Goal: Transaction & Acquisition: Purchase product/service

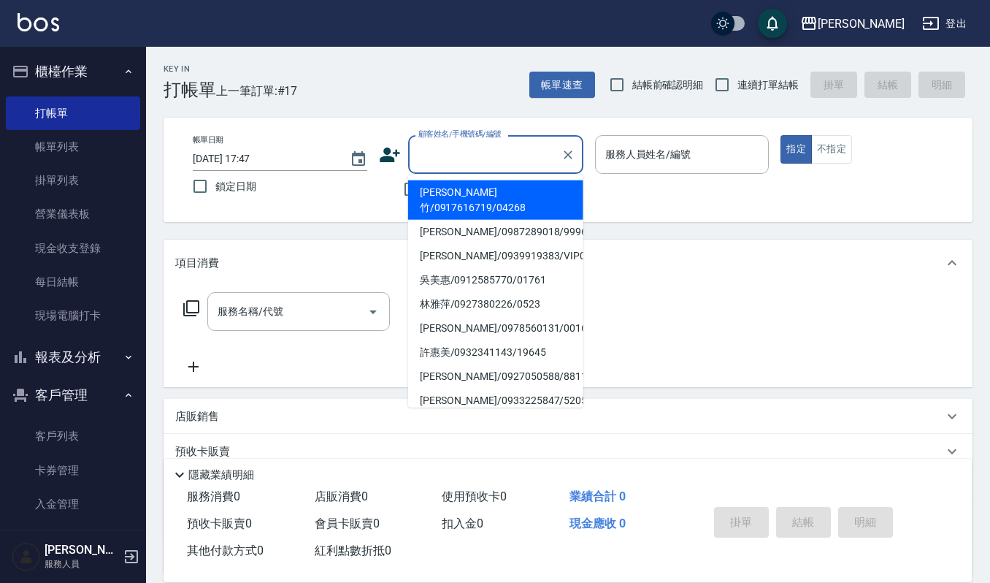
click at [441, 150] on input "顧客姓名/手機號碼/編號" at bounding box center [485, 155] width 140 height 26
click at [44, 427] on link "客戶列表" at bounding box center [73, 436] width 134 height 34
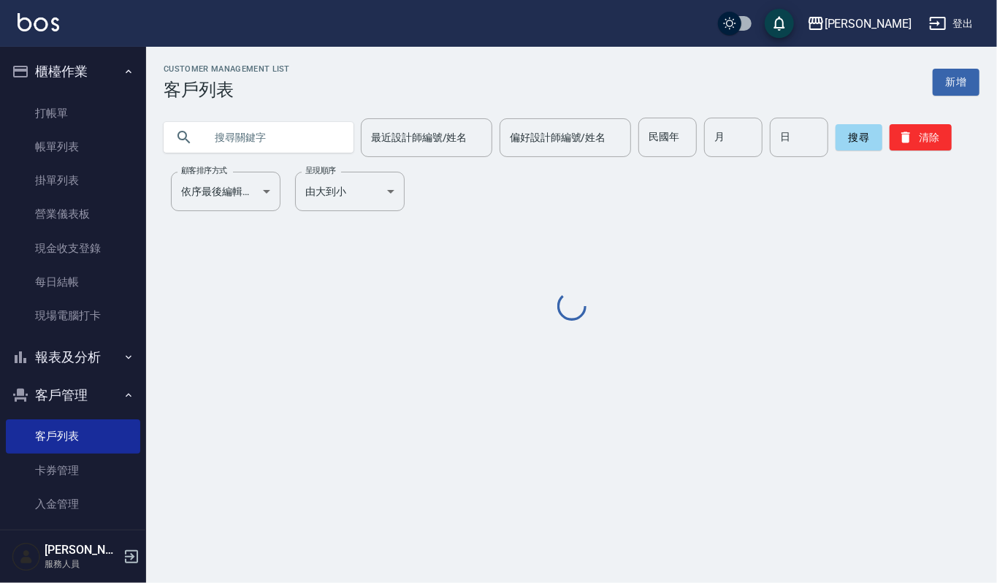
click at [232, 127] on input "text" at bounding box center [272, 137] width 137 height 39
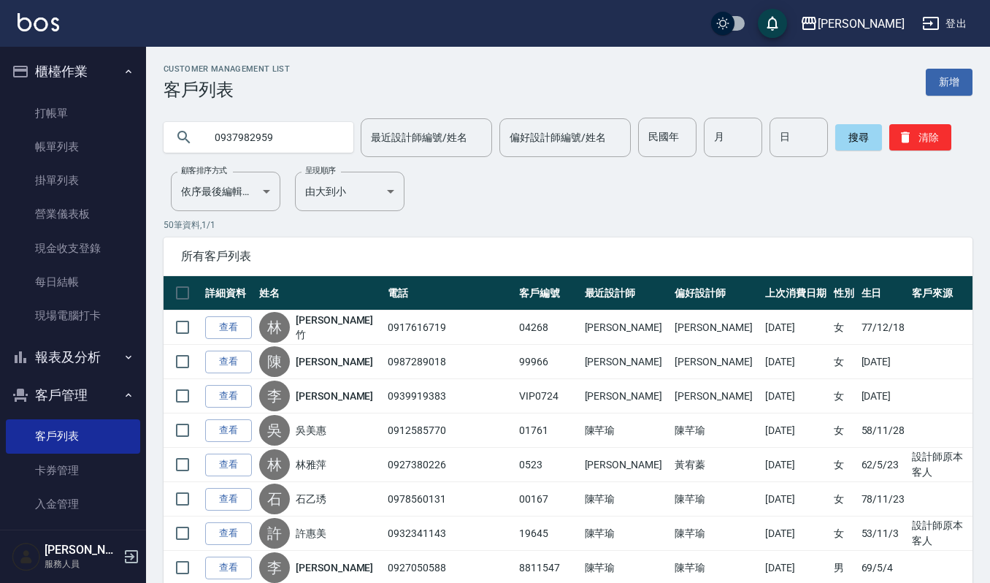
type input "0937982959"
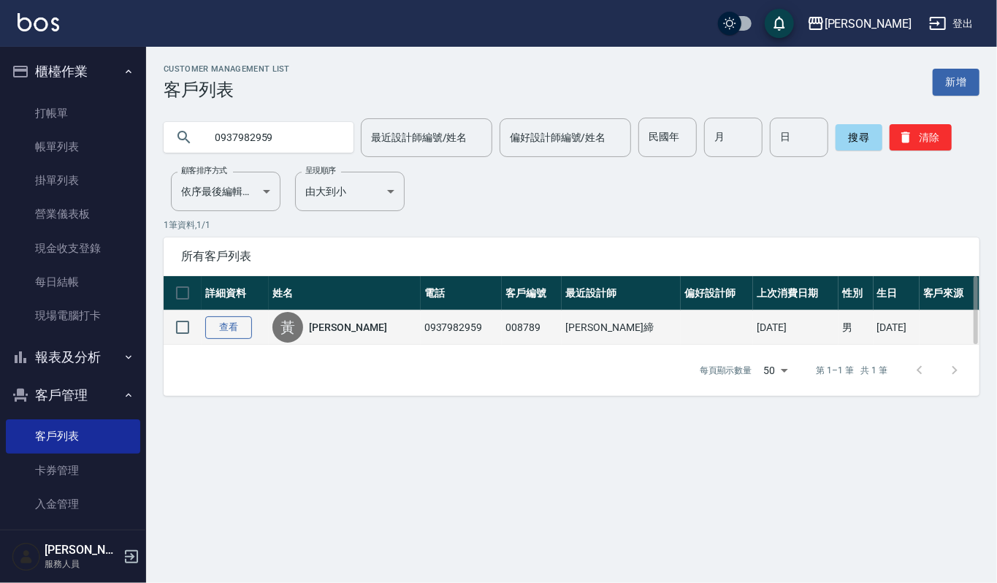
click at [229, 333] on link "查看" at bounding box center [228, 327] width 47 height 23
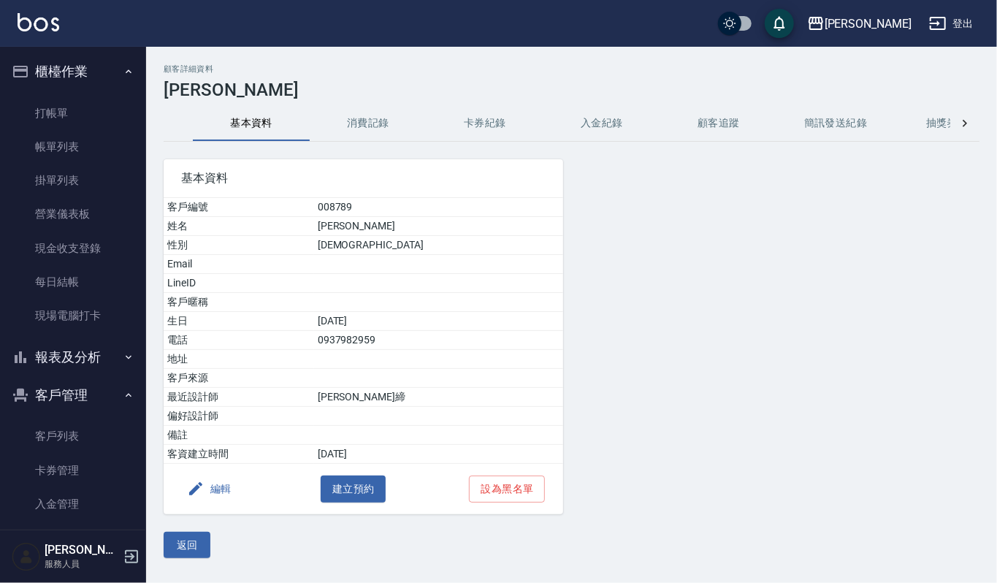
click at [368, 120] on button "消費記錄" at bounding box center [368, 123] width 117 height 35
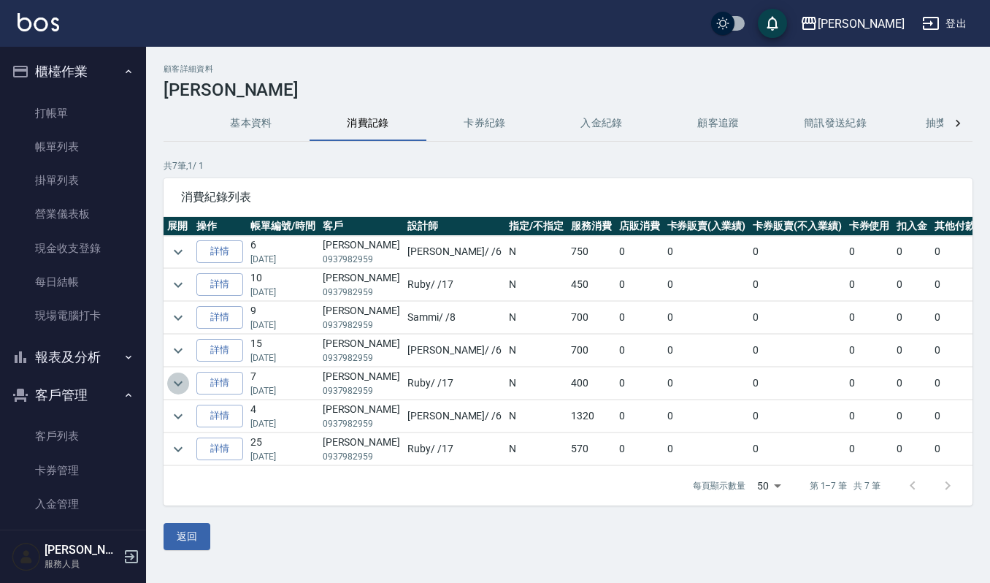
click at [174, 386] on icon "expand row" at bounding box center [178, 384] width 18 height 18
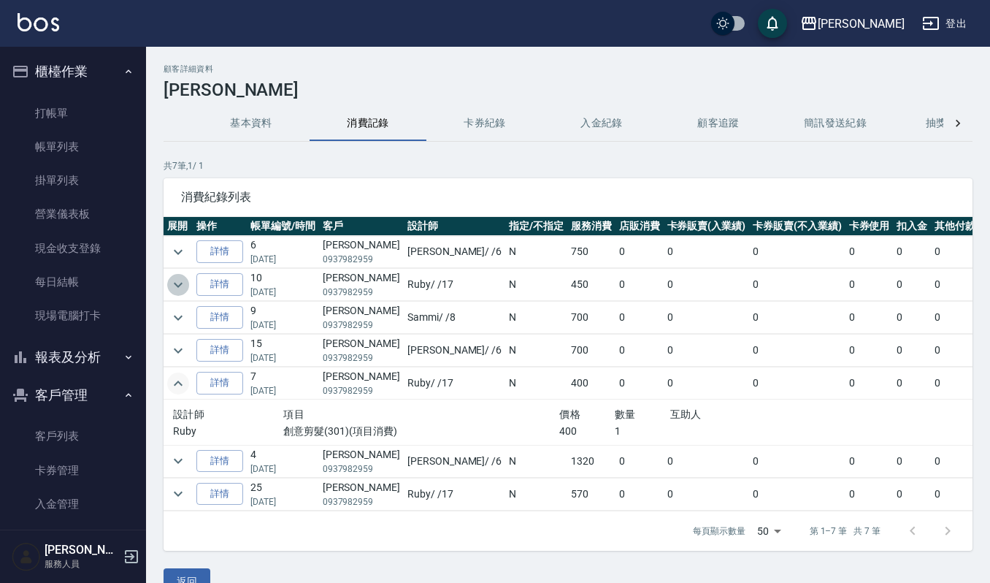
click at [182, 286] on icon "expand row" at bounding box center [178, 285] width 18 height 18
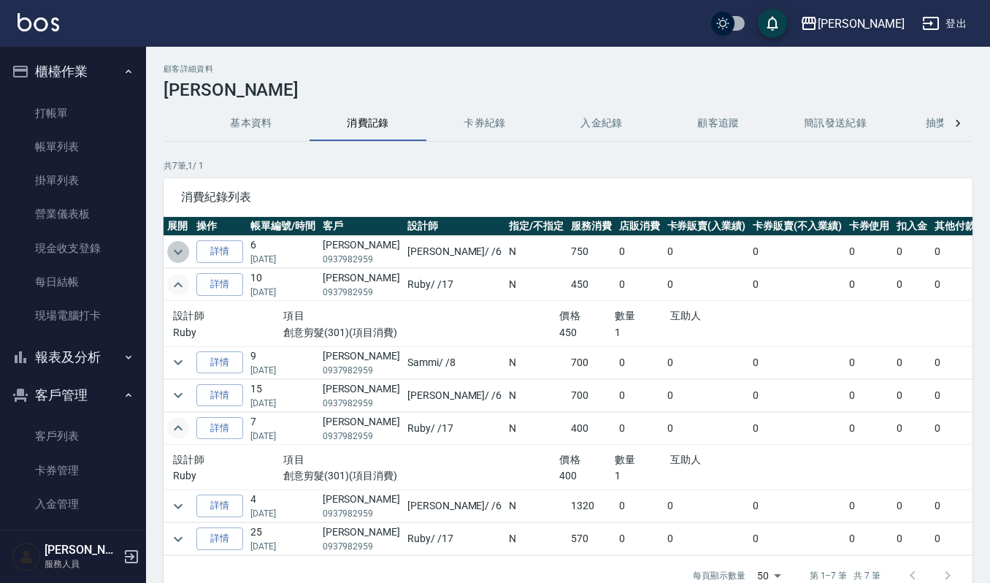
click at [173, 258] on icon "expand row" at bounding box center [178, 252] width 18 height 18
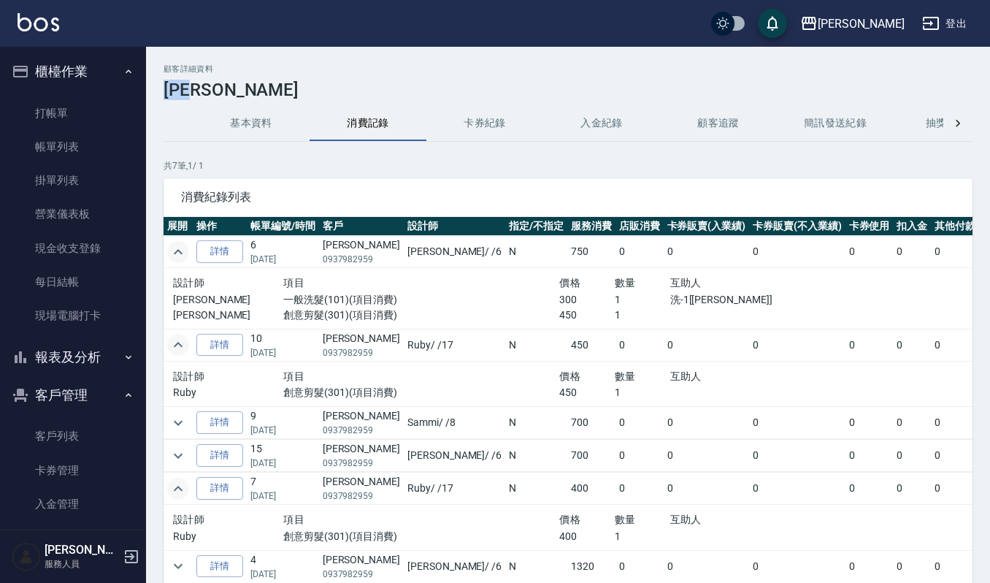
drag, startPoint x: 166, startPoint y: 86, endPoint x: 209, endPoint y: 86, distance: 42.3
click at [209, 86] on h3 "[PERSON_NAME]" at bounding box center [568, 90] width 809 height 20
copy h3 "[PERSON_NAME]"
click at [183, 425] on icon "expand row" at bounding box center [178, 423] width 18 height 18
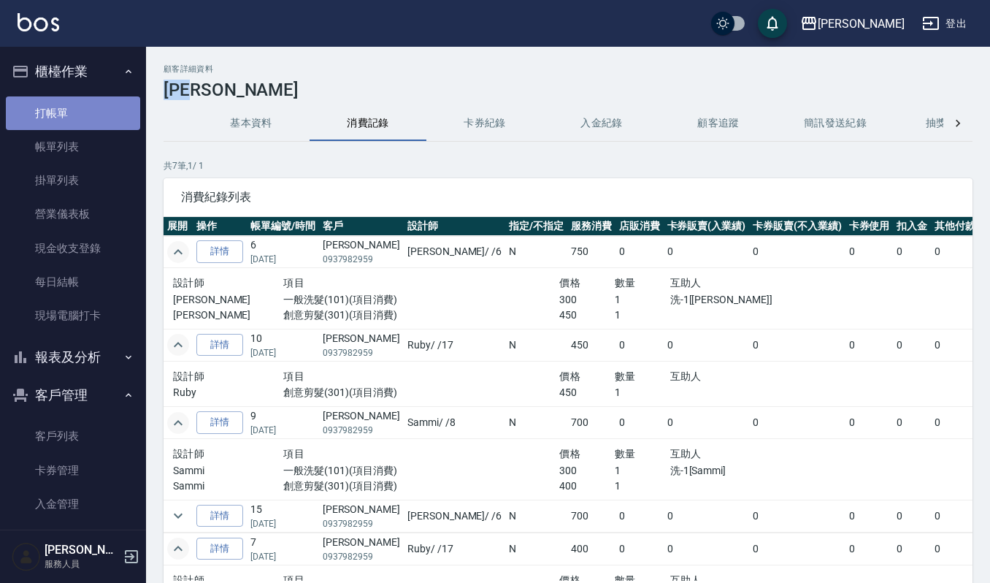
click at [83, 105] on link "打帳單" at bounding box center [73, 113] width 134 height 34
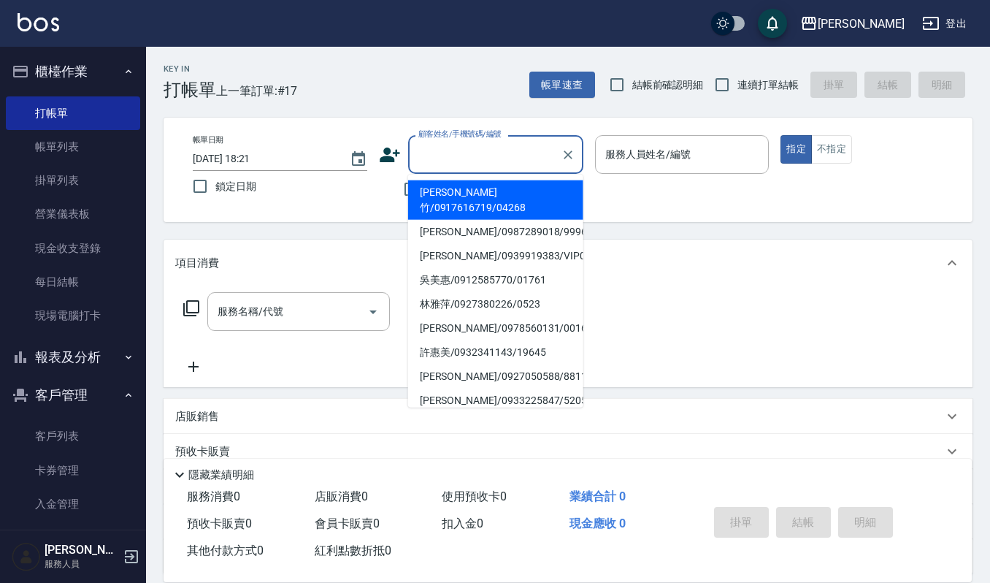
click at [468, 155] on input "顧客姓名/手機號碼/編號" at bounding box center [485, 155] width 140 height 26
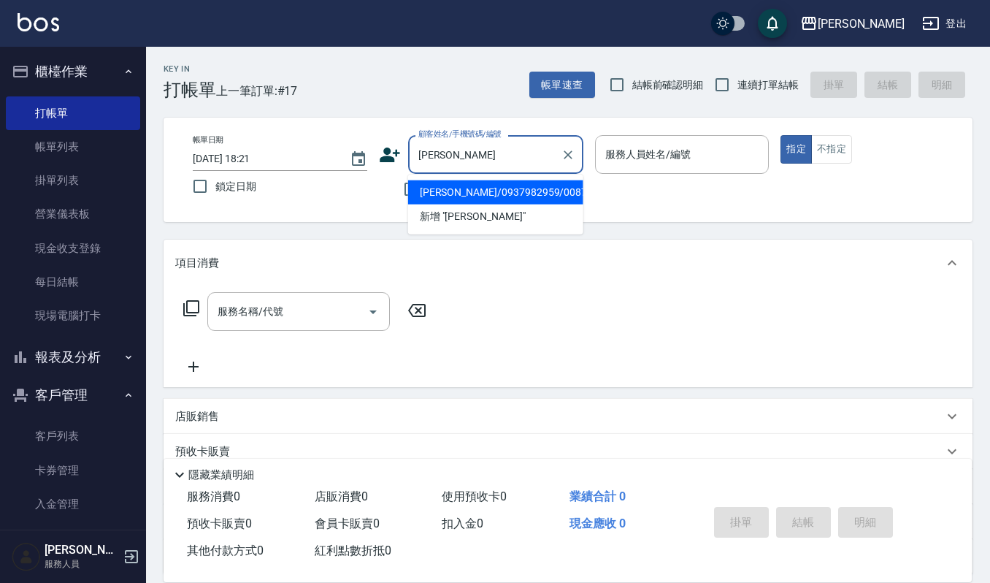
click at [480, 193] on li "[PERSON_NAME]/0937982959/008789" at bounding box center [495, 192] width 175 height 24
type input "[PERSON_NAME]/0937982959/008789"
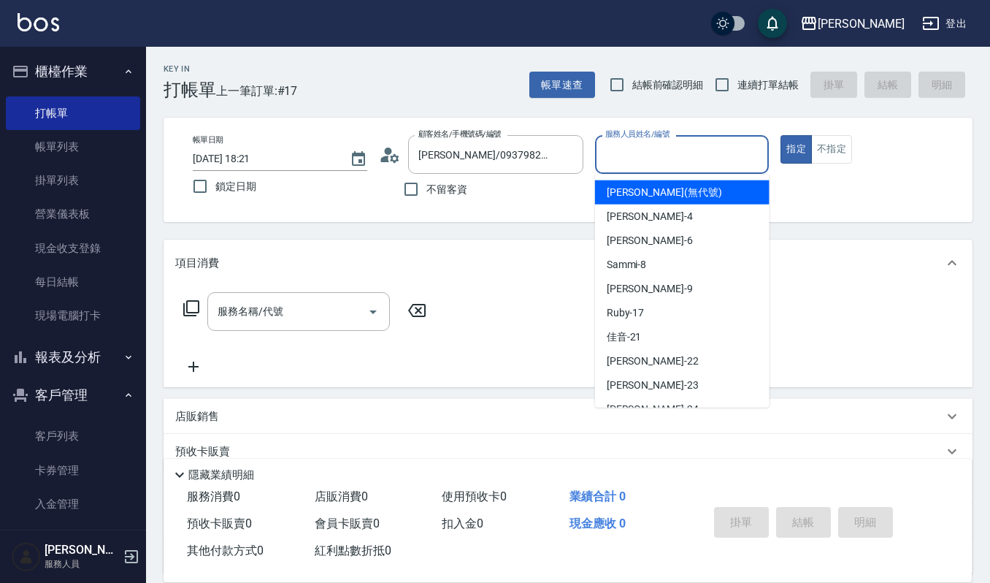
click at [609, 153] on input "服務人員姓名/編號" at bounding box center [682, 155] width 161 height 26
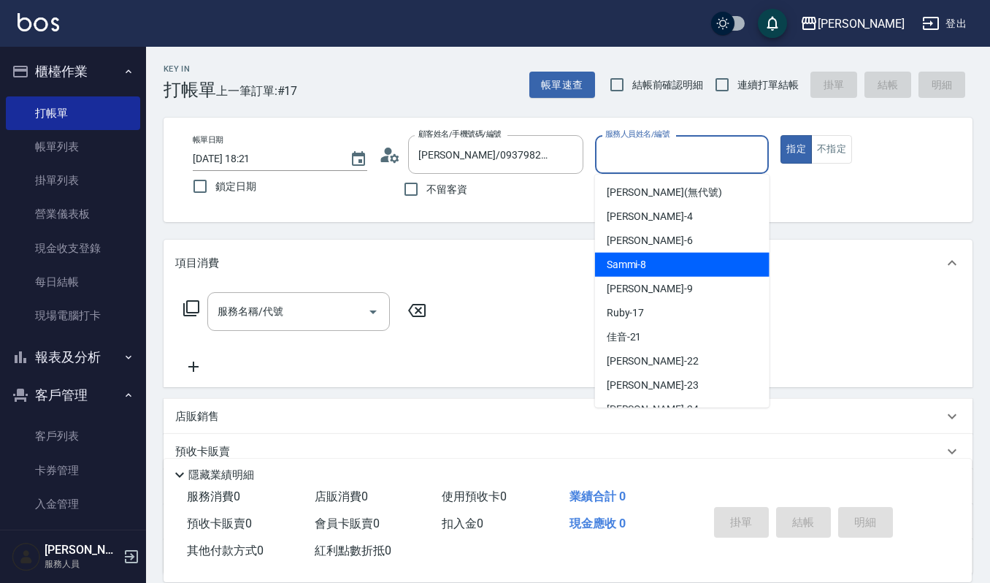
click at [629, 263] on span "Sammi -8" at bounding box center [627, 264] width 40 height 15
type input "Sammi-8"
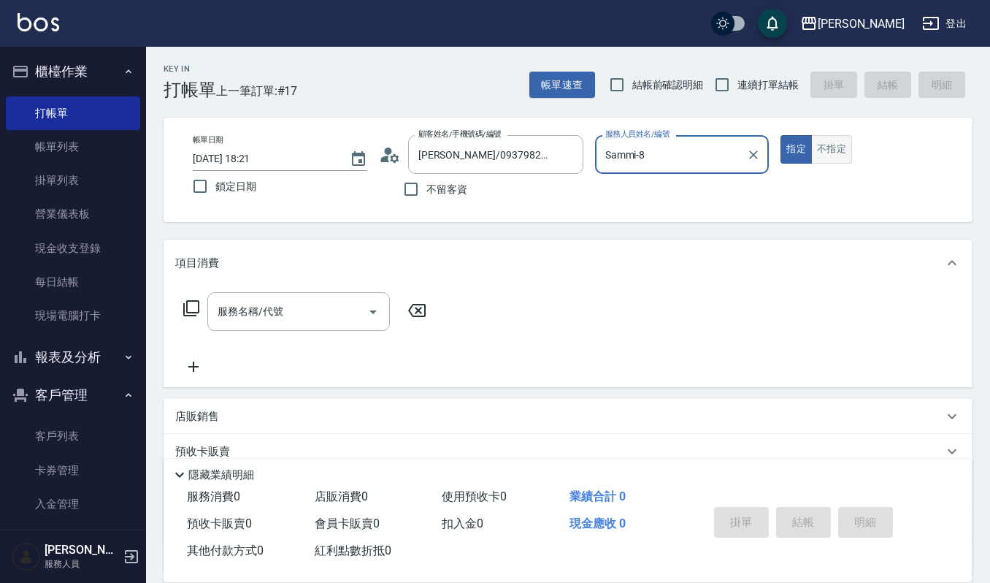
click at [829, 153] on button "不指定" at bounding box center [831, 149] width 41 height 28
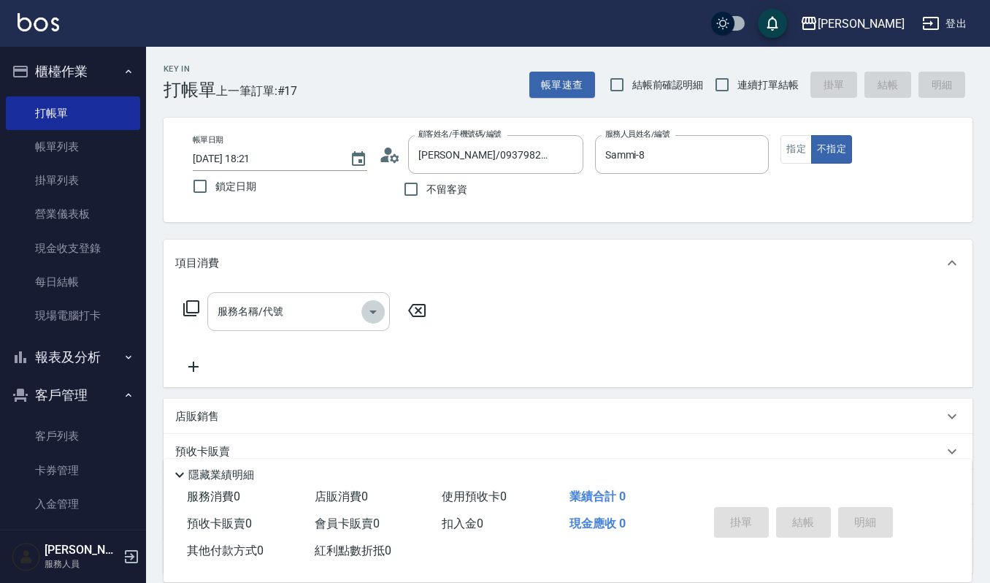
click at [375, 312] on icon "Open" at bounding box center [373, 312] width 18 height 18
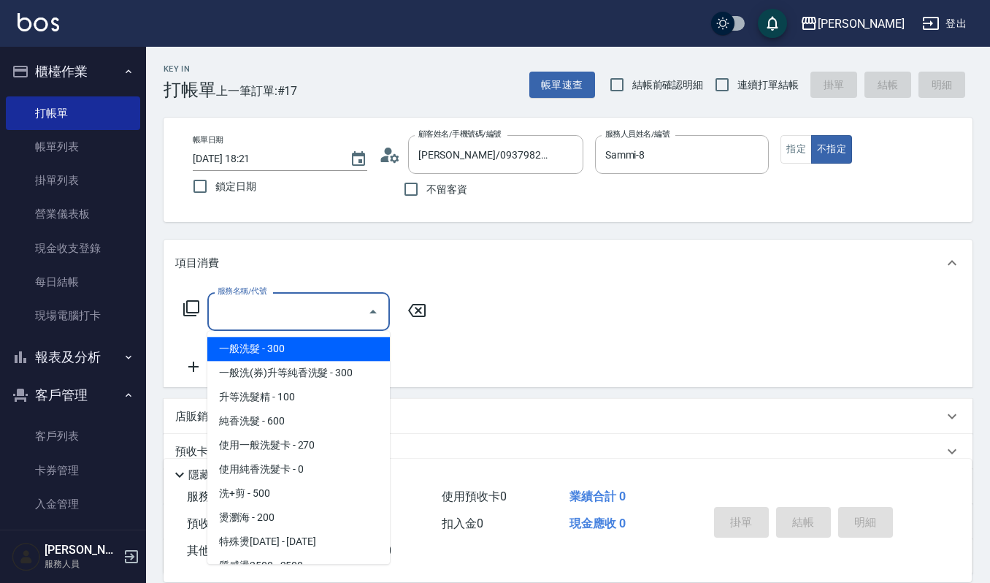
click at [329, 348] on span "一般洗髮 - 300" at bounding box center [298, 349] width 183 height 24
type input "一般洗髮(101)"
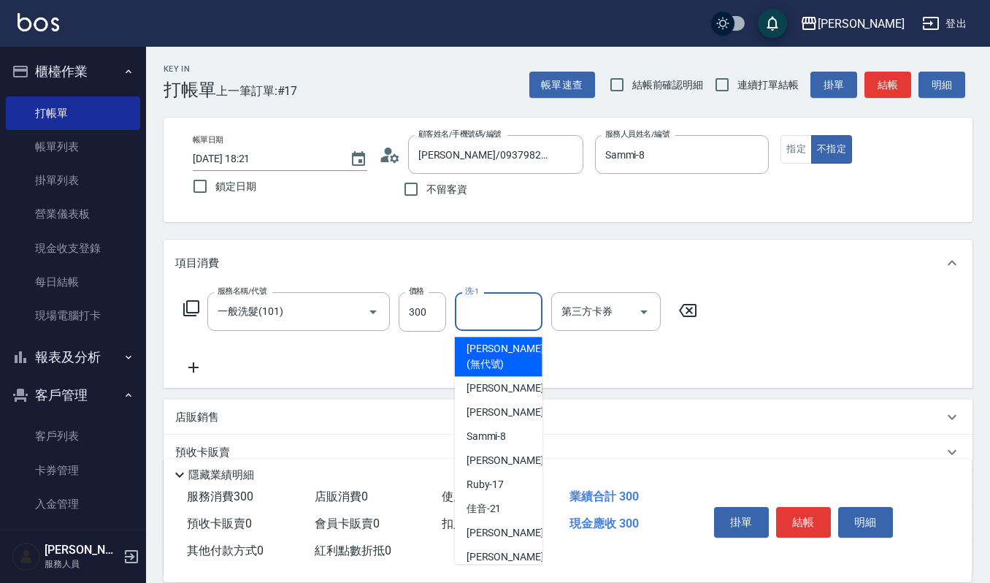
click at [485, 304] on input "洗-1" at bounding box center [498, 312] width 74 height 26
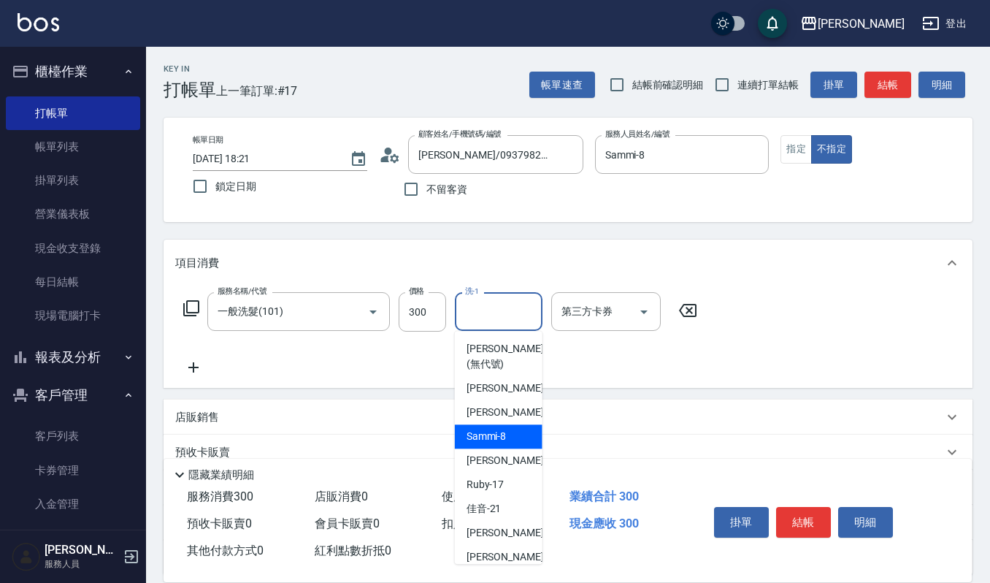
click at [494, 439] on span "Sammi -8" at bounding box center [486, 436] width 40 height 15
type input "Sammi-8"
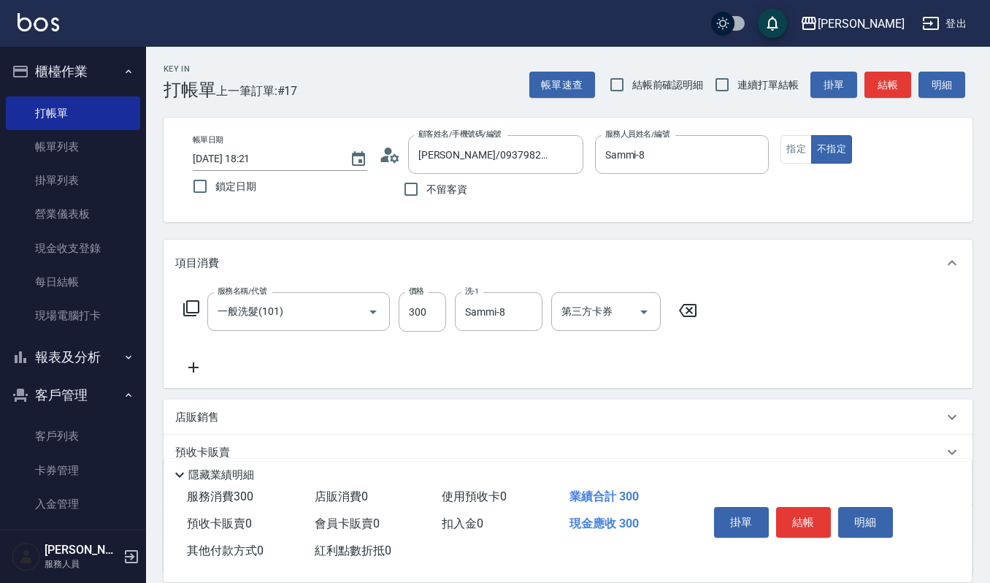
click at [193, 366] on icon at bounding box center [193, 367] width 10 height 10
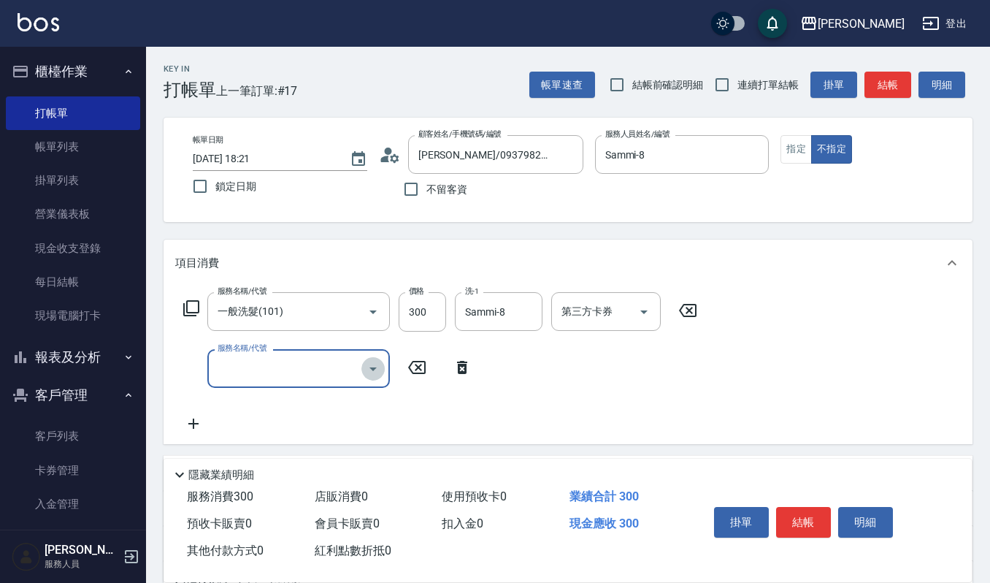
click at [375, 366] on icon "Open" at bounding box center [373, 369] width 18 height 18
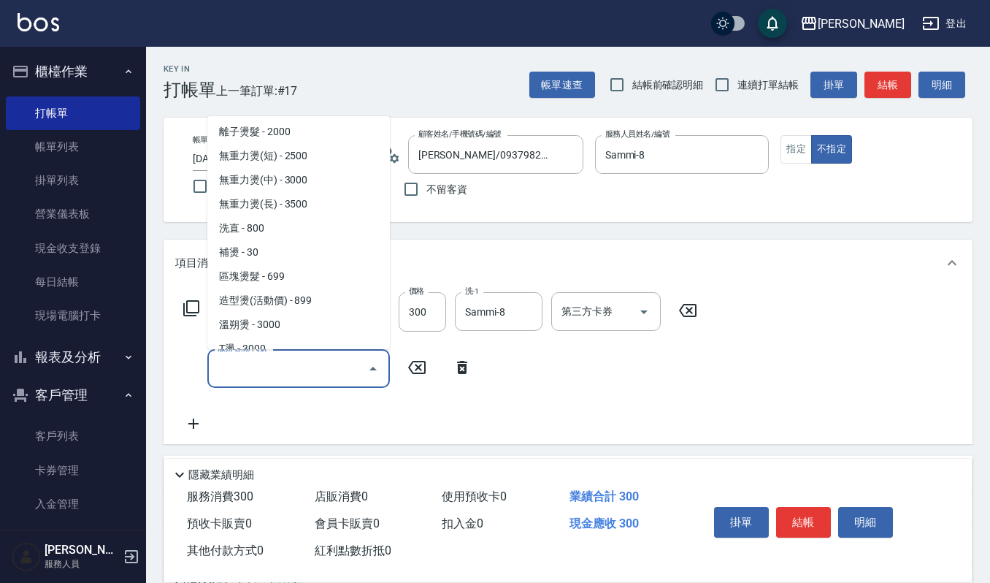
scroll to position [486, 0]
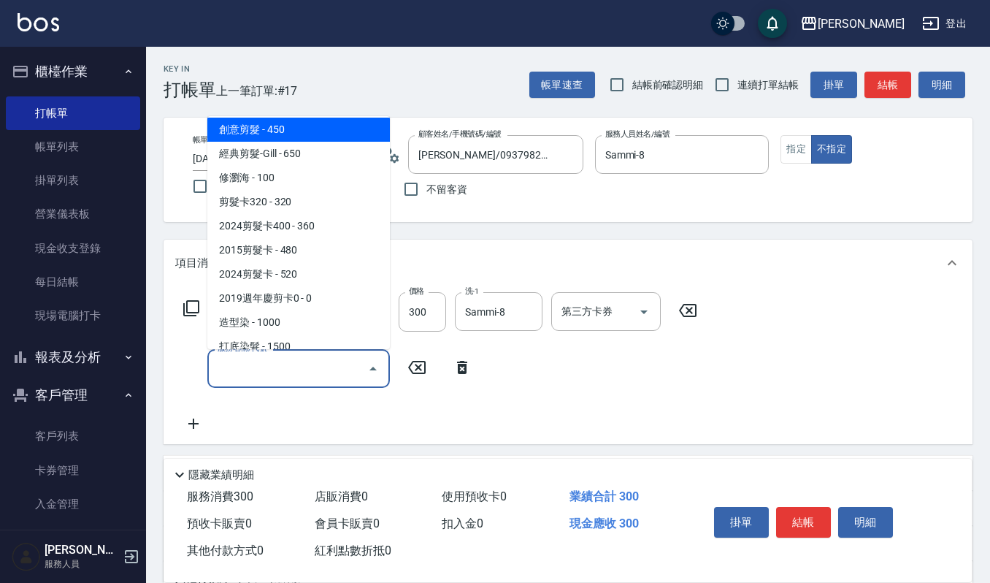
click at [289, 139] on span "創意剪髮 - 450" at bounding box center [298, 130] width 183 height 24
type input "創意剪髮(301)"
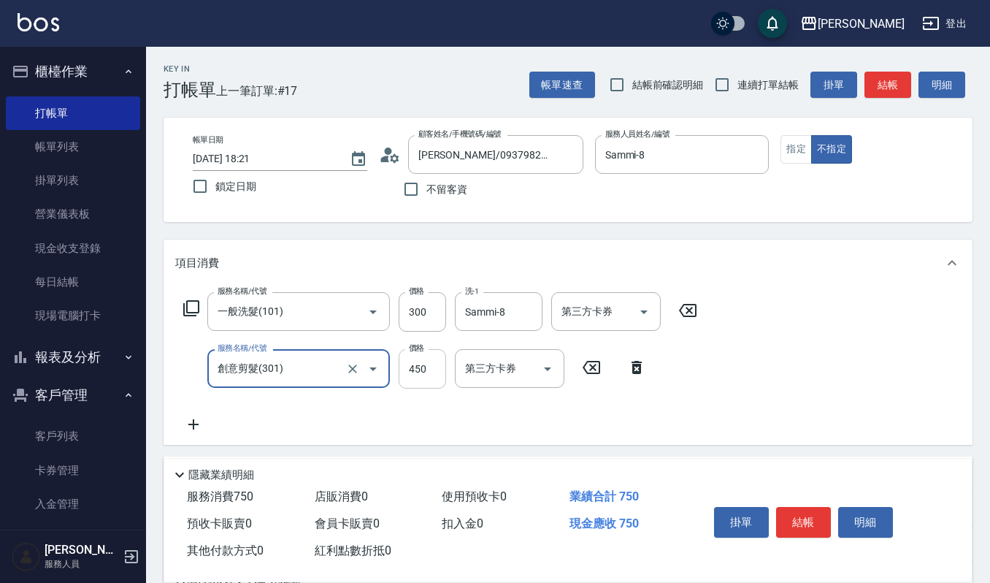
click at [434, 366] on input "450" at bounding box center [422, 368] width 47 height 39
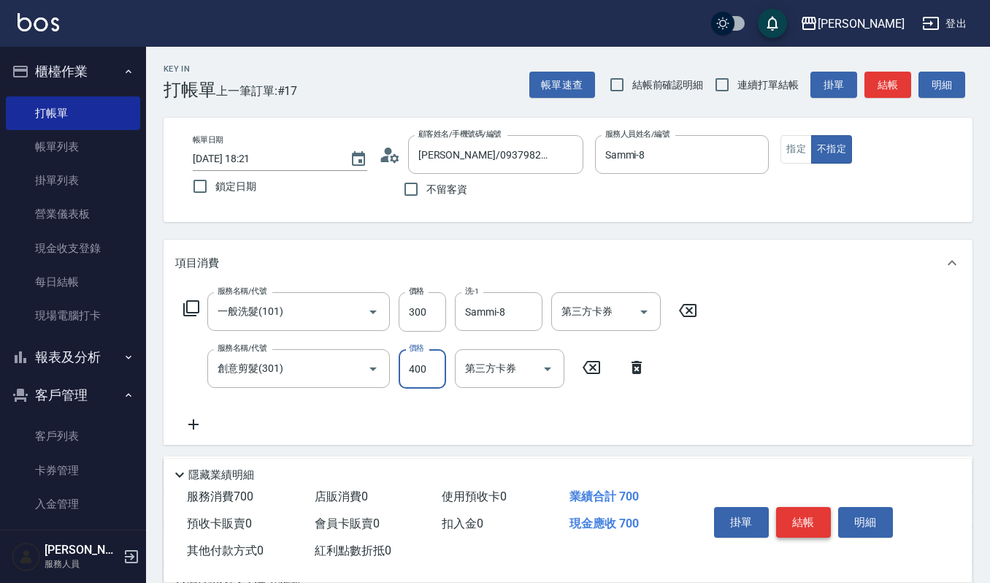
type input "400"
click at [795, 512] on button "結帳" at bounding box center [803, 522] width 55 height 31
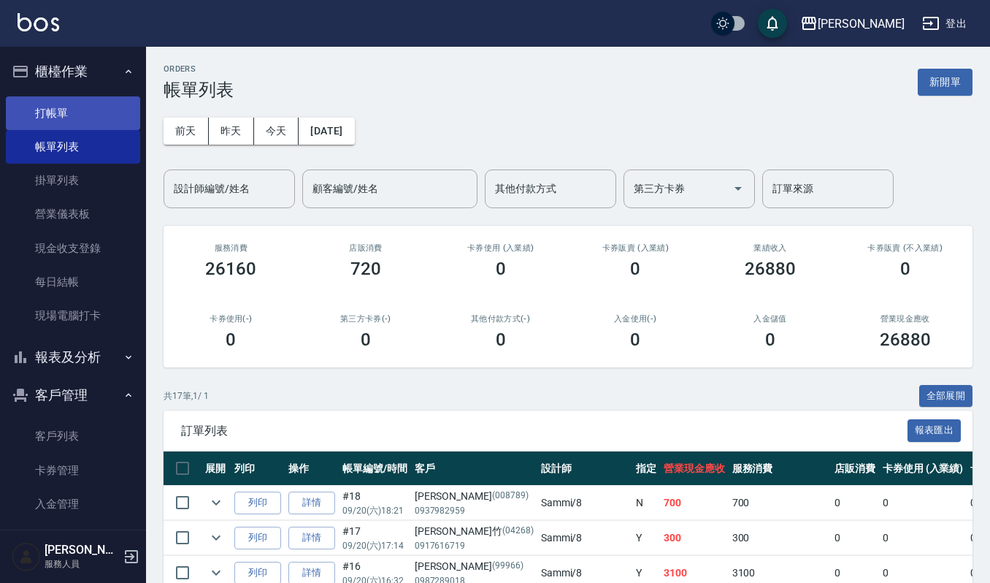
click at [67, 112] on link "打帳單" at bounding box center [73, 113] width 134 height 34
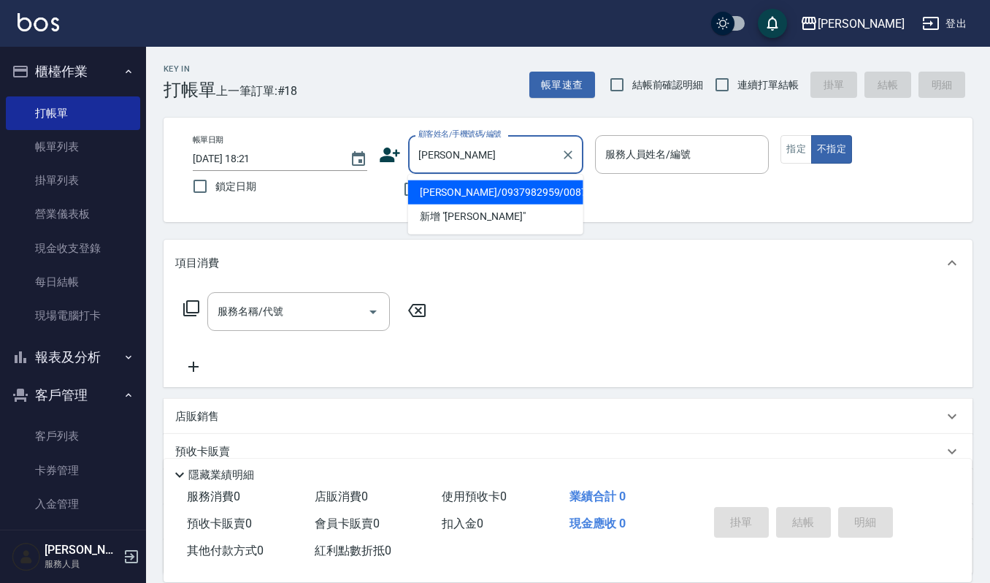
click at [427, 184] on li "[PERSON_NAME]/0937982959/008789" at bounding box center [495, 192] width 175 height 24
type input "[PERSON_NAME]/0937982959/008789"
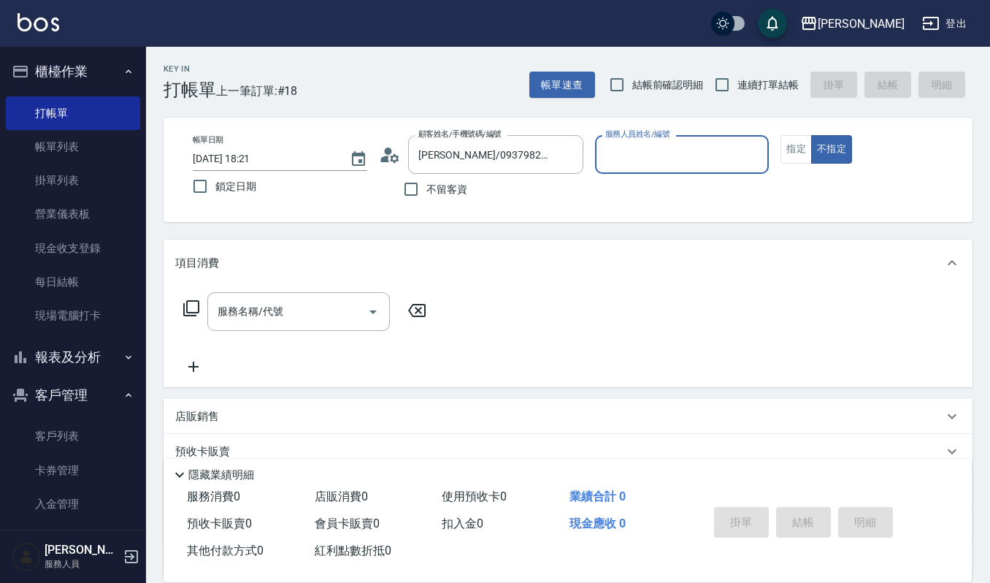
click at [669, 158] on input "服務人員姓名/編號" at bounding box center [682, 155] width 161 height 26
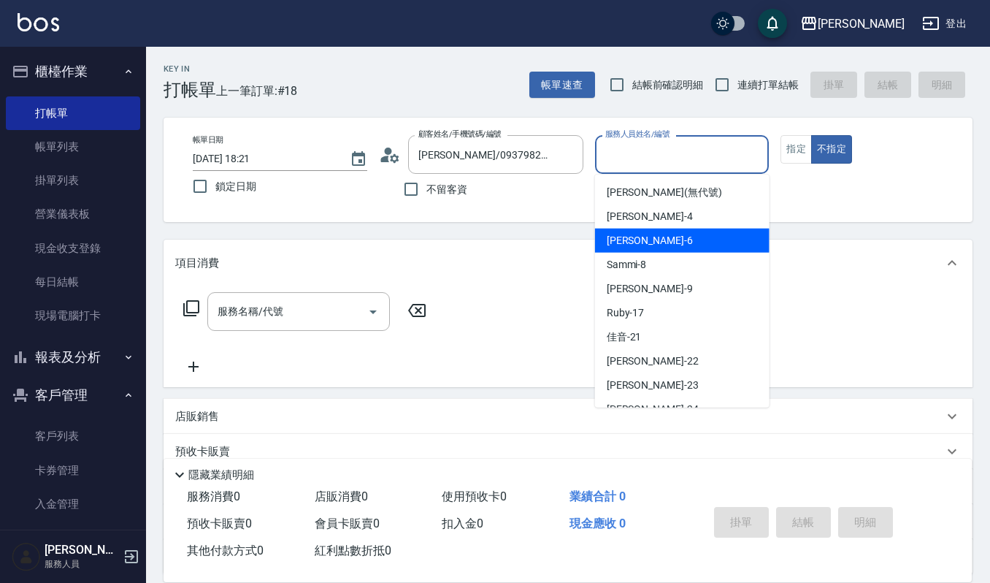
click at [648, 239] on div "Joalin -6" at bounding box center [682, 241] width 174 height 24
type input "Joalin-6"
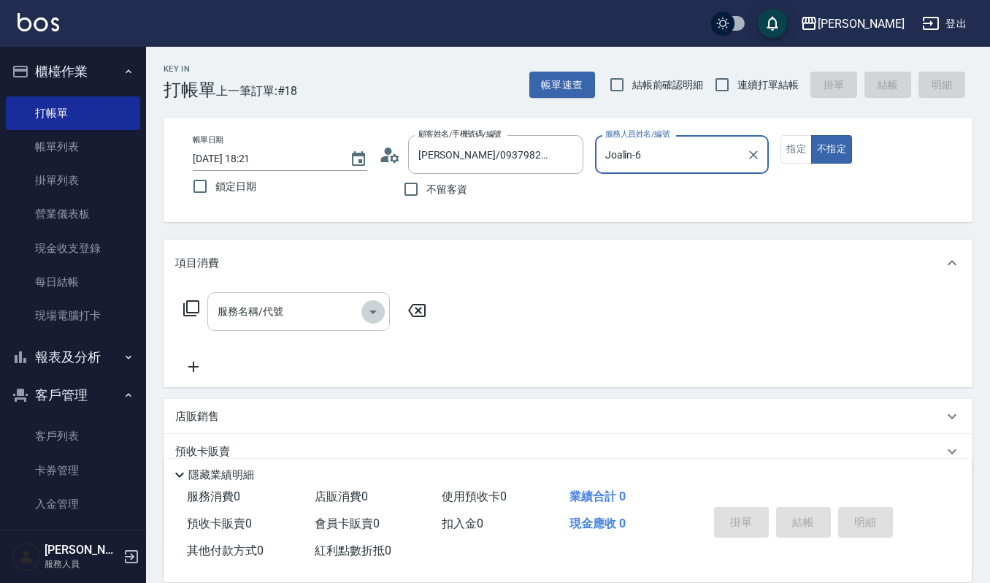
click at [375, 311] on icon "Open" at bounding box center [373, 312] width 18 height 18
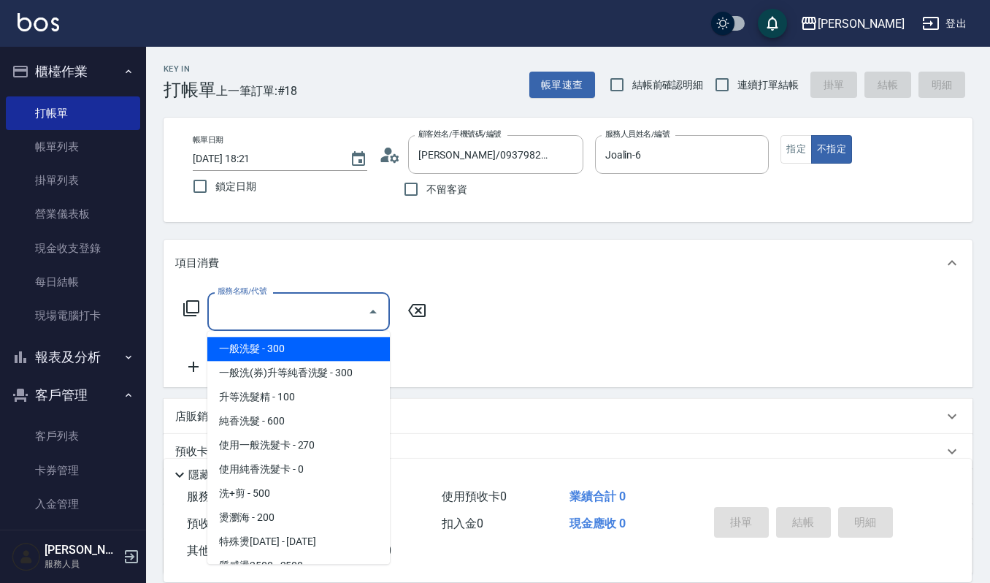
click at [327, 354] on span "一般洗髮 - 300" at bounding box center [298, 349] width 183 height 24
type input "一般洗髮(101)"
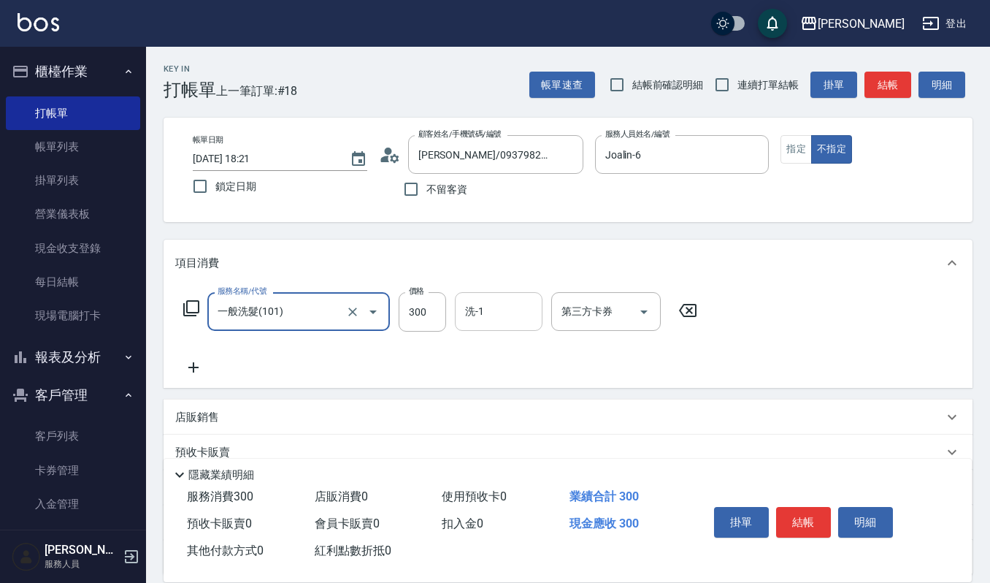
click at [477, 314] on input "洗-1" at bounding box center [498, 312] width 74 height 26
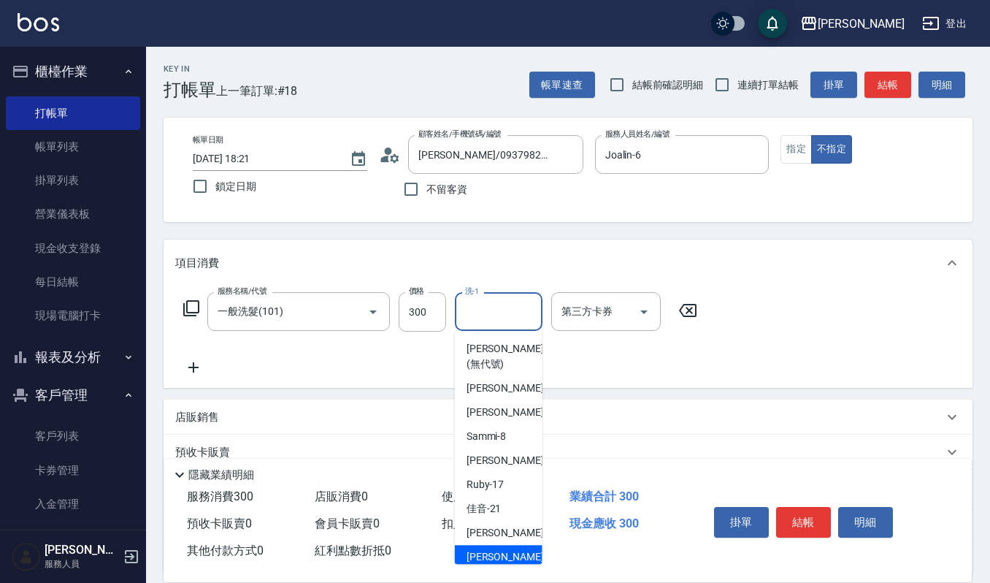
click at [488, 550] on span "[PERSON_NAME] -23" at bounding box center [512, 556] width 92 height 15
type input "[PERSON_NAME]-23"
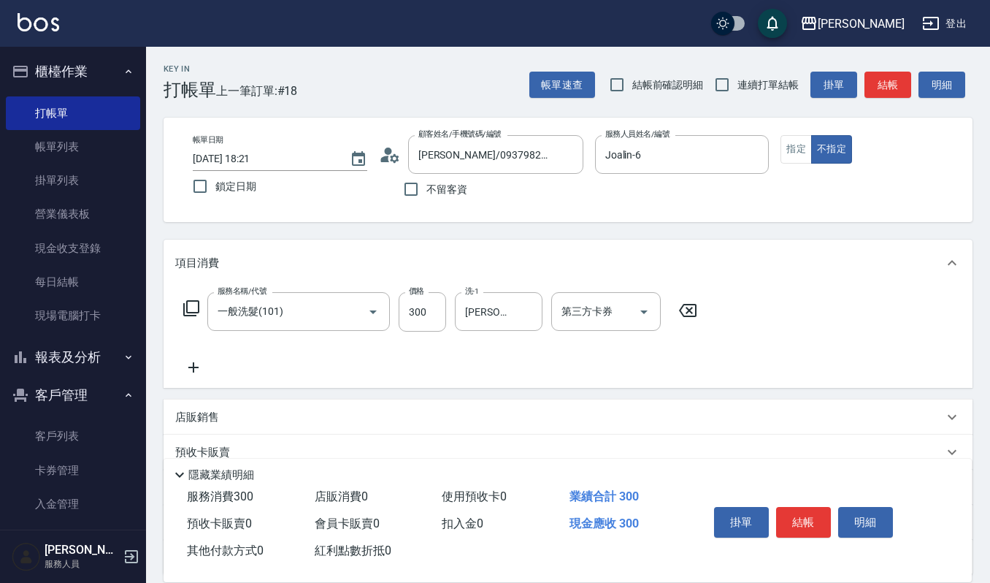
click at [188, 365] on icon at bounding box center [193, 367] width 37 height 18
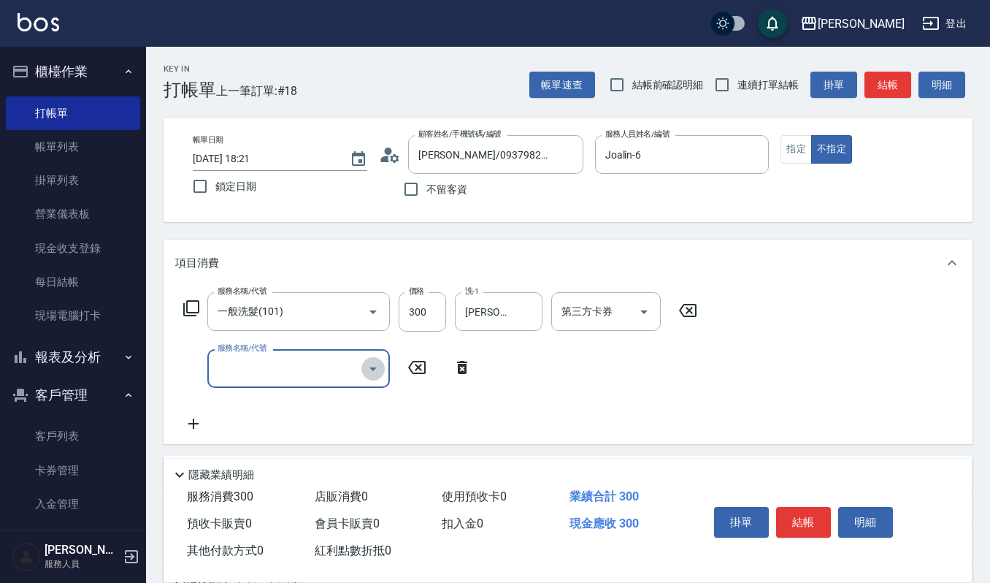
click at [378, 366] on icon "Open" at bounding box center [373, 369] width 18 height 18
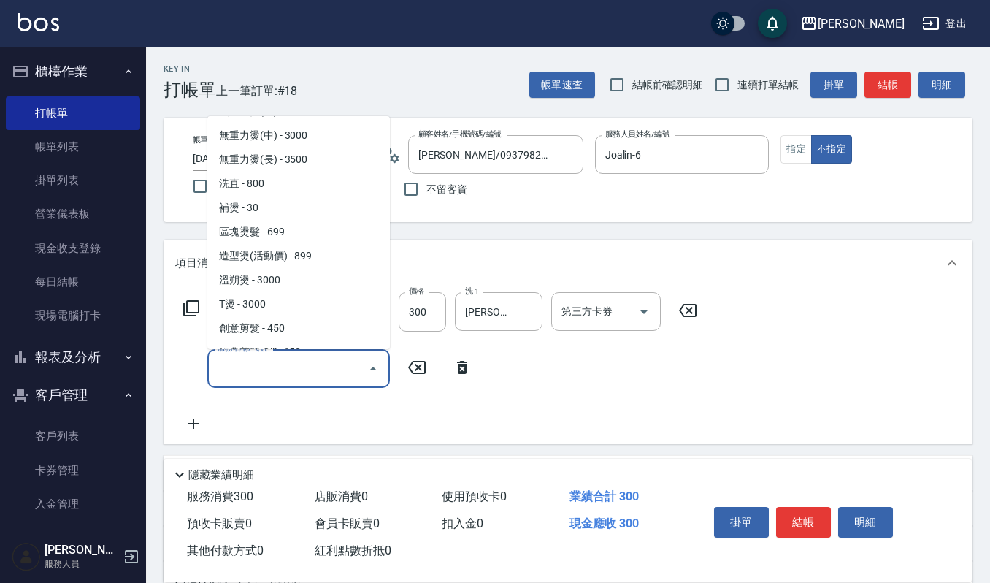
scroll to position [292, 0]
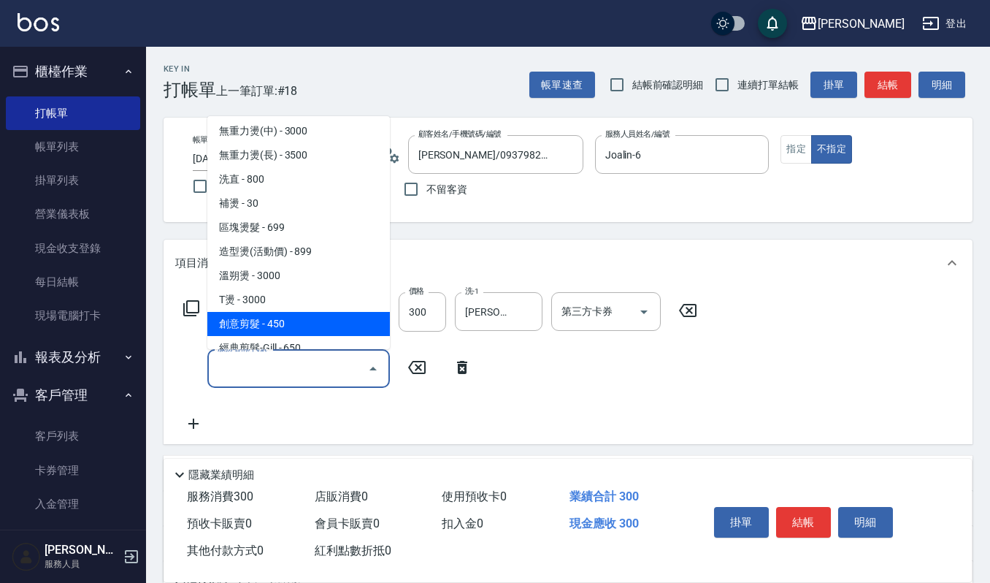
click at [301, 319] on span "創意剪髮 - 450" at bounding box center [298, 324] width 183 height 24
type input "創意剪髮(301)"
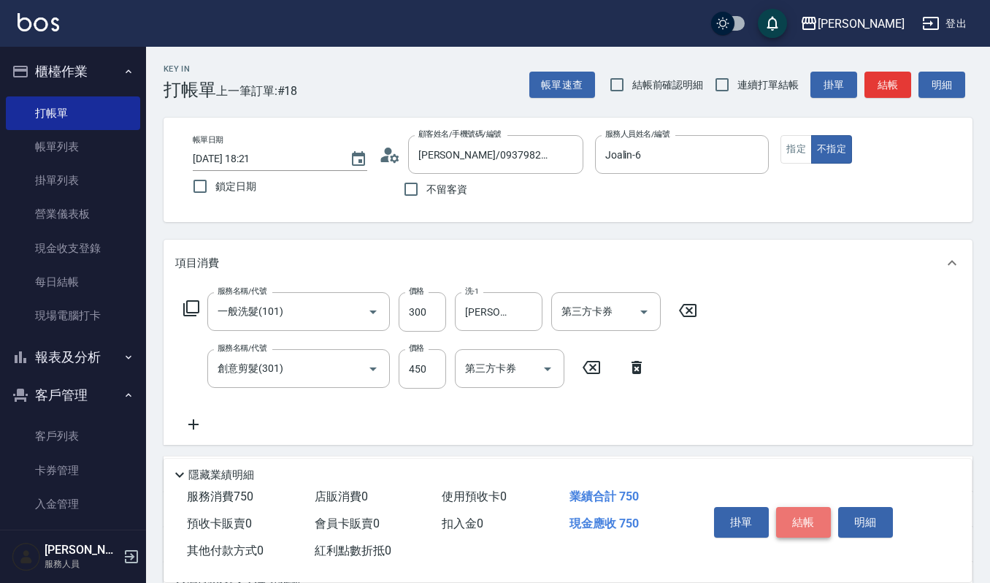
click at [792, 515] on button "結帳" at bounding box center [803, 522] width 55 height 31
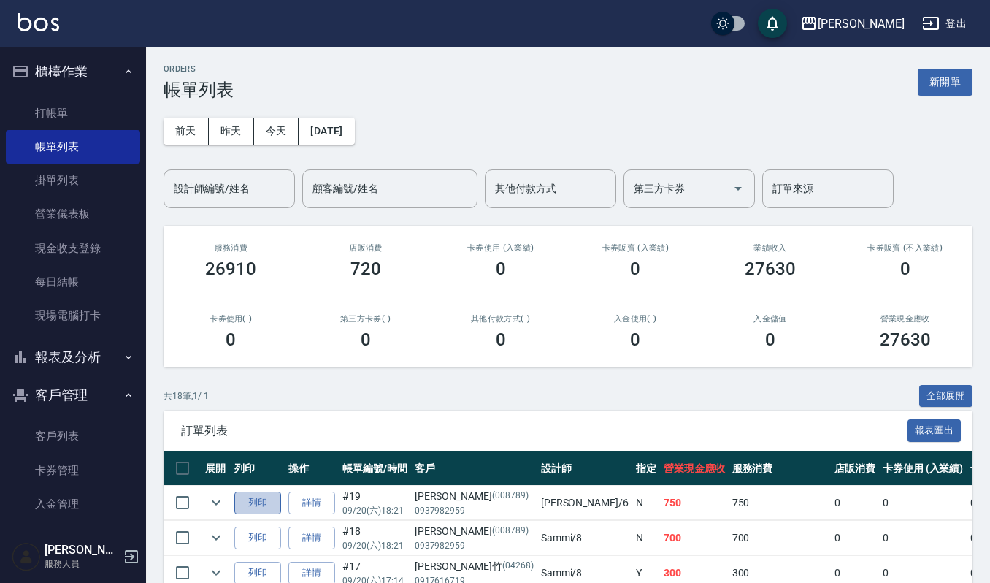
click at [258, 497] on button "列印" at bounding box center [257, 502] width 47 height 23
click at [252, 536] on button "列印" at bounding box center [257, 537] width 47 height 23
click at [232, 174] on div "設計師編號/姓名" at bounding box center [229, 188] width 131 height 39
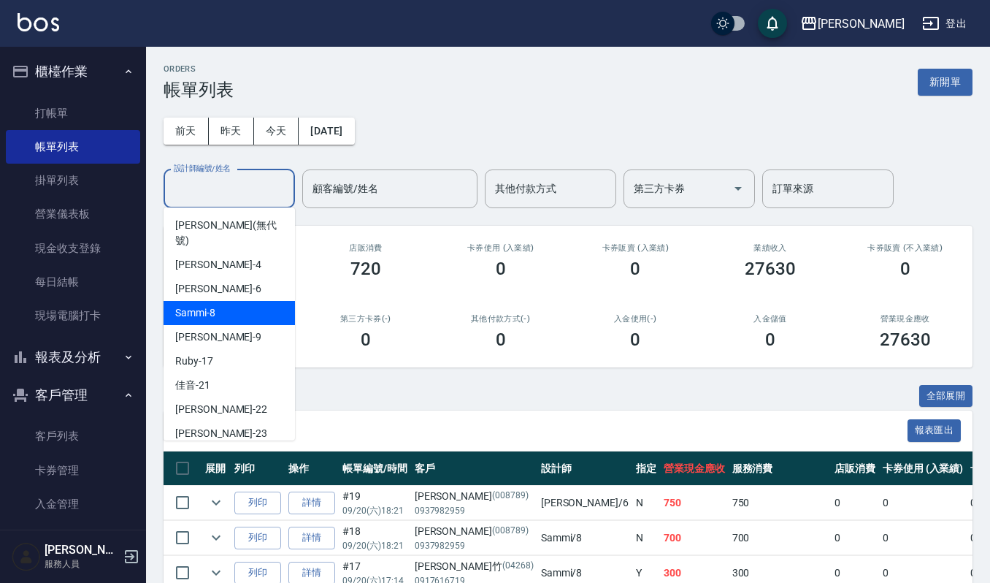
click at [237, 302] on div "Sammi -8" at bounding box center [229, 313] width 131 height 24
type input "Sammi-8"
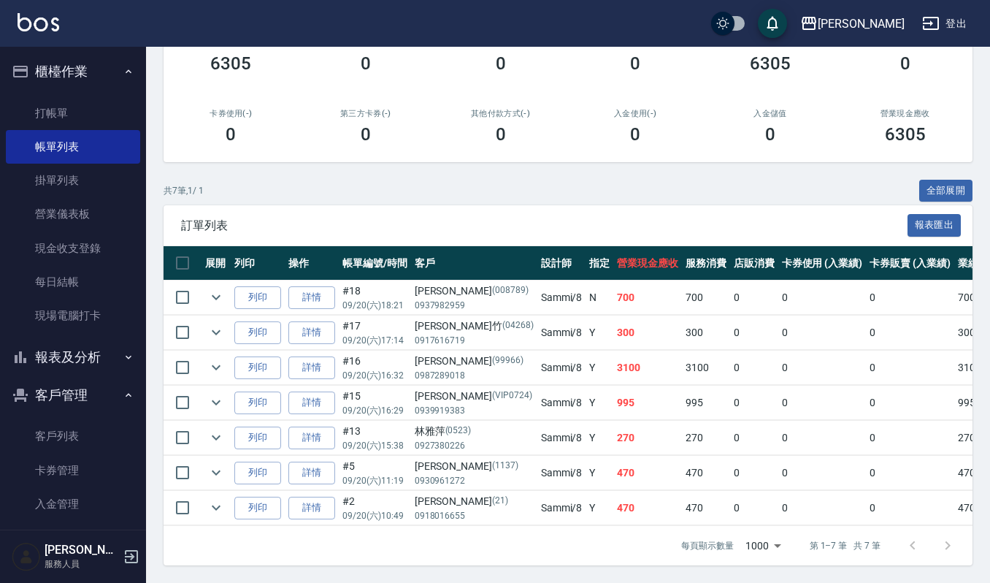
scroll to position [223, 0]
click at [64, 111] on link "打帳單" at bounding box center [73, 113] width 134 height 34
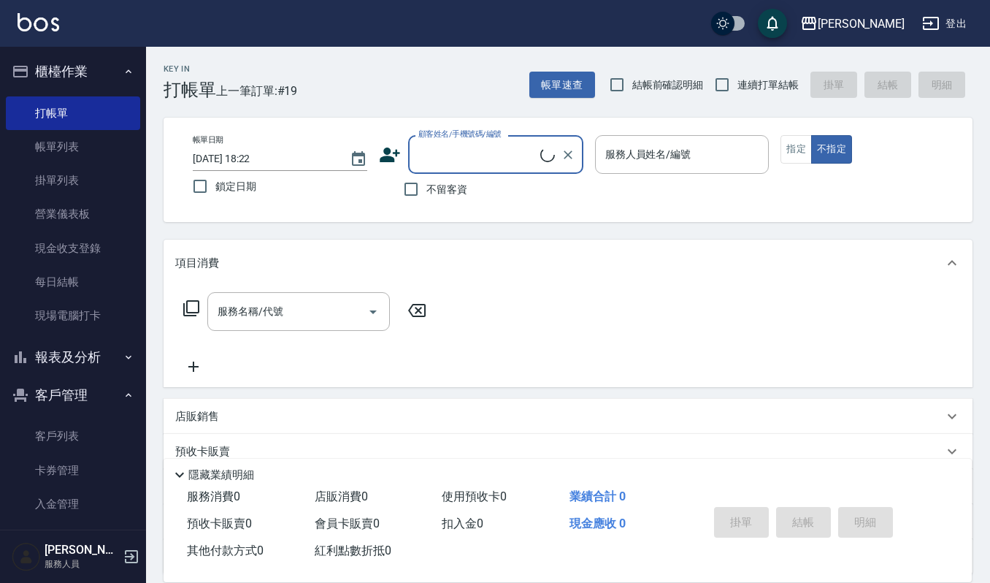
click at [442, 158] on input "顧客姓名/手機號碼/編號" at bounding box center [478, 155] width 126 height 26
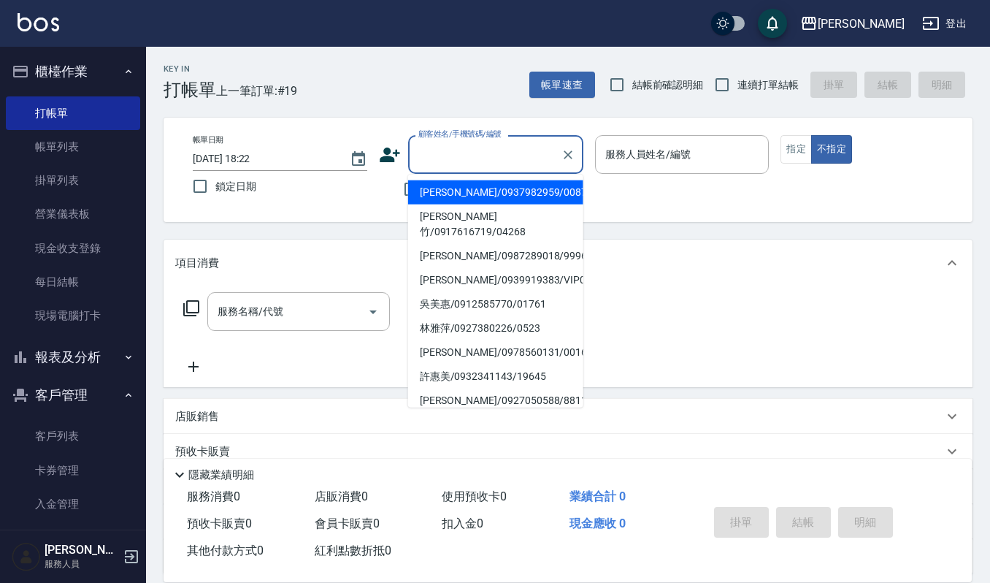
type input "ㄌ"
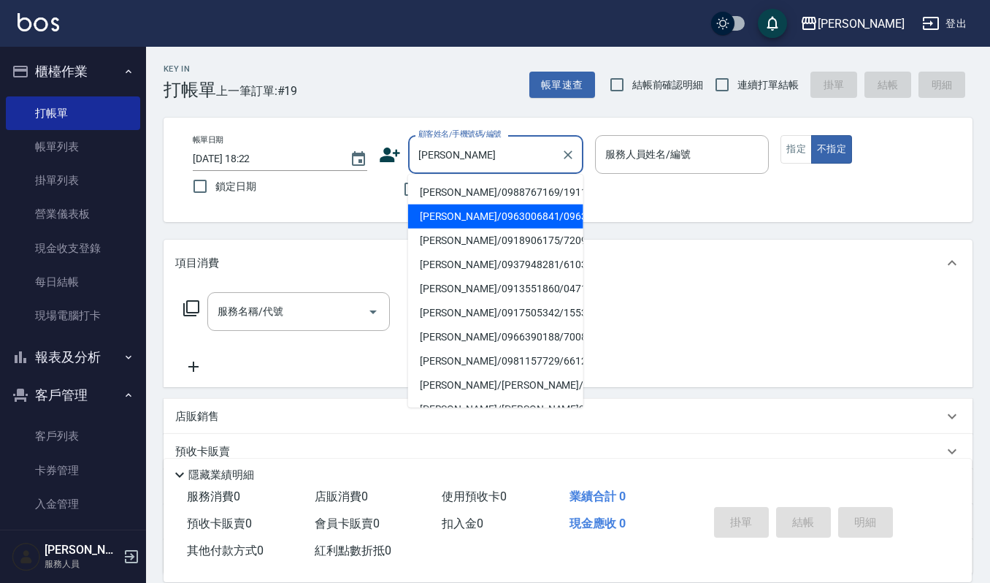
click at [465, 213] on li "[PERSON_NAME]/0963006841/0963006" at bounding box center [495, 216] width 175 height 24
type input "[PERSON_NAME]/0963006841/0963006"
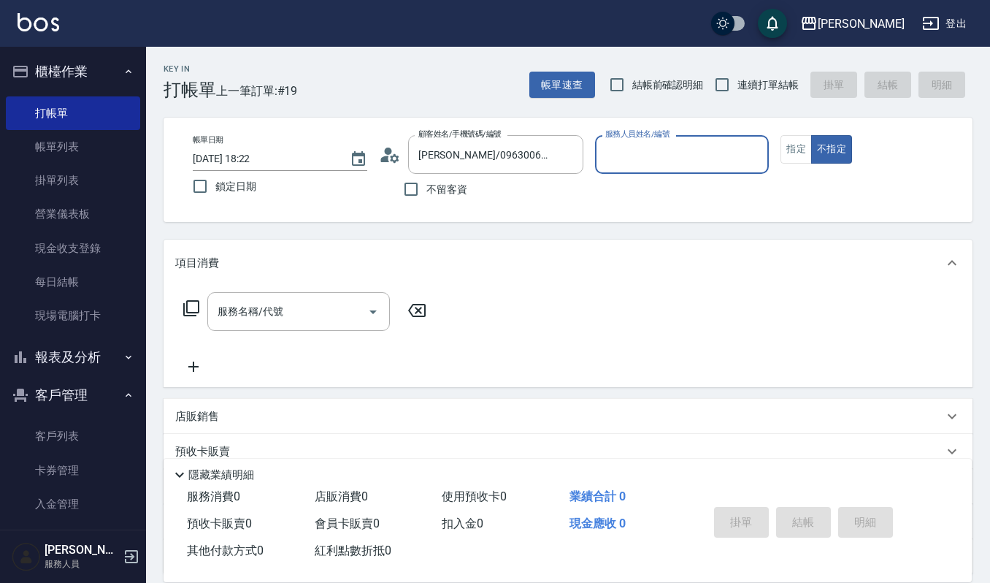
type input "Sammi-8"
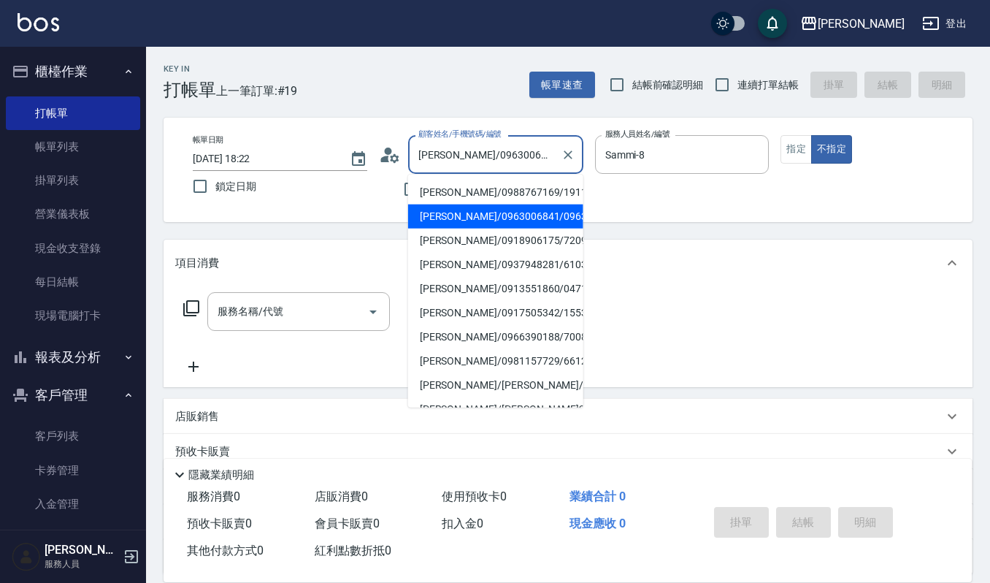
click at [545, 153] on input "[PERSON_NAME]/0963006841/0963006" at bounding box center [485, 155] width 140 height 26
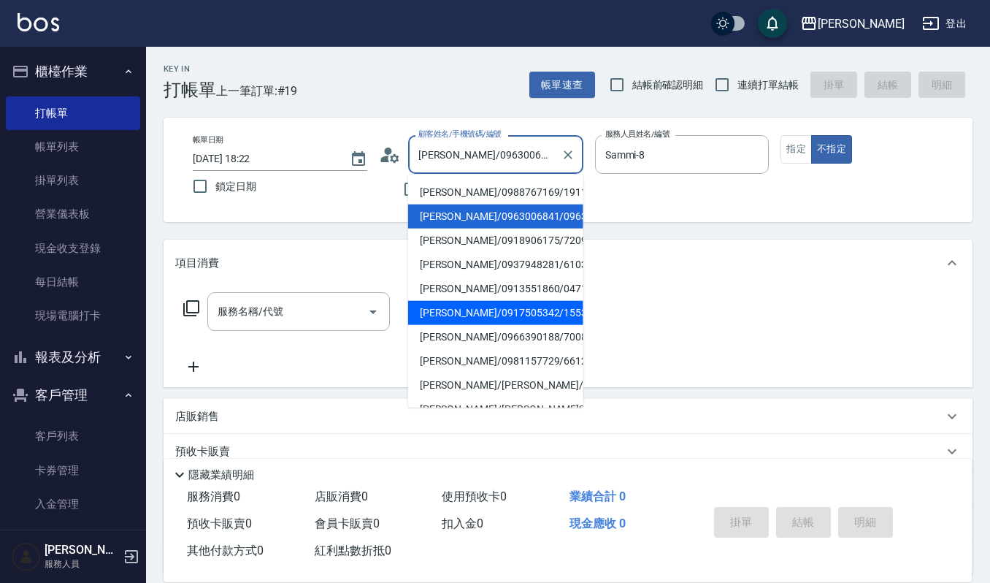
click at [483, 313] on li "[PERSON_NAME]/0917505342/1553" at bounding box center [495, 313] width 175 height 24
click at [539, 150] on input "[PERSON_NAME]/0917505342/1553" at bounding box center [485, 155] width 140 height 26
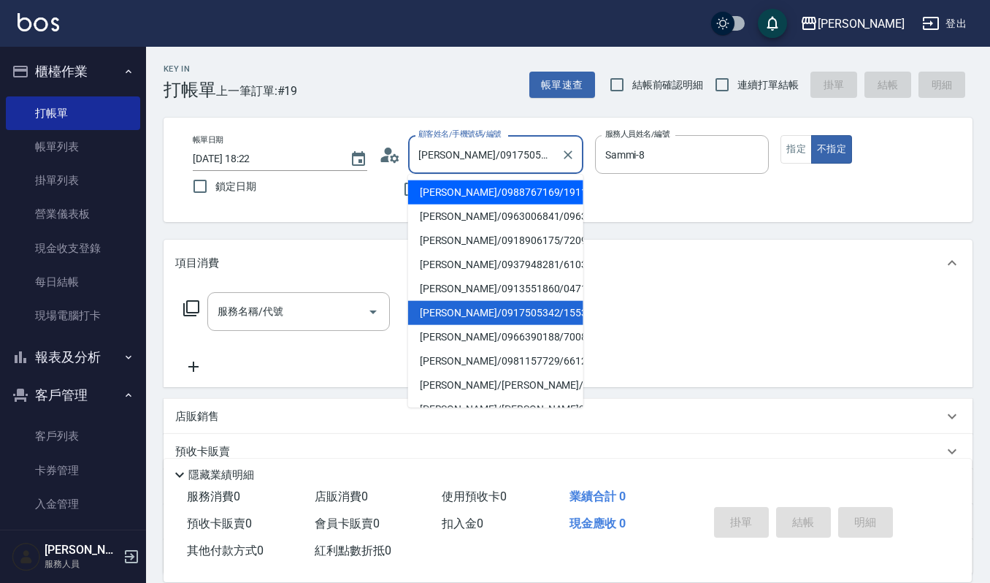
click at [426, 150] on input "[PERSON_NAME]/0917505342/1553" at bounding box center [485, 155] width 140 height 26
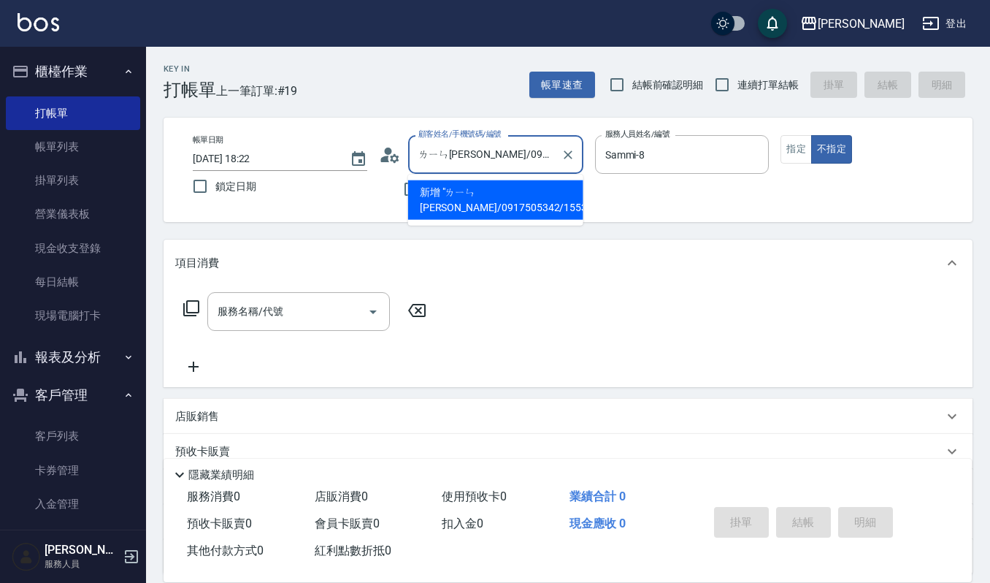
type input "[PERSON_NAME]/0917505342/1553"
click at [530, 155] on input "[PERSON_NAME]/0917505342/1553" at bounding box center [485, 155] width 140 height 26
click at [448, 155] on input "[PERSON_NAME]/0917505342/1553" at bounding box center [485, 155] width 140 height 26
click at [570, 153] on icon "Clear" at bounding box center [568, 154] width 15 height 15
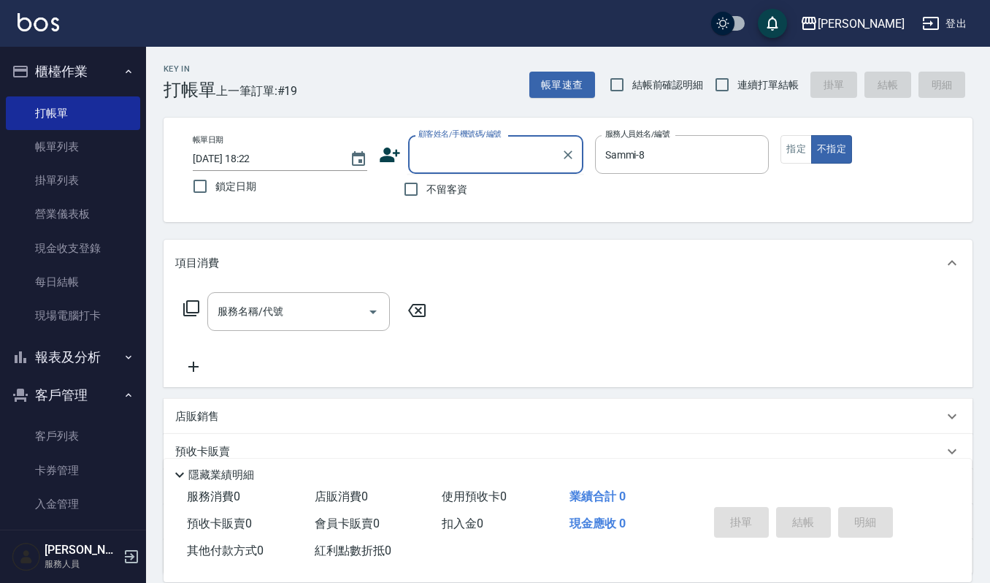
click at [477, 153] on input "顧客姓名/手機號碼/編號" at bounding box center [485, 155] width 140 height 26
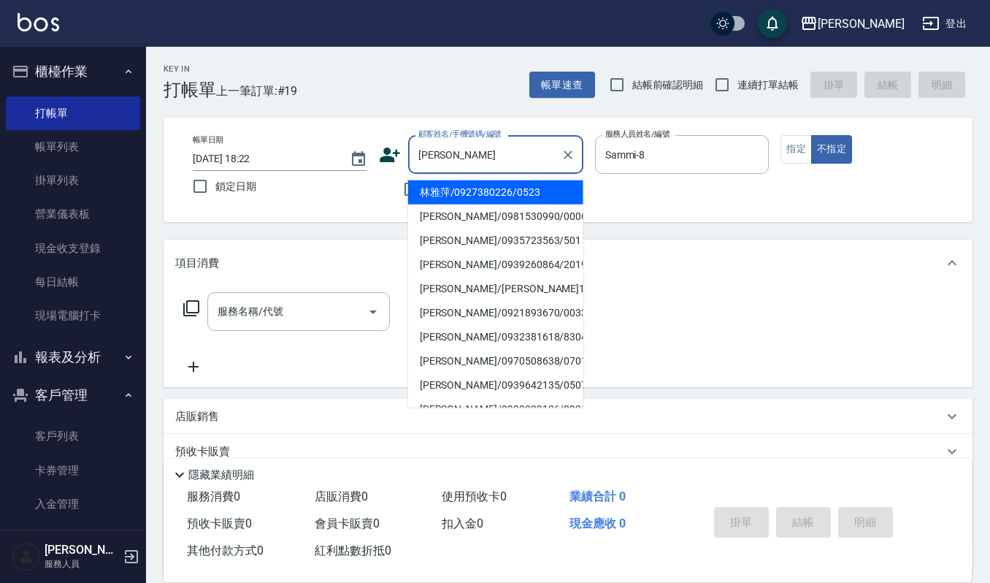
click at [507, 191] on li "林雅萍/0927380226/0523" at bounding box center [495, 192] width 175 height 24
type input "林雅萍/0927380226/0523"
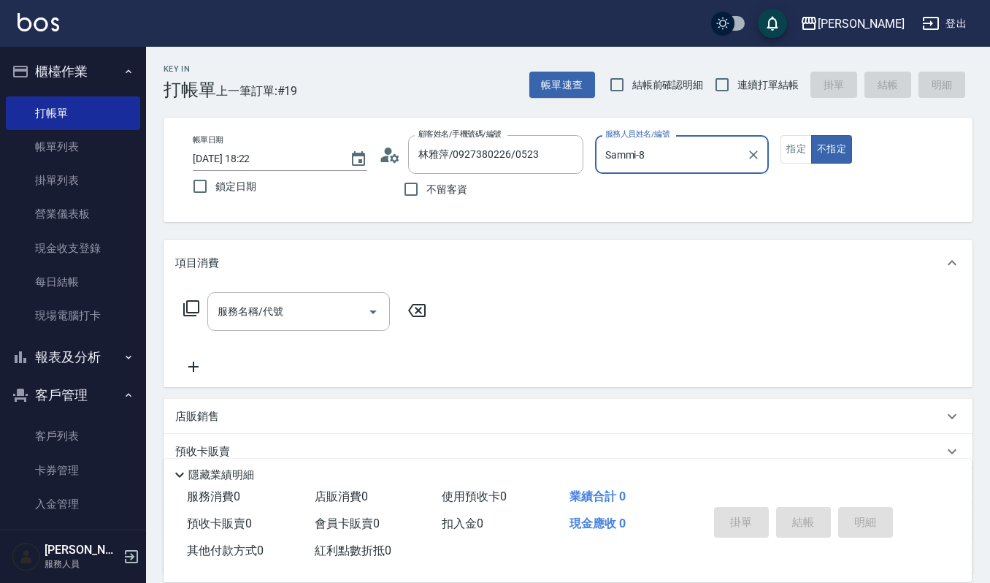
type input "Ruby-17"
click at [749, 145] on button "Clear" at bounding box center [753, 155] width 20 height 20
type input "Sammi-8"
type button "false"
click at [804, 150] on button "指定" at bounding box center [795, 149] width 31 height 28
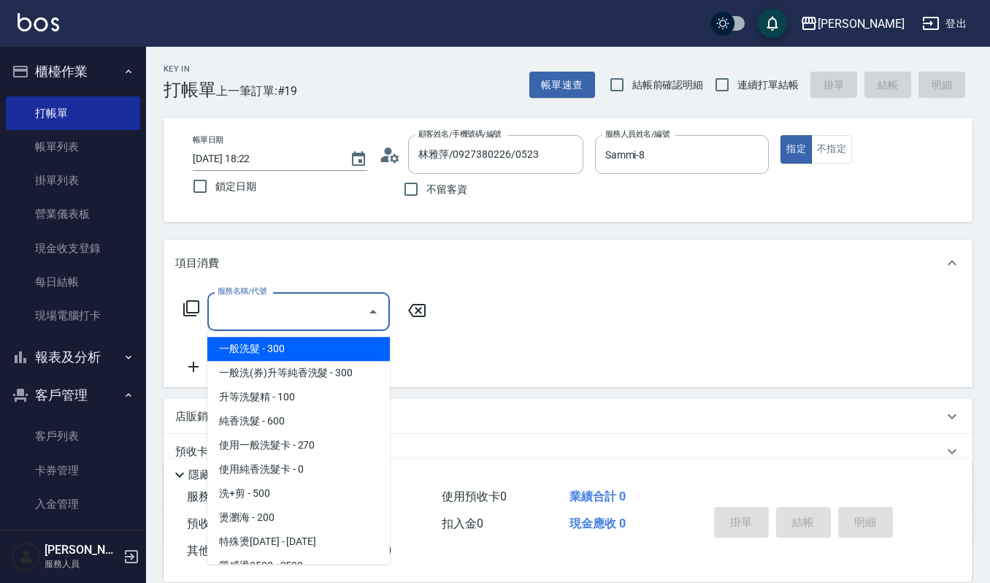
click at [317, 310] on input "服務名稱/代號" at bounding box center [287, 312] width 147 height 26
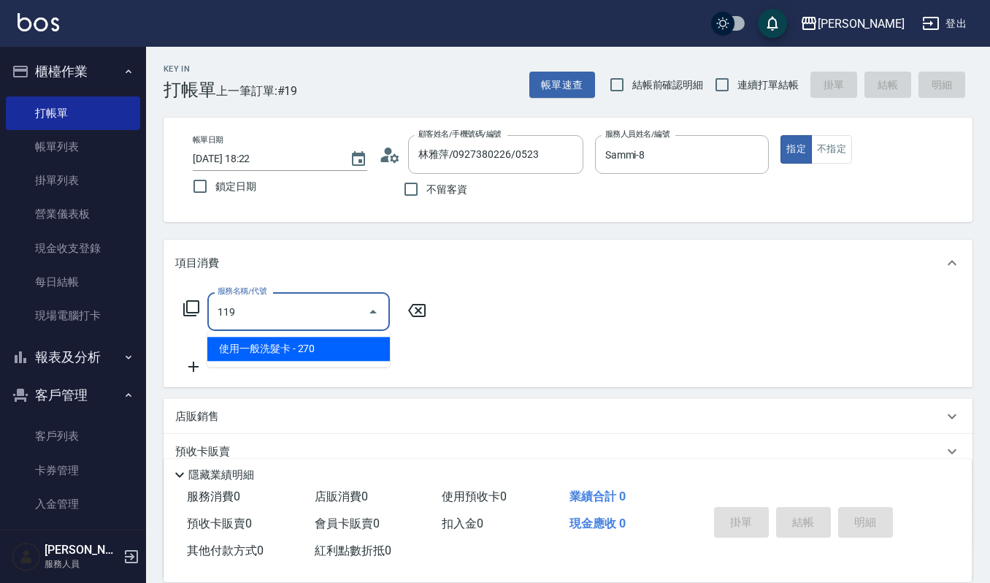
type input "使用一般洗髮卡(119)"
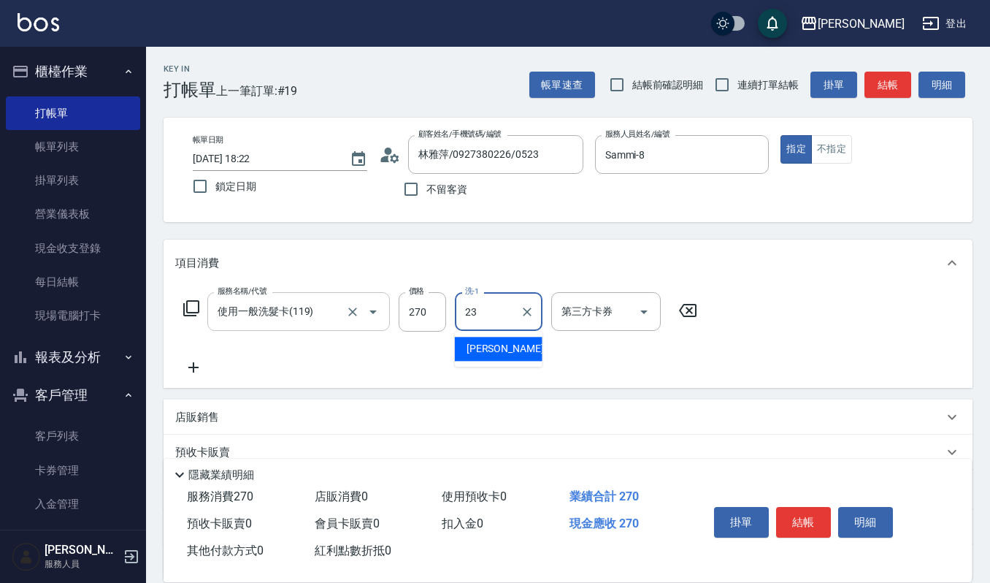
type input "[PERSON_NAME]-23"
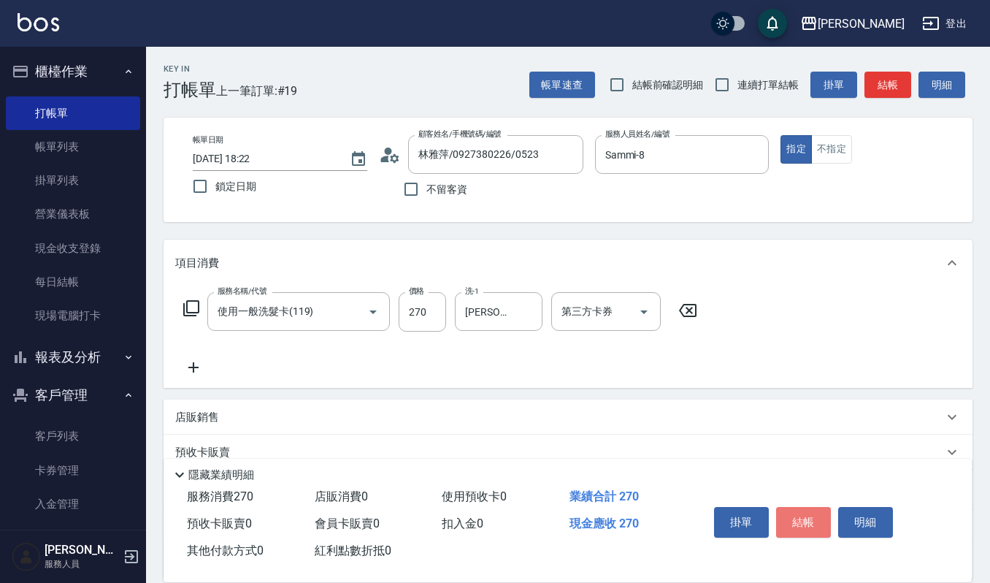
click at [801, 510] on button "結帳" at bounding box center [803, 522] width 55 height 31
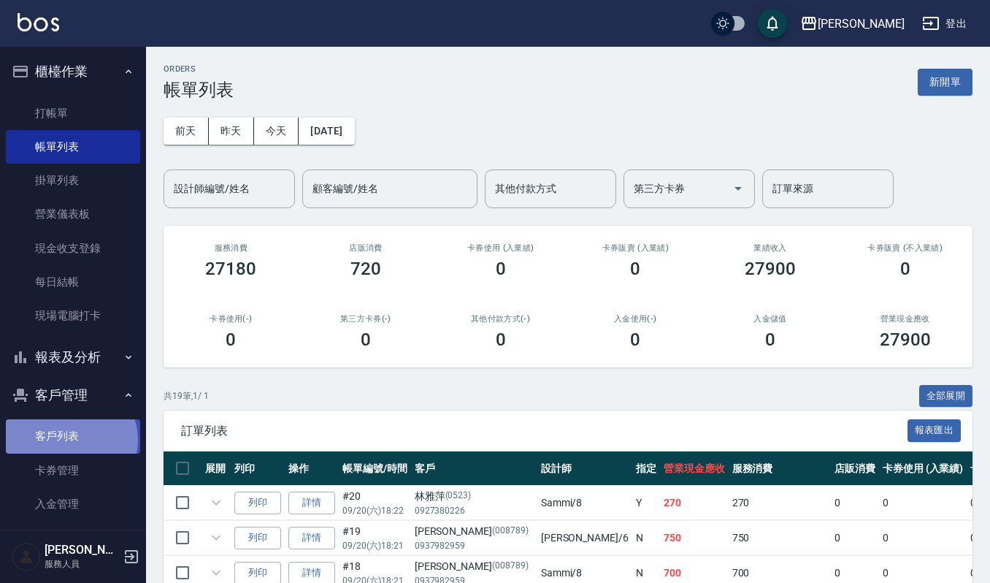
click at [68, 439] on link "客戶列表" at bounding box center [73, 436] width 134 height 34
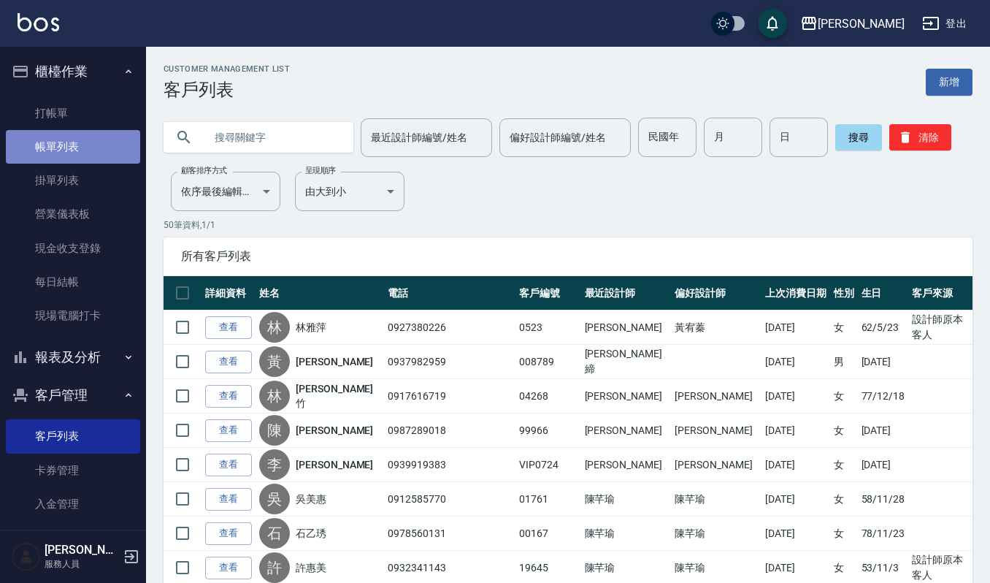
click at [117, 137] on link "帳單列表" at bounding box center [73, 147] width 134 height 34
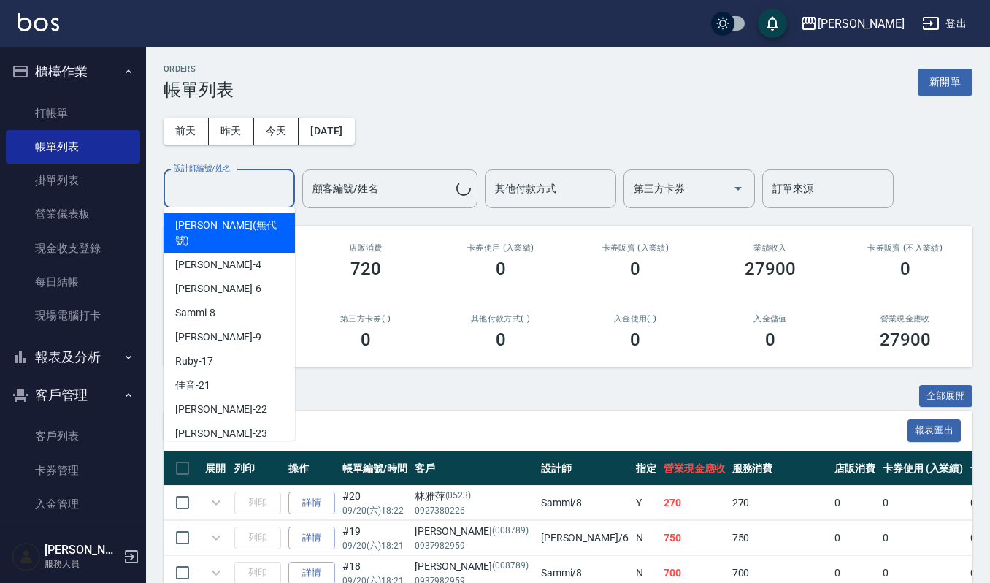
click at [272, 178] on input "設計師編號/姓名" at bounding box center [229, 189] width 118 height 26
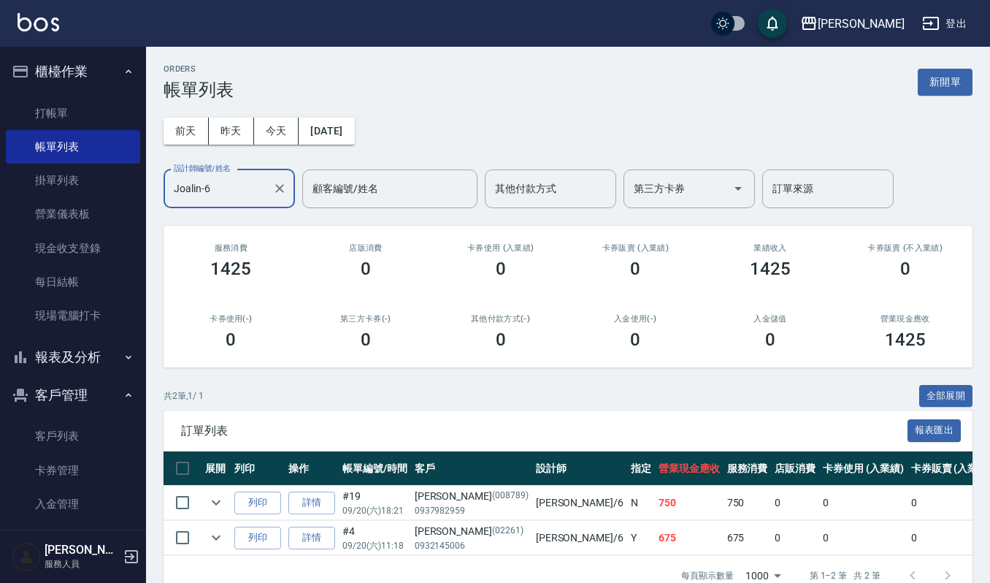
scroll to position [45, 0]
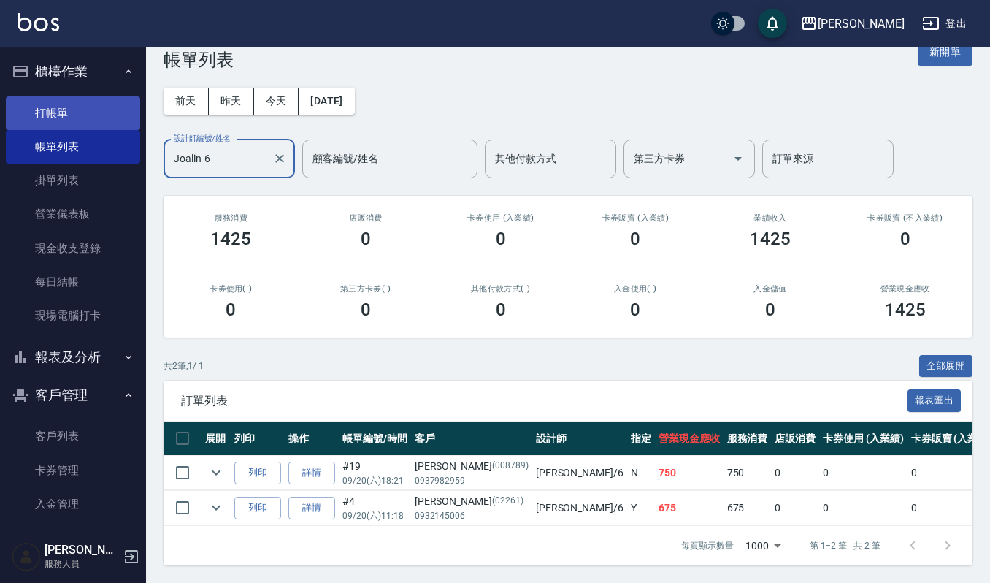
type input "Joalin-6"
click at [104, 118] on link "打帳單" at bounding box center [73, 113] width 134 height 34
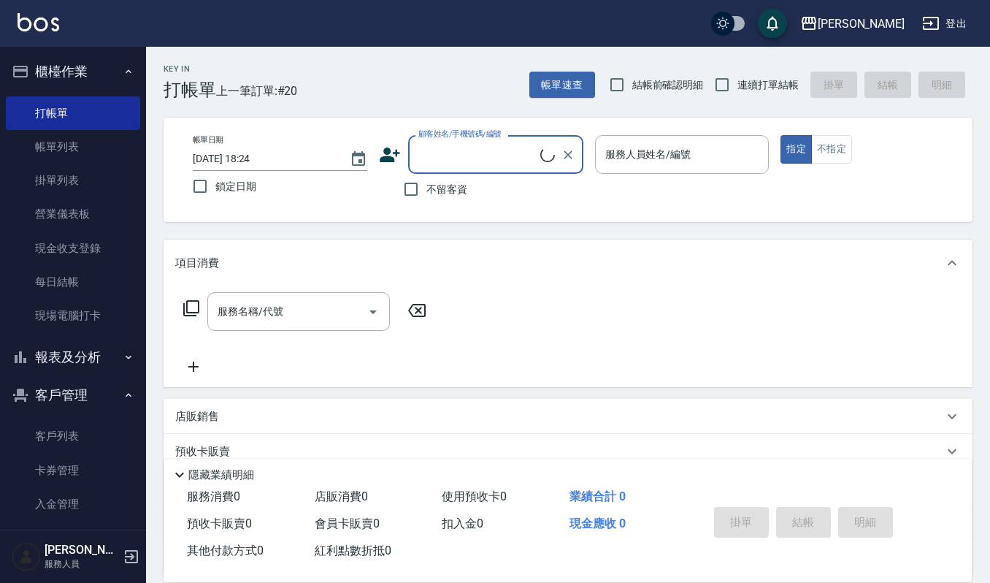
click at [501, 167] on div "顧客姓名/手機號碼/編號" at bounding box center [495, 154] width 175 height 39
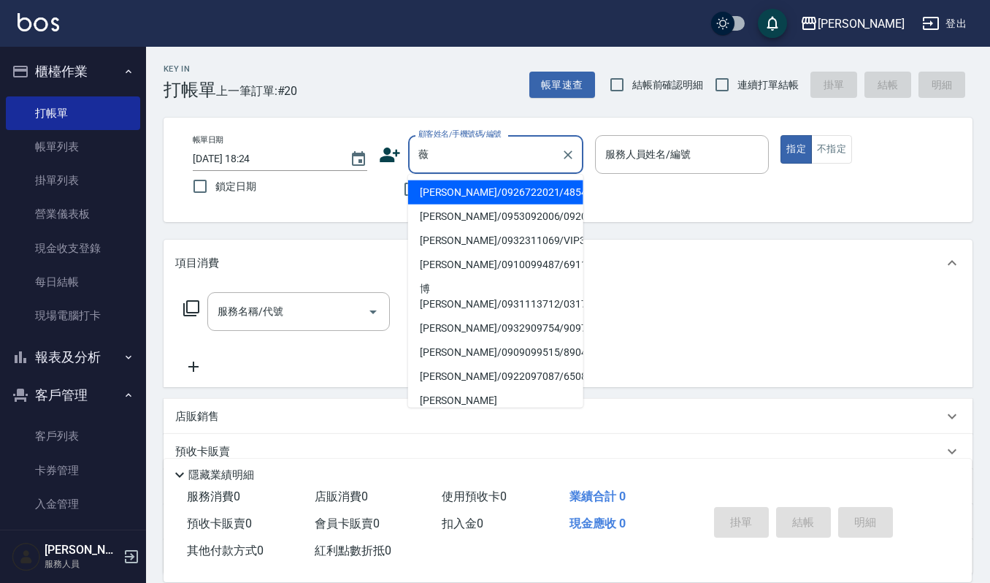
click at [512, 217] on li "[PERSON_NAME]/0953092006/092006" at bounding box center [495, 216] width 175 height 24
type input "[PERSON_NAME]/0953092006/092006"
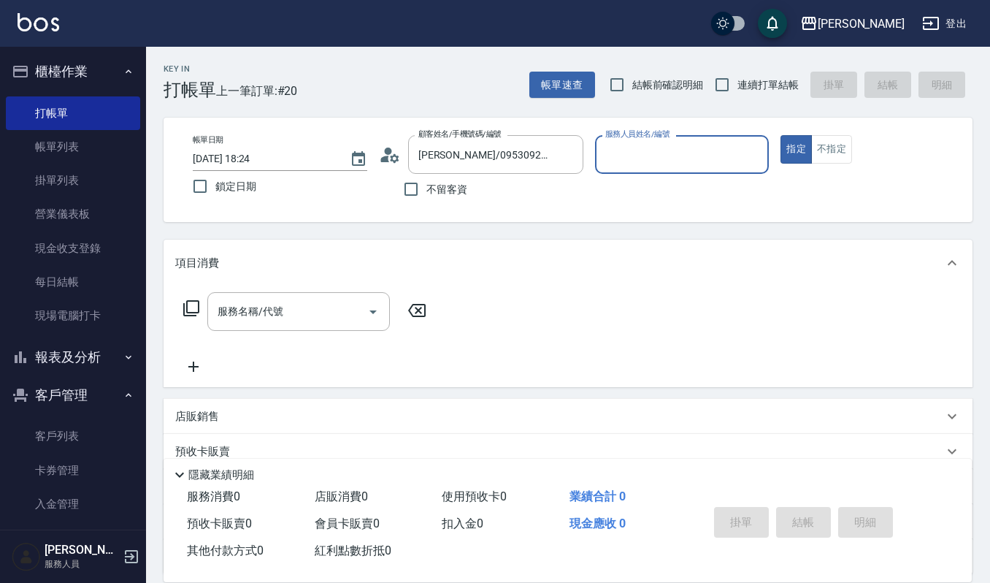
type input "Joalin-6"
click at [293, 313] on input "服務名稱/代號" at bounding box center [287, 312] width 147 height 26
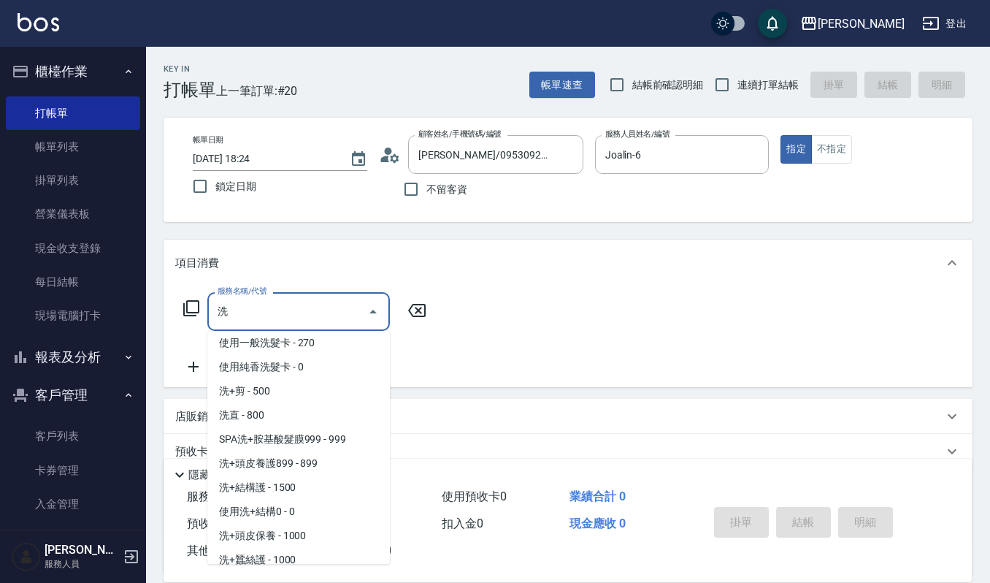
scroll to position [103, 0]
click at [315, 467] on span "洗+頭皮養護899 - 899" at bounding box center [298, 462] width 183 height 24
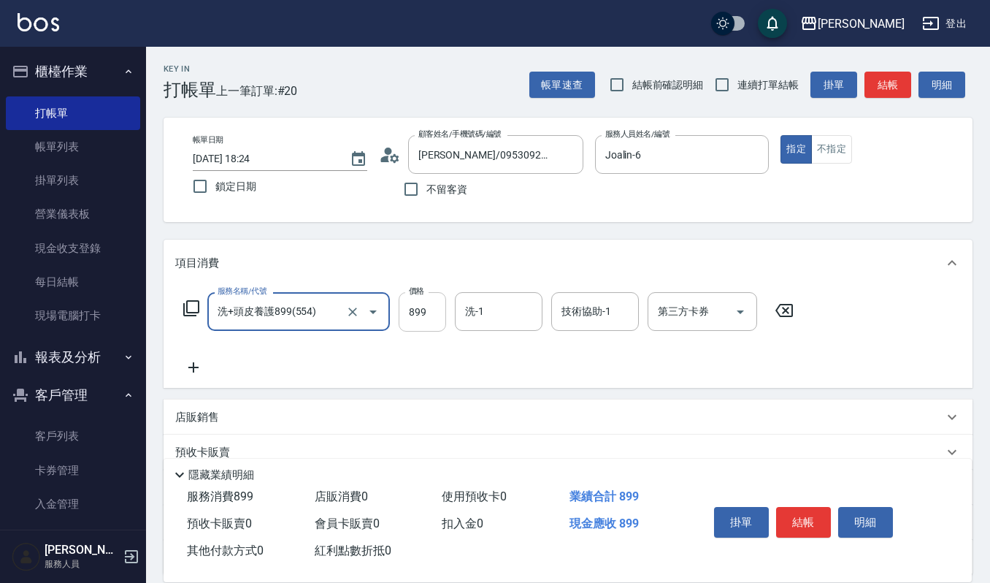
type input "洗+頭皮養護899(554)"
click at [438, 310] on input "899" at bounding box center [422, 311] width 47 height 39
type input "1299"
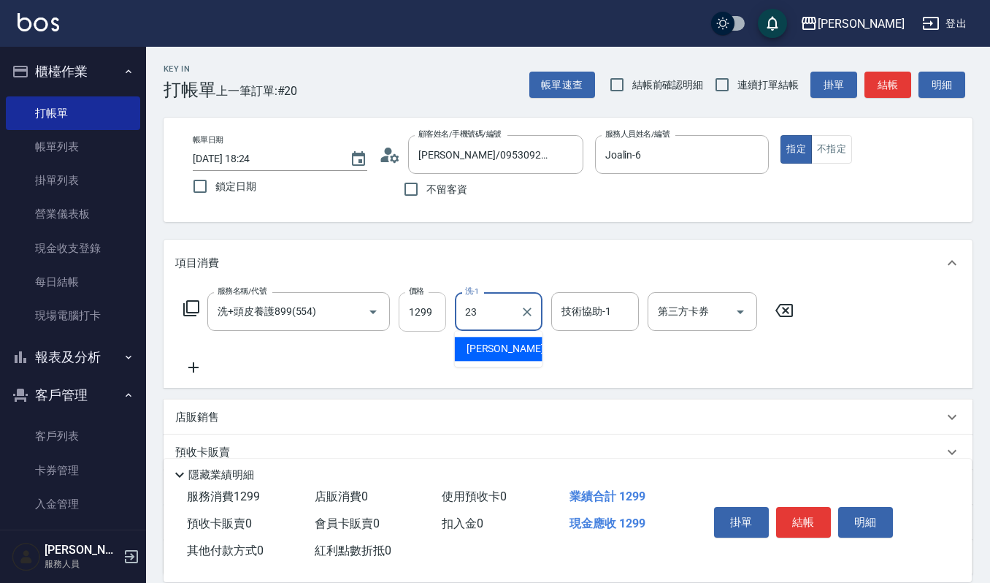
type input "[PERSON_NAME]-23"
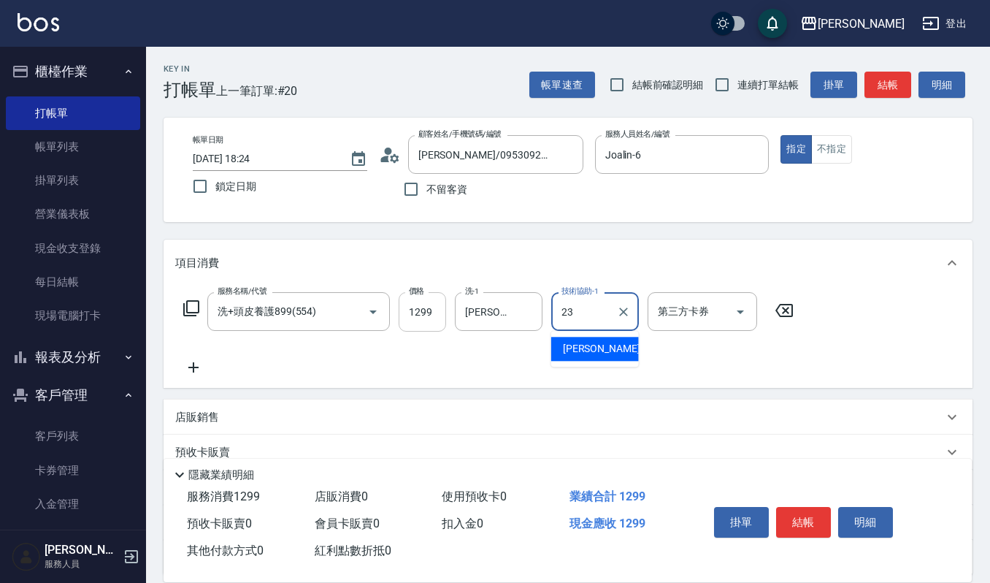
type input "[PERSON_NAME]-23"
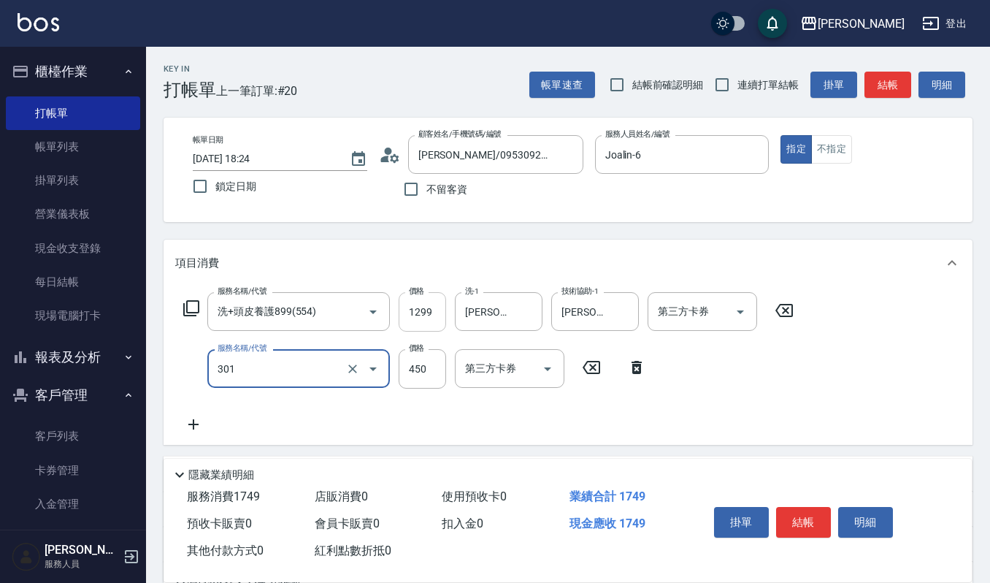
type input "創意剪髮(301)"
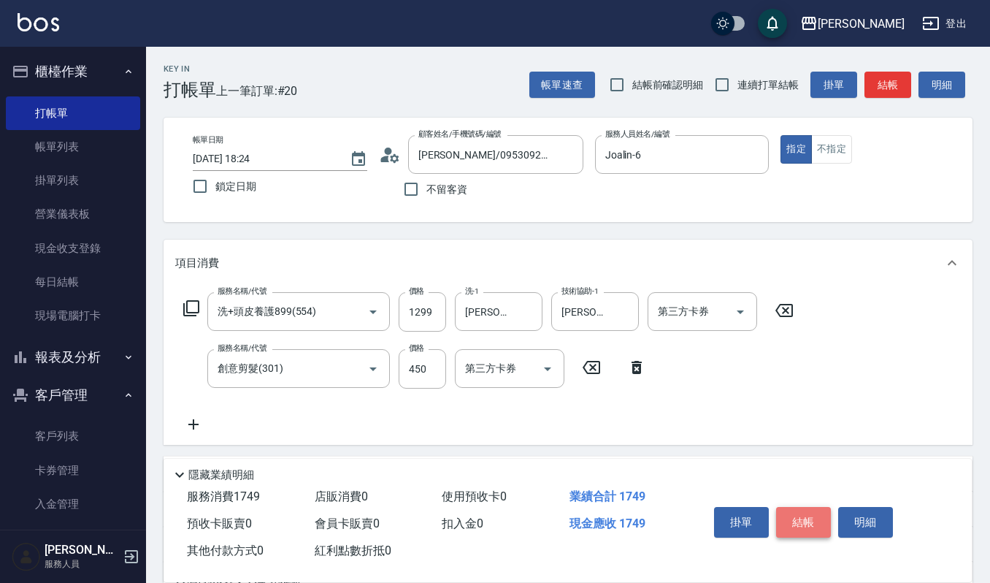
click at [813, 508] on button "結帳" at bounding box center [803, 522] width 55 height 31
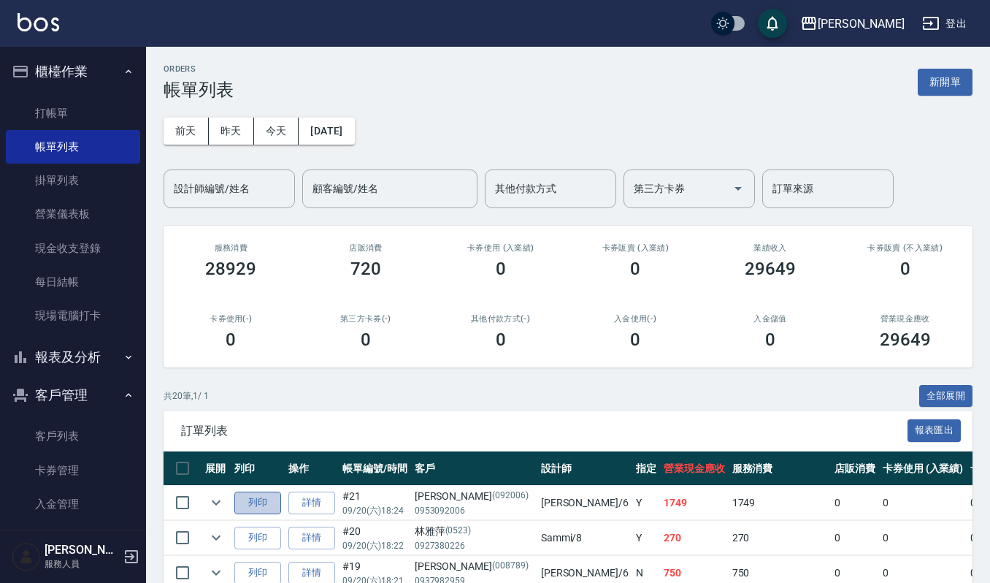
click at [255, 502] on button "列印" at bounding box center [257, 502] width 47 height 23
click at [70, 439] on link "客戶列表" at bounding box center [73, 436] width 134 height 34
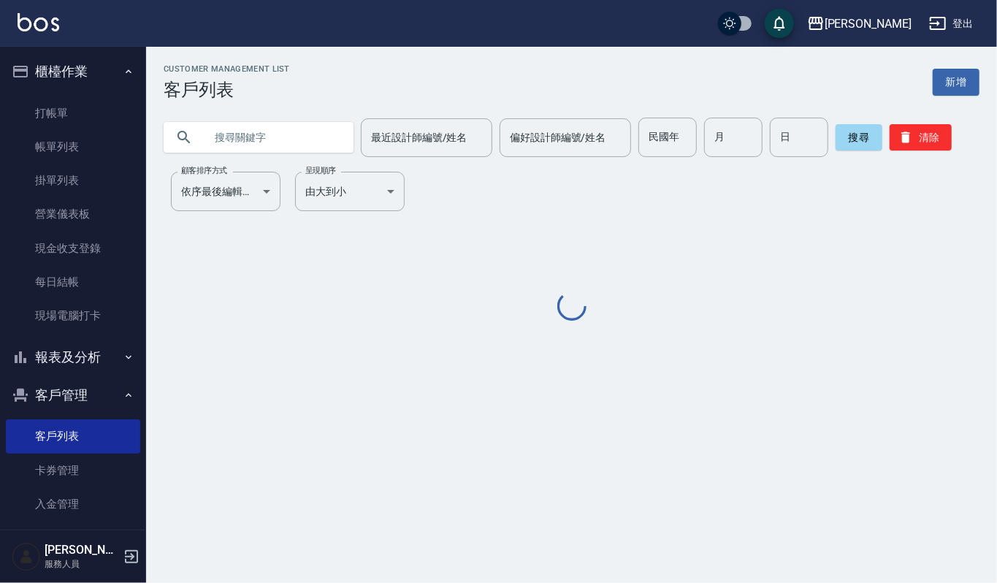
drag, startPoint x: 282, startPoint y: 143, endPoint x: 555, endPoint y: 165, distance: 273.9
click at [291, 146] on input "text" at bounding box center [272, 137] width 137 height 39
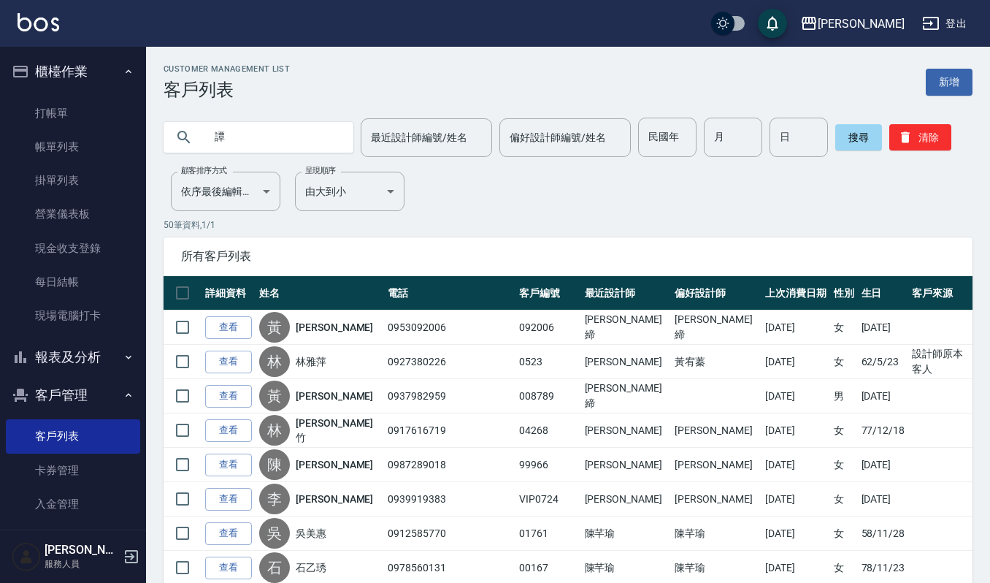
type input "譚"
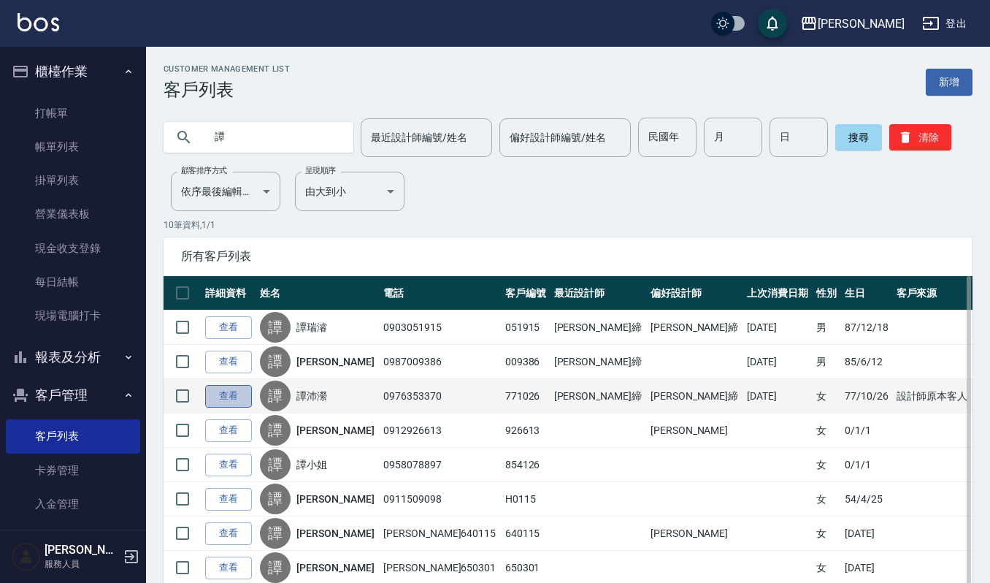
click at [229, 397] on link "查看" at bounding box center [228, 396] width 47 height 23
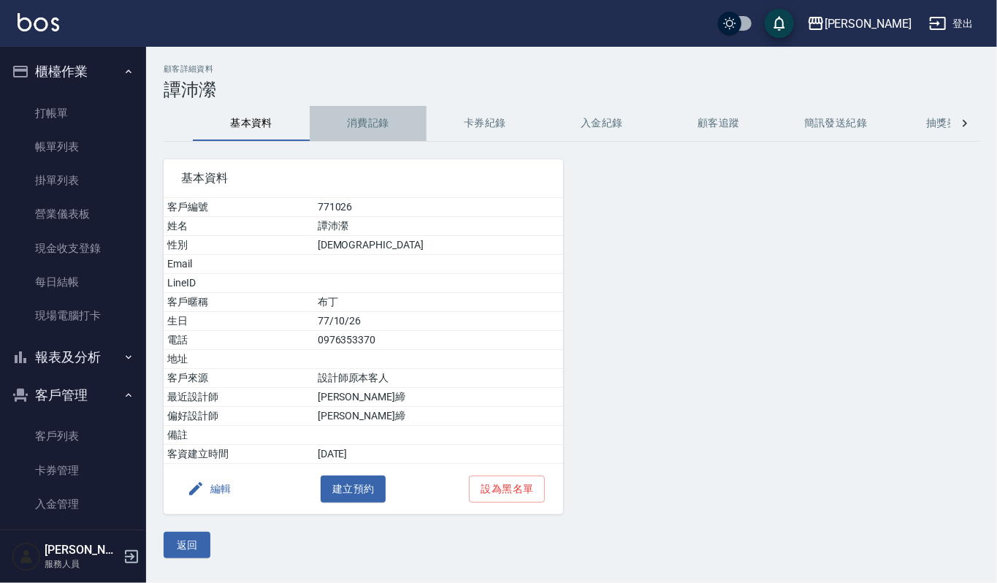
click at [374, 118] on button "消費記錄" at bounding box center [368, 123] width 117 height 35
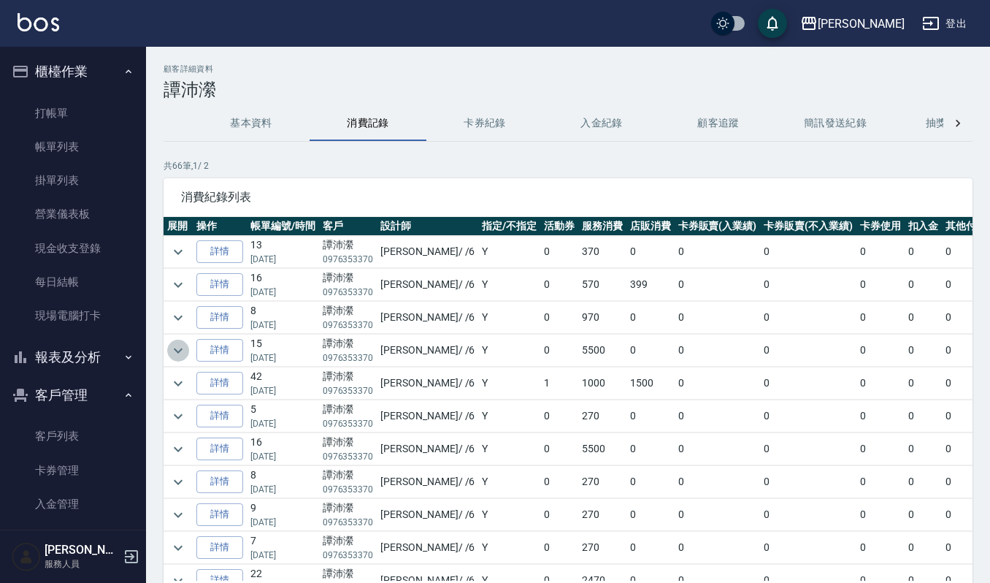
click at [180, 354] on icon "expand row" at bounding box center [178, 351] width 18 height 18
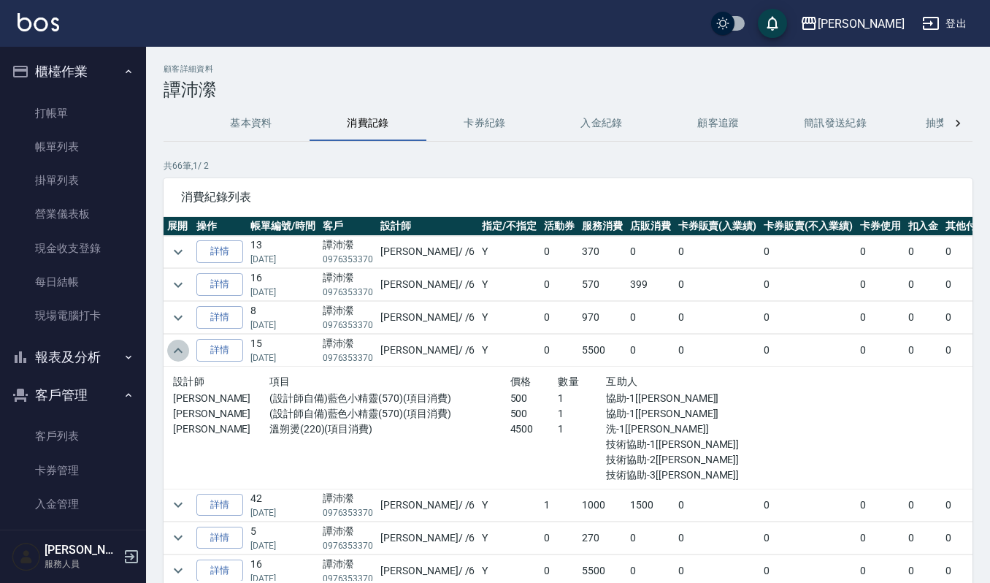
click at [174, 353] on icon "expand row" at bounding box center [178, 349] width 9 height 5
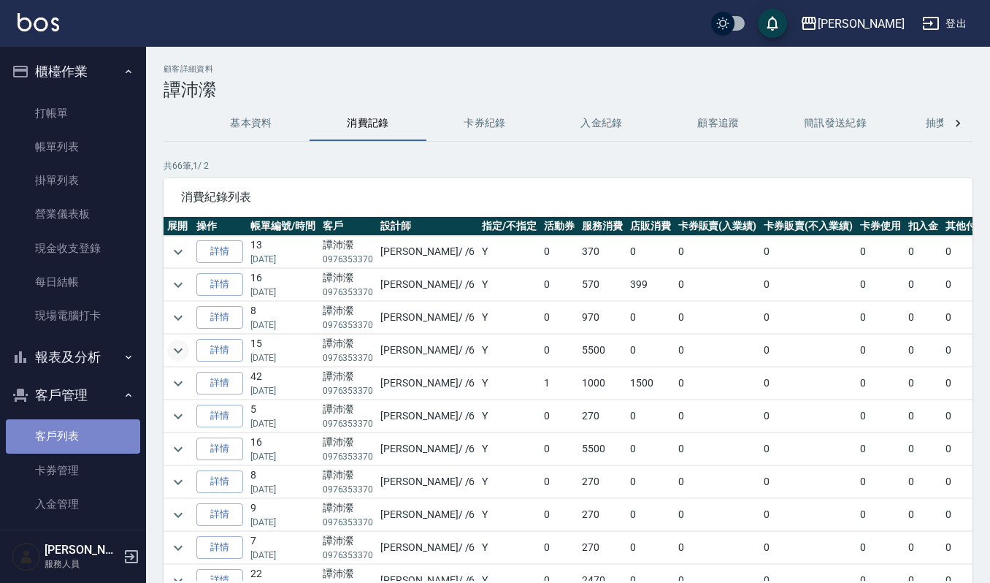
click at [82, 426] on link "客戶列表" at bounding box center [73, 436] width 134 height 34
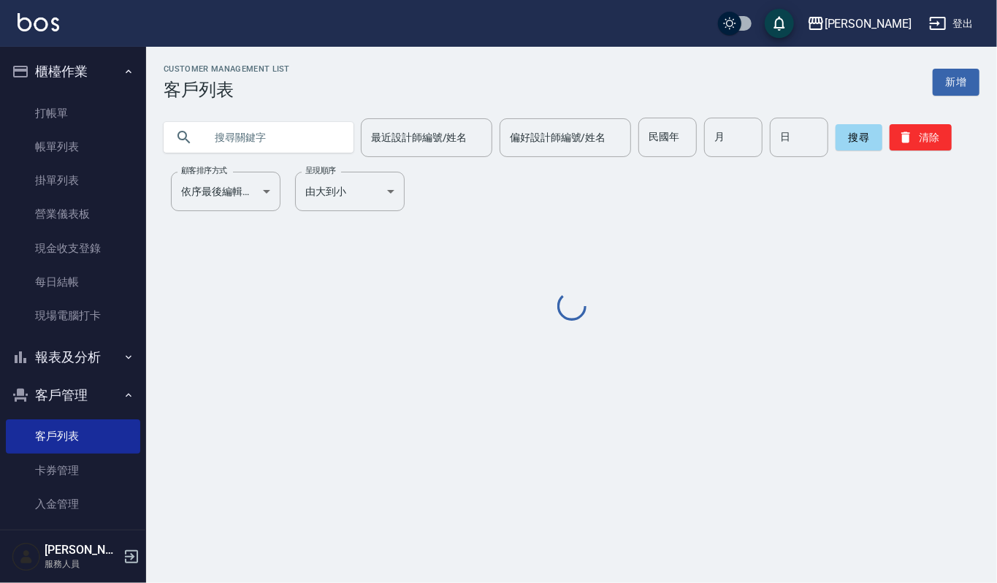
click at [272, 143] on input "text" at bounding box center [272, 137] width 137 height 39
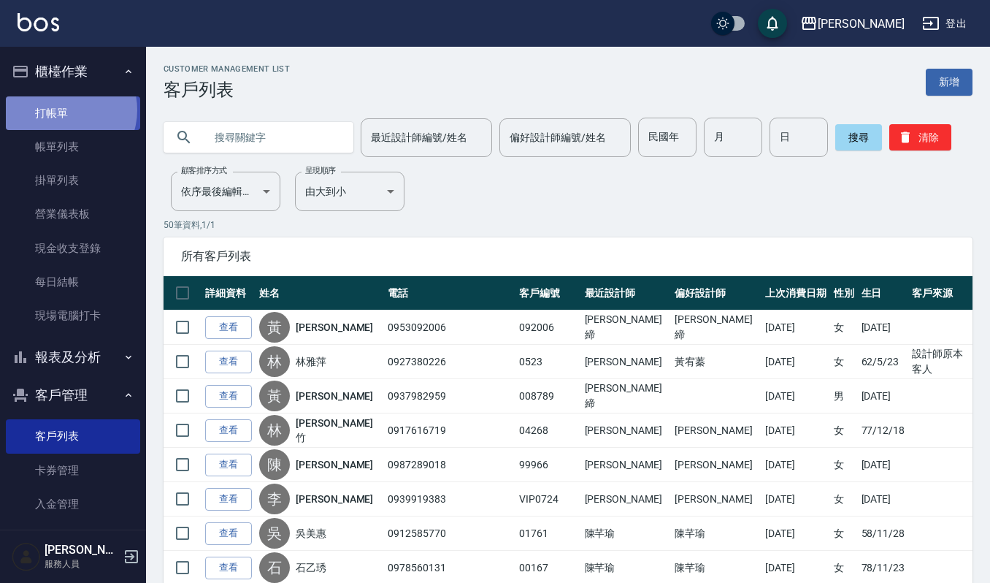
click at [61, 110] on link "打帳單" at bounding box center [73, 113] width 134 height 34
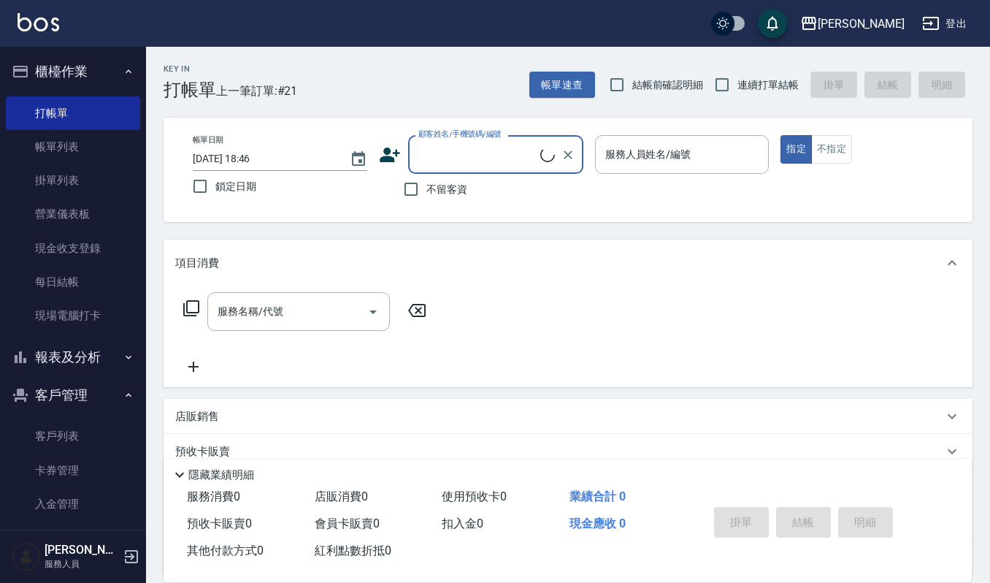
click at [457, 161] on input "顧客姓名/手機號碼/編號" at bounding box center [478, 155] width 126 height 26
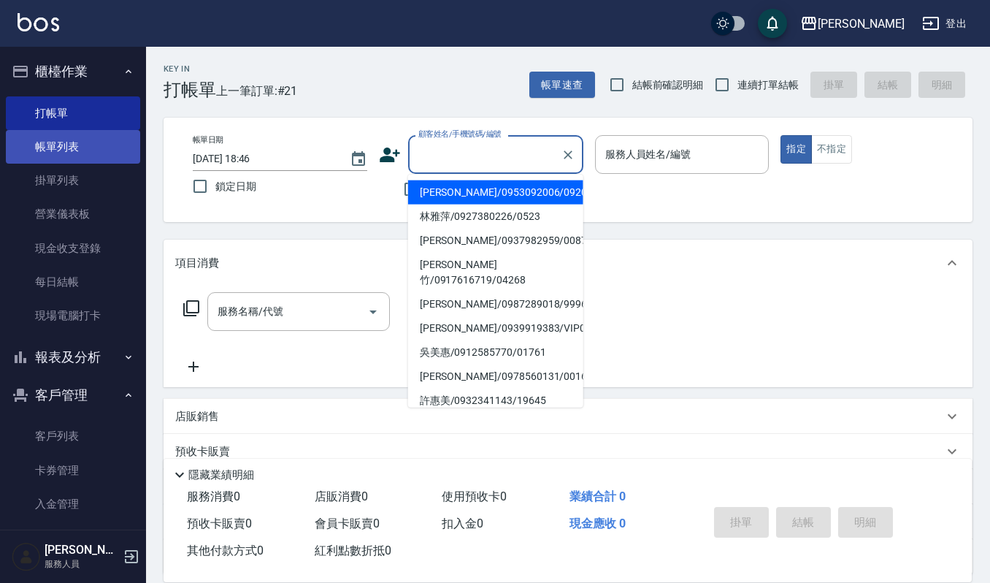
click at [56, 155] on link "帳單列表" at bounding box center [73, 147] width 134 height 34
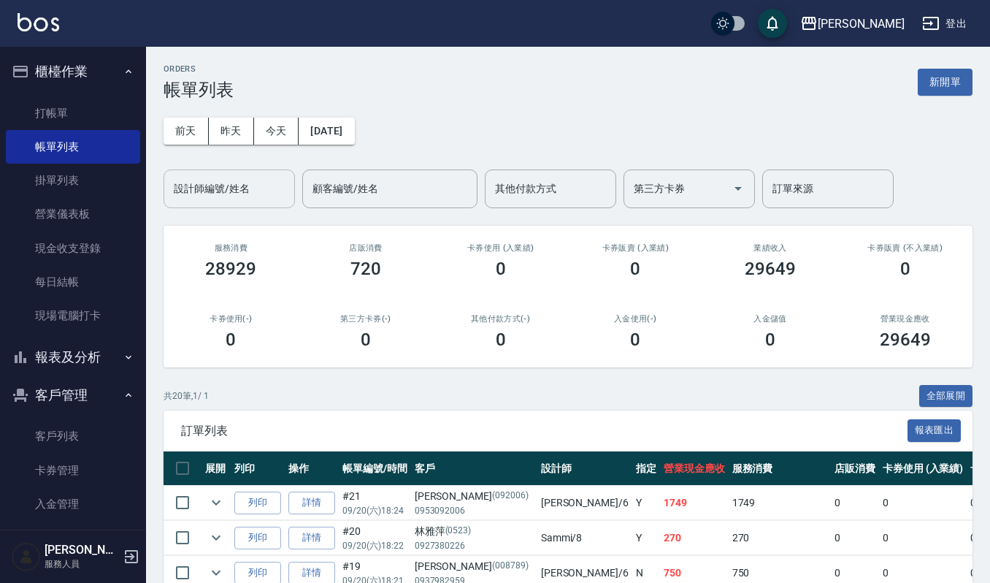
click at [212, 187] on input "設計師編號/姓名" at bounding box center [229, 189] width 118 height 26
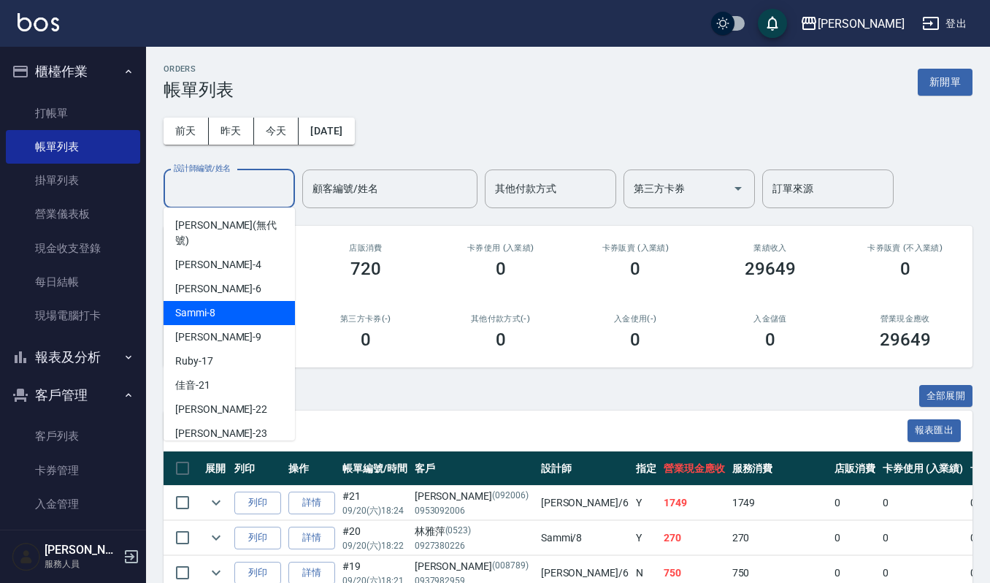
click at [191, 305] on span "Sammi -8" at bounding box center [195, 312] width 40 height 15
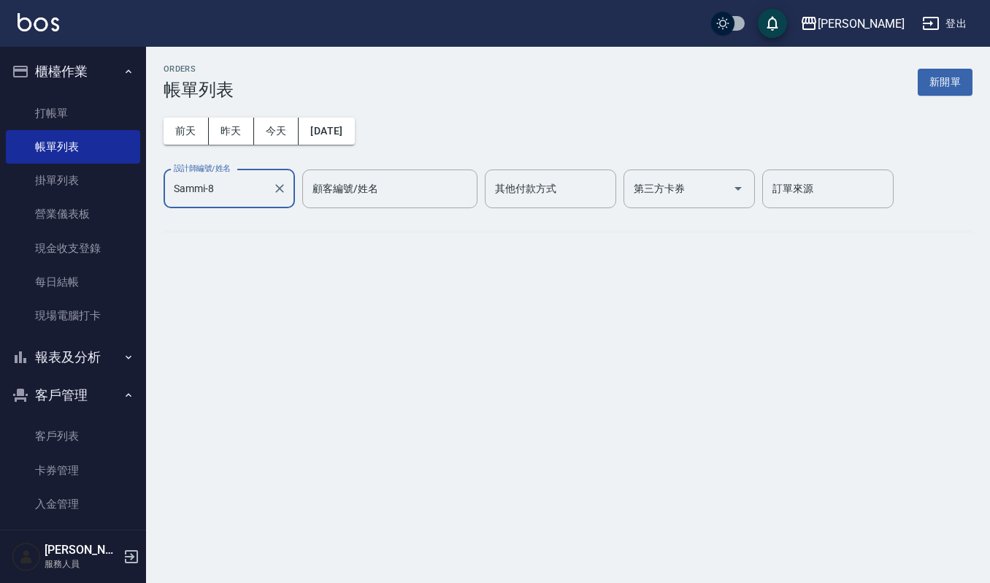
type input "Sammi-8"
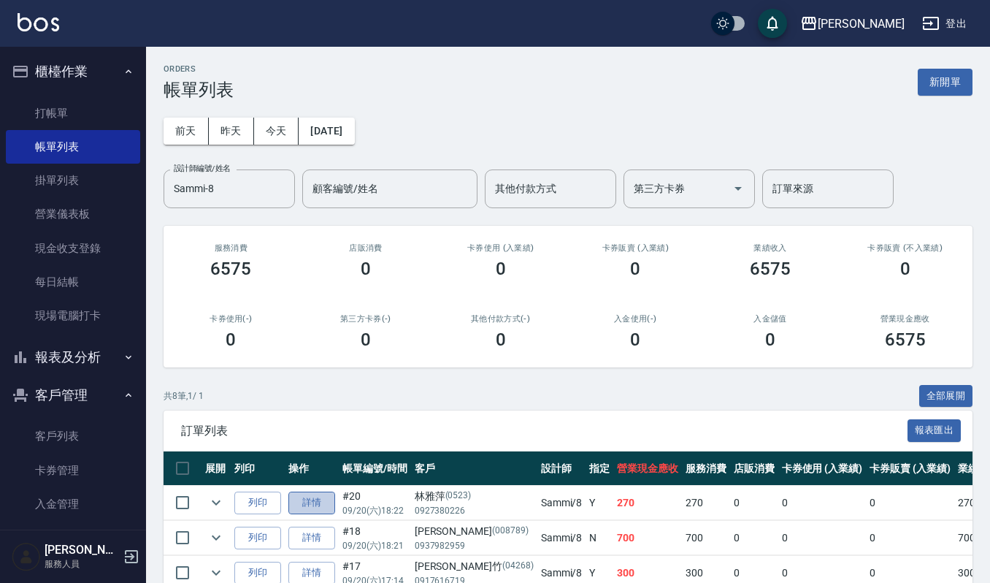
click at [312, 502] on link "詳情" at bounding box center [311, 502] width 47 height 23
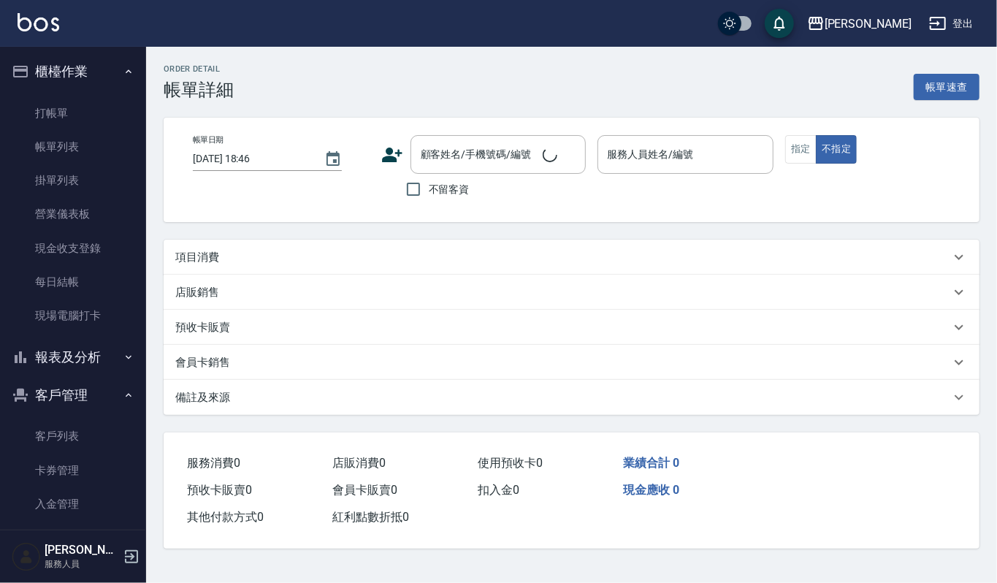
type input "[DATE] 18:22"
type input "Sammi-8"
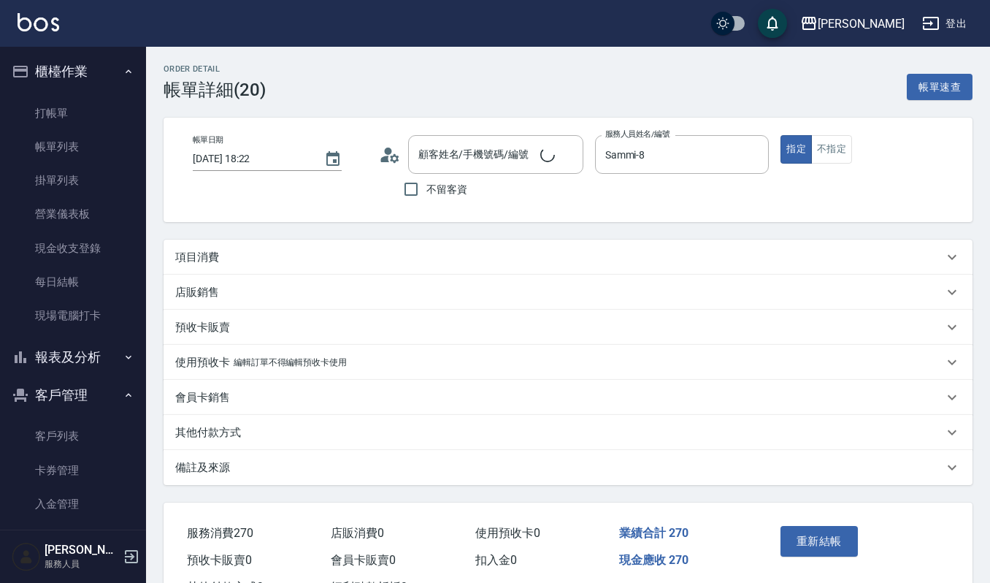
type input "林雅萍/0927380226/0523"
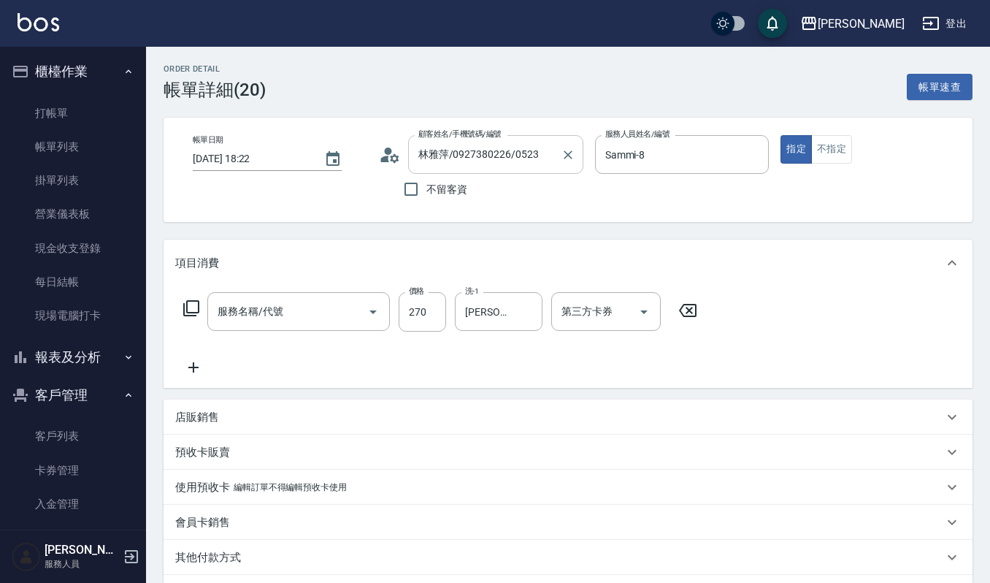
type input "使用一般洗髮卡(119)"
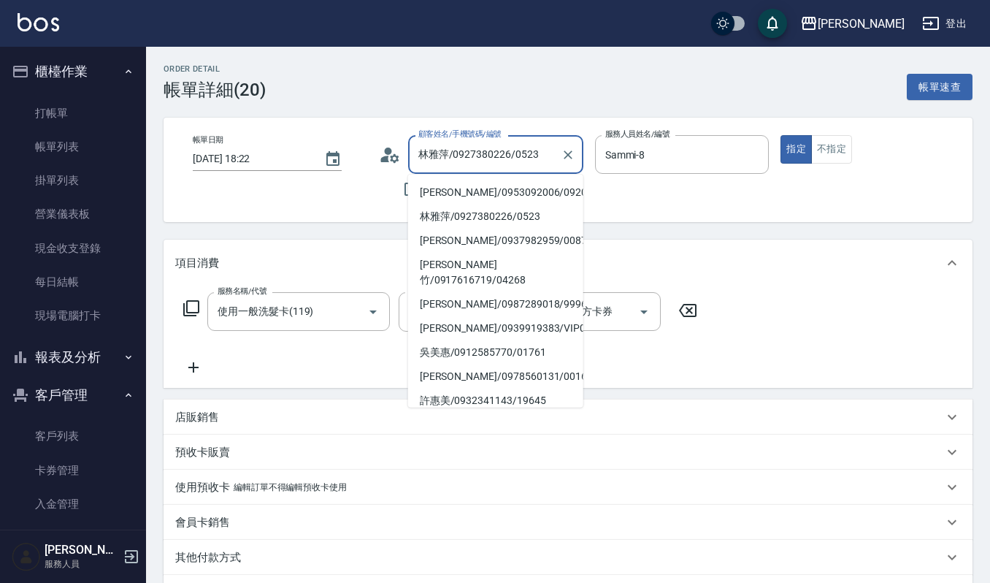
click at [545, 153] on input "林雅萍/0927380226/0523" at bounding box center [485, 155] width 140 height 26
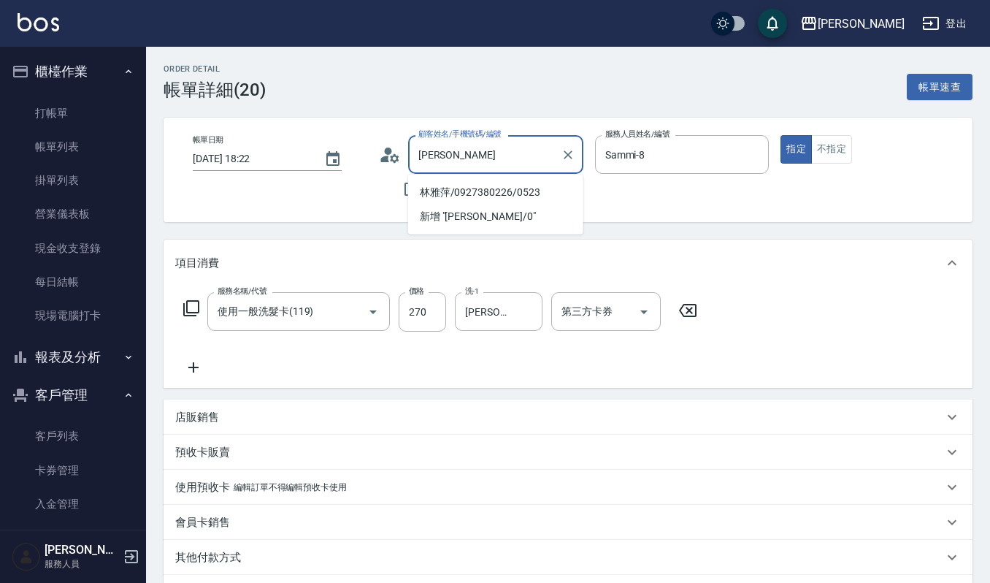
type input "林"
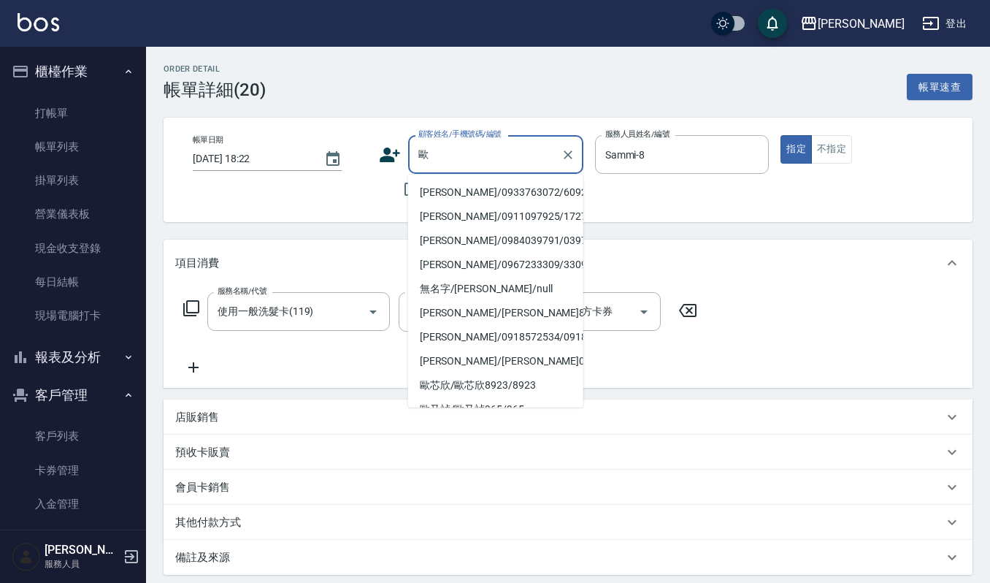
click at [426, 193] on li "[PERSON_NAME]/0933763072/609225" at bounding box center [495, 192] width 175 height 24
type input "[PERSON_NAME]/0933763072/609225"
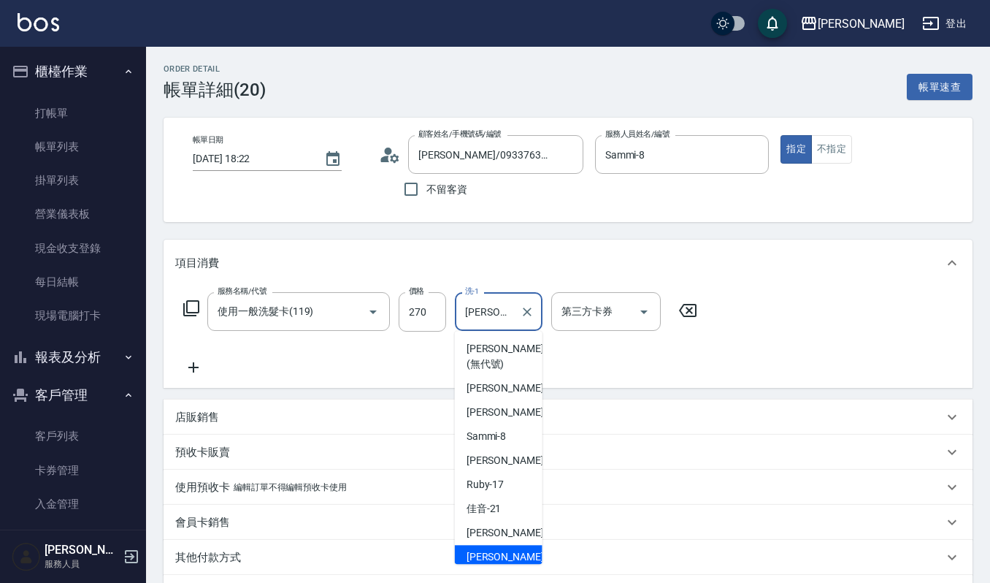
click at [504, 311] on input "[PERSON_NAME]-23" at bounding box center [487, 312] width 53 height 26
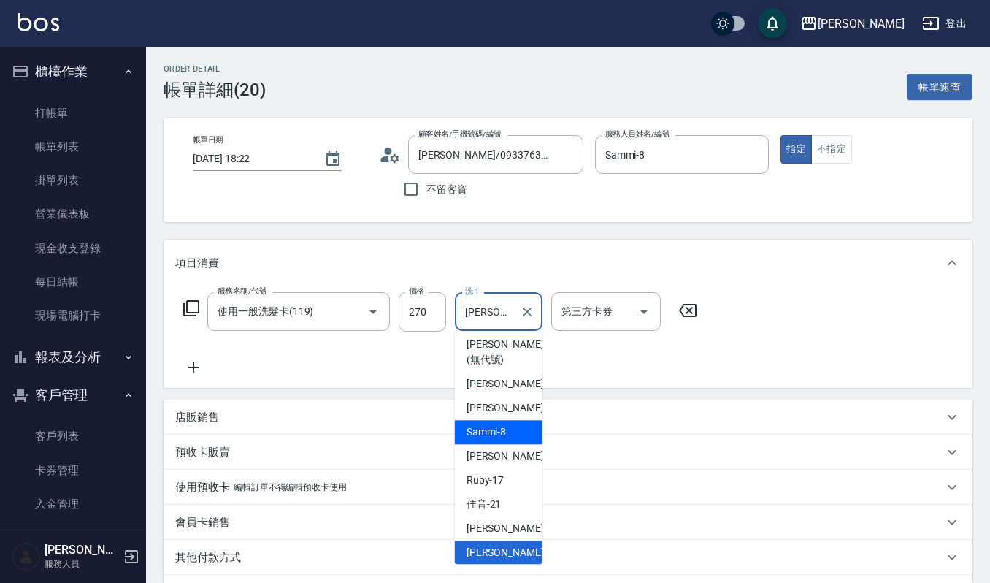
click at [486, 435] on span "Sammi -8" at bounding box center [486, 431] width 40 height 15
type input "Sammi-8"
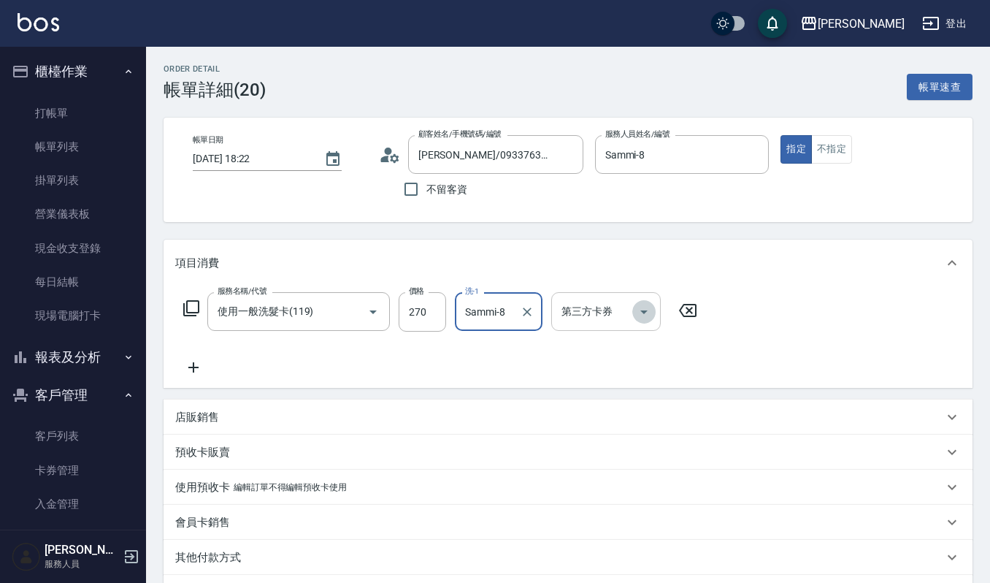
click at [641, 311] on icon "Open" at bounding box center [644, 312] width 18 height 18
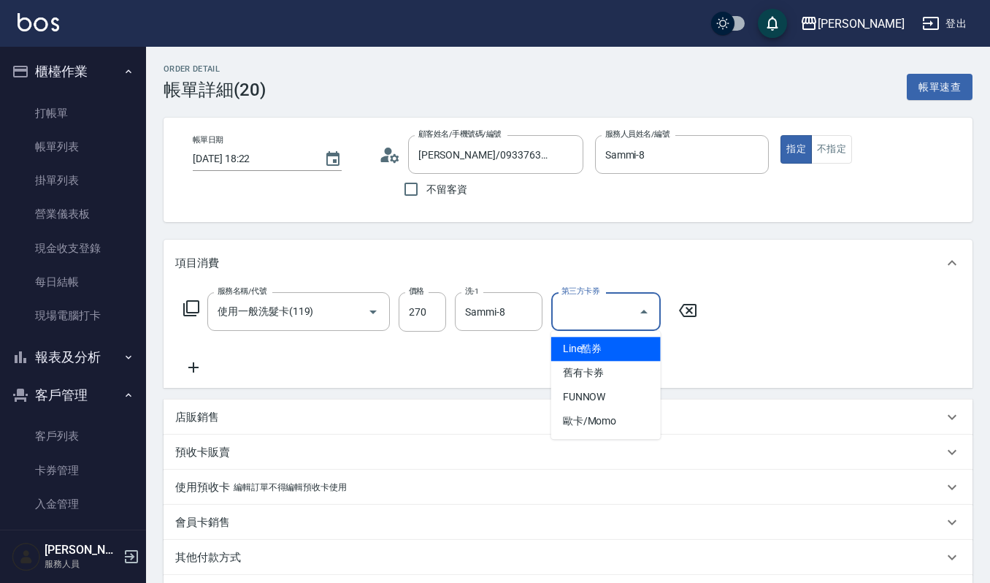
scroll to position [181, 0]
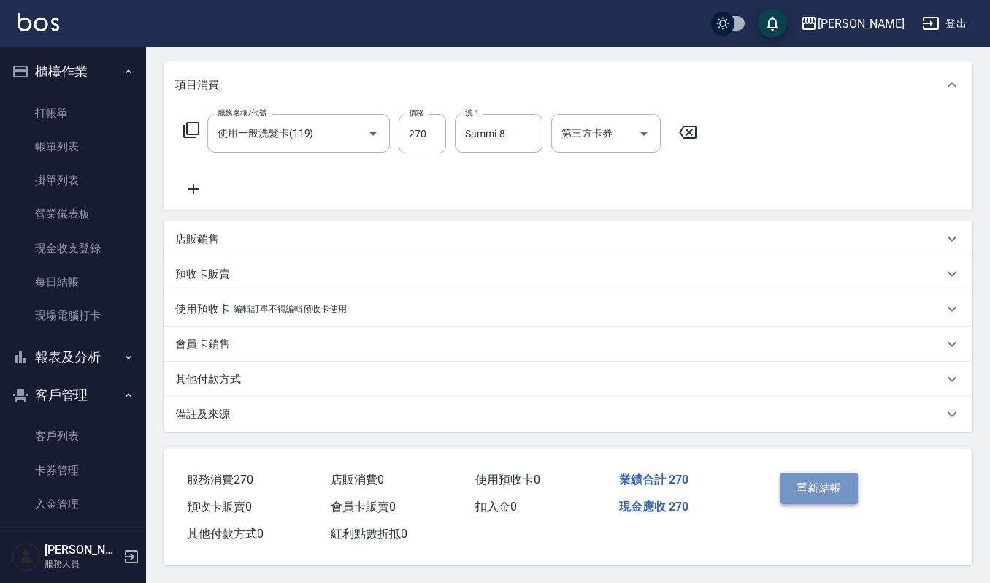
click at [801, 479] on button "重新結帳" at bounding box center [818, 487] width 77 height 31
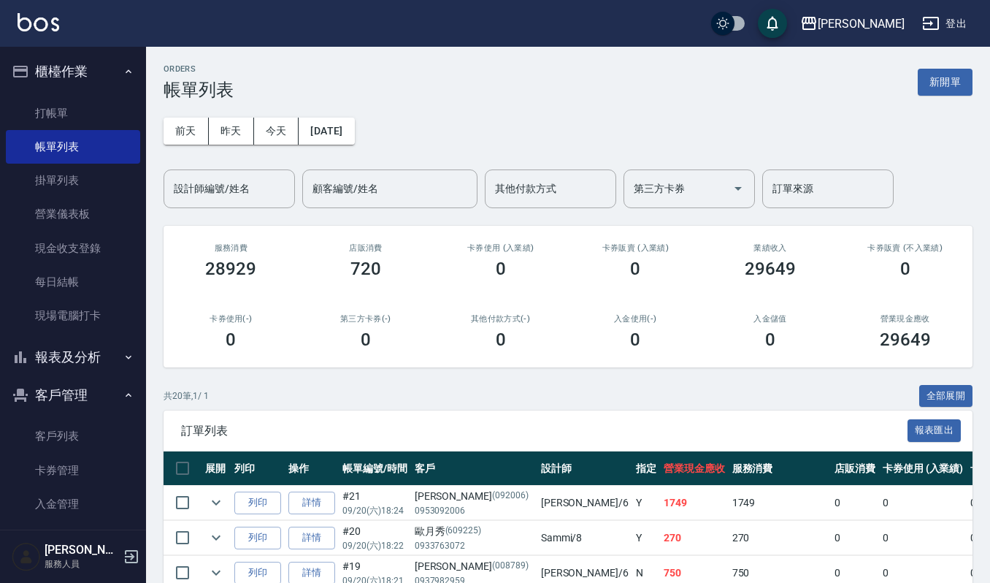
click at [217, 184] on input "設計師編號/姓名" at bounding box center [229, 189] width 118 height 26
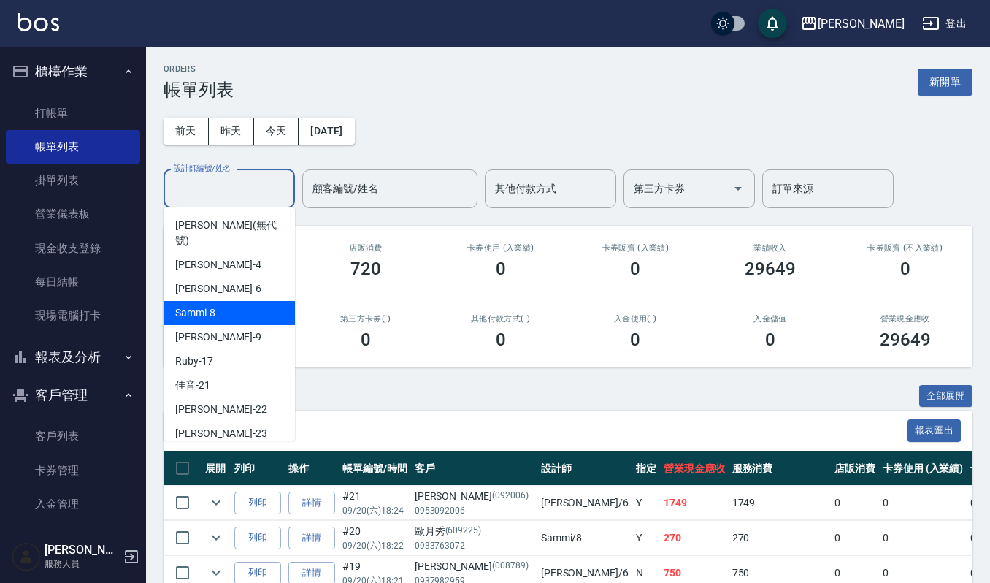
click at [242, 301] on div "Sammi -8" at bounding box center [229, 313] width 131 height 24
type input "Sammi-8"
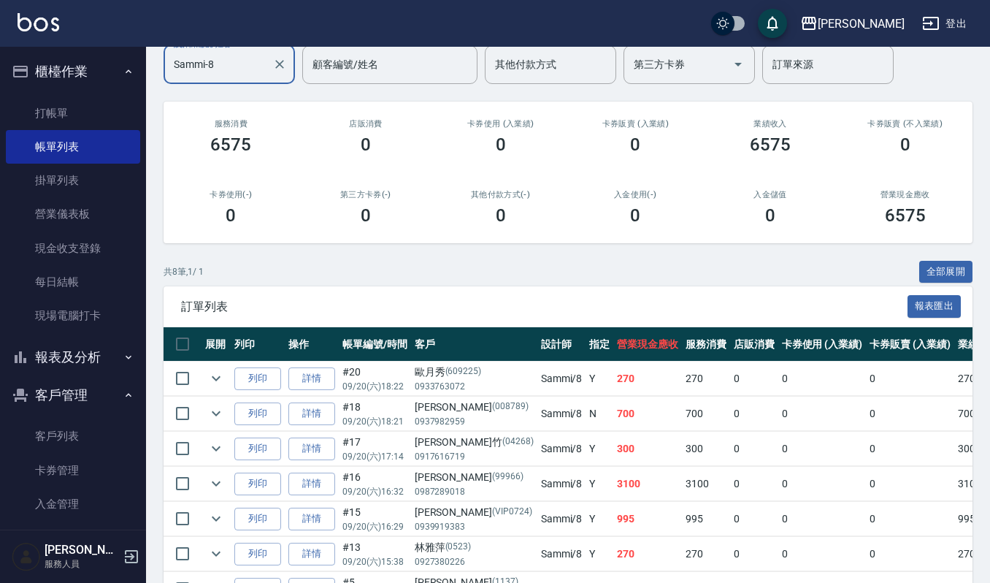
scroll to position [258, 0]
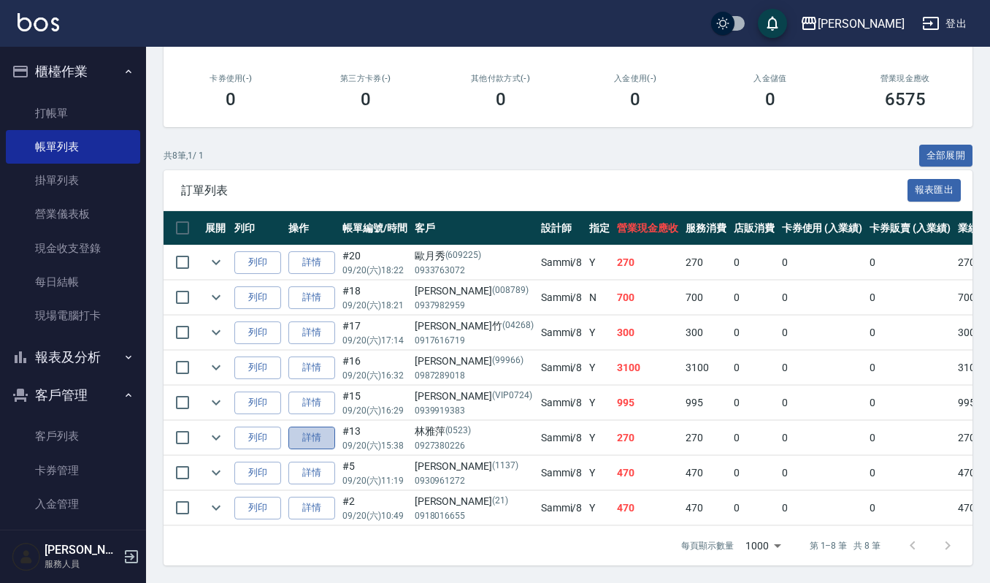
click at [296, 426] on link "詳情" at bounding box center [311, 437] width 47 height 23
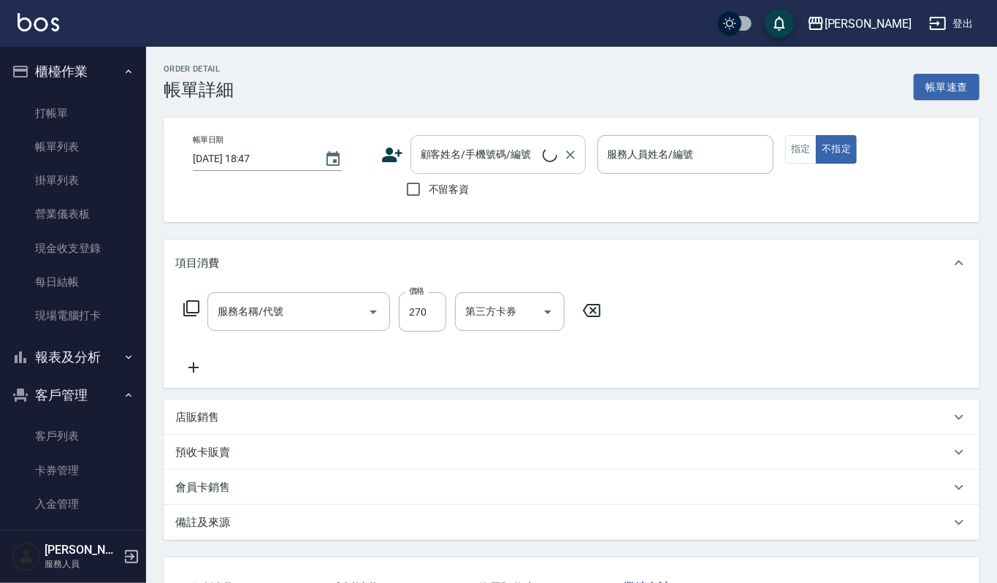
type input "[DATE] 15:38"
type input "Sammi-8"
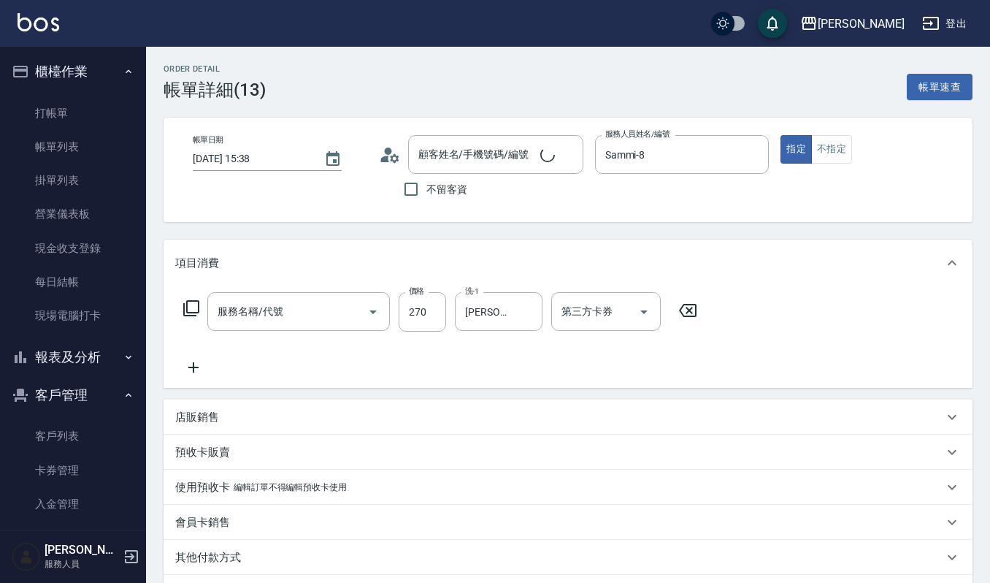
type input "林雅萍/0927380226/0523"
type input "一般洗髮(101)"
click at [644, 311] on icon "Open" at bounding box center [643, 312] width 7 height 4
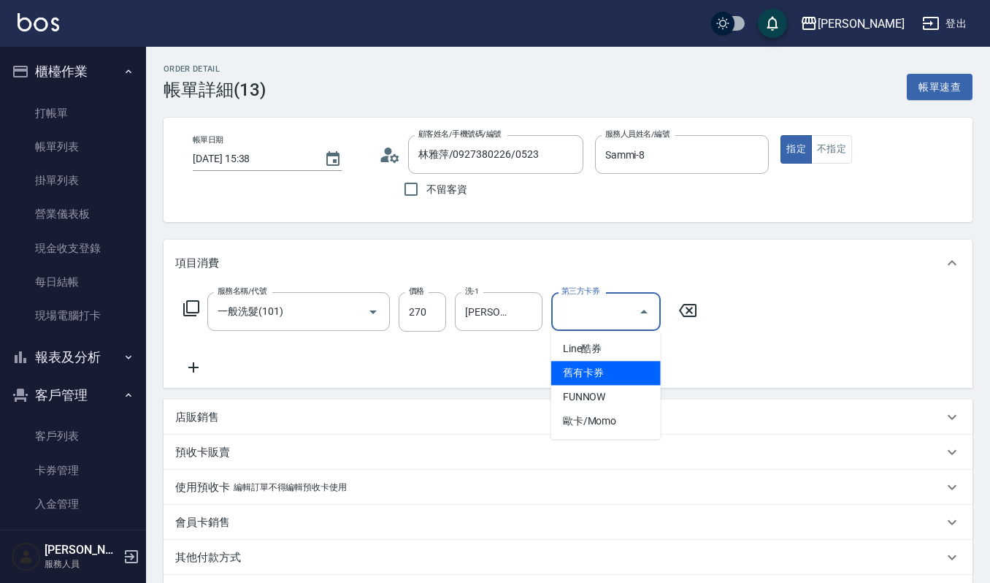
click at [609, 371] on span "舊有卡券" at bounding box center [606, 373] width 110 height 24
type input "舊有卡券"
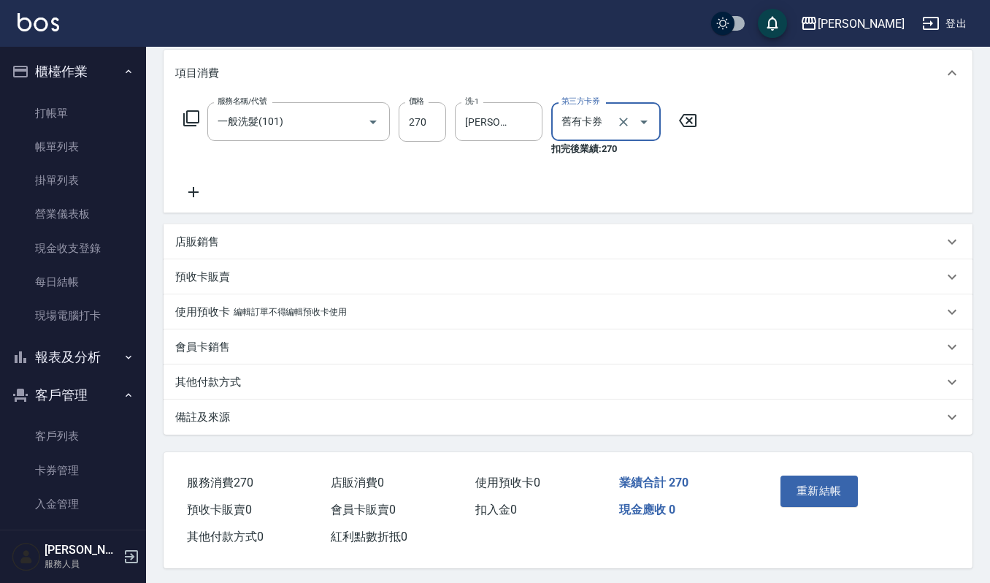
scroll to position [196, 0]
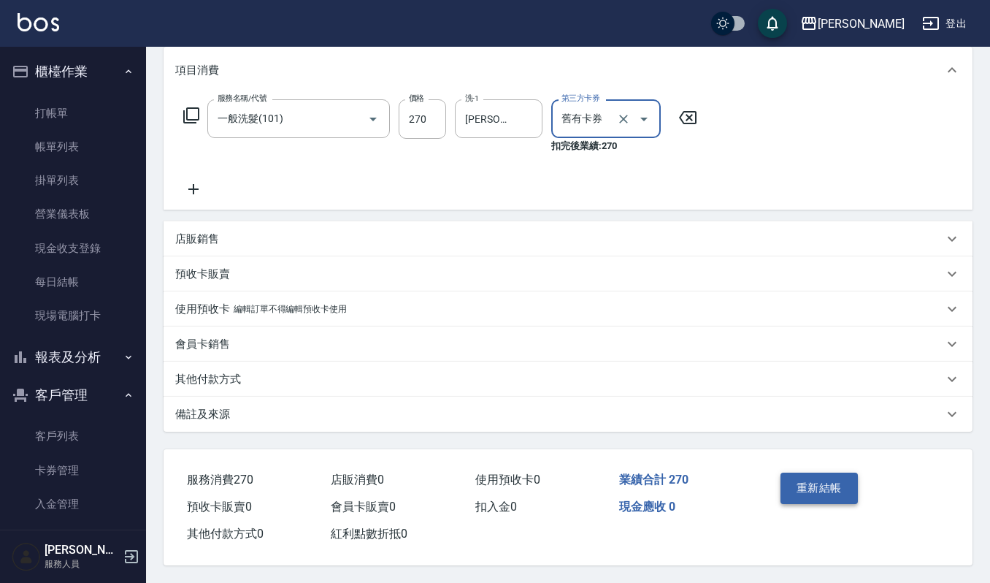
click at [801, 480] on button "重新結帳" at bounding box center [818, 487] width 77 height 31
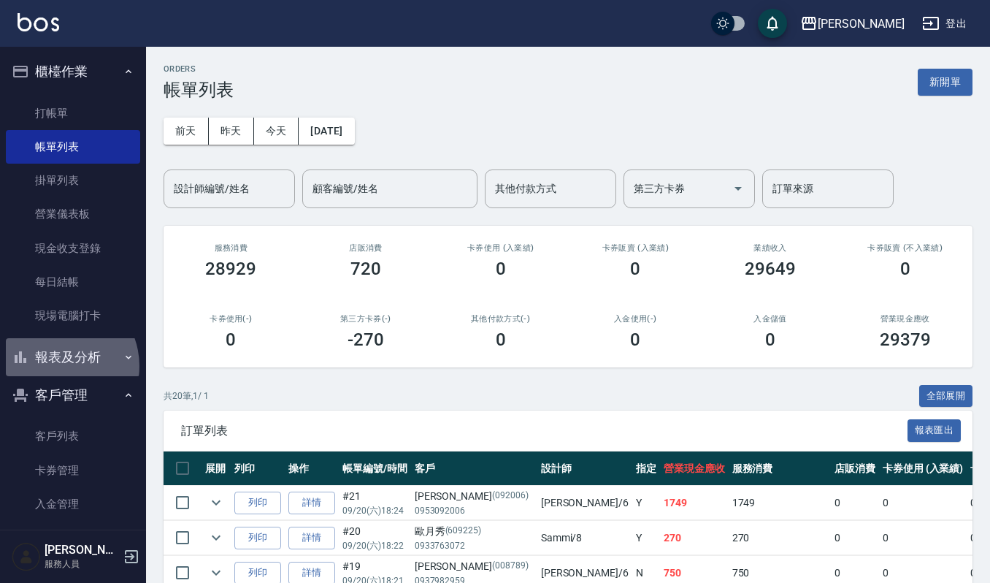
click at [57, 365] on button "報表及分析" at bounding box center [73, 357] width 134 height 38
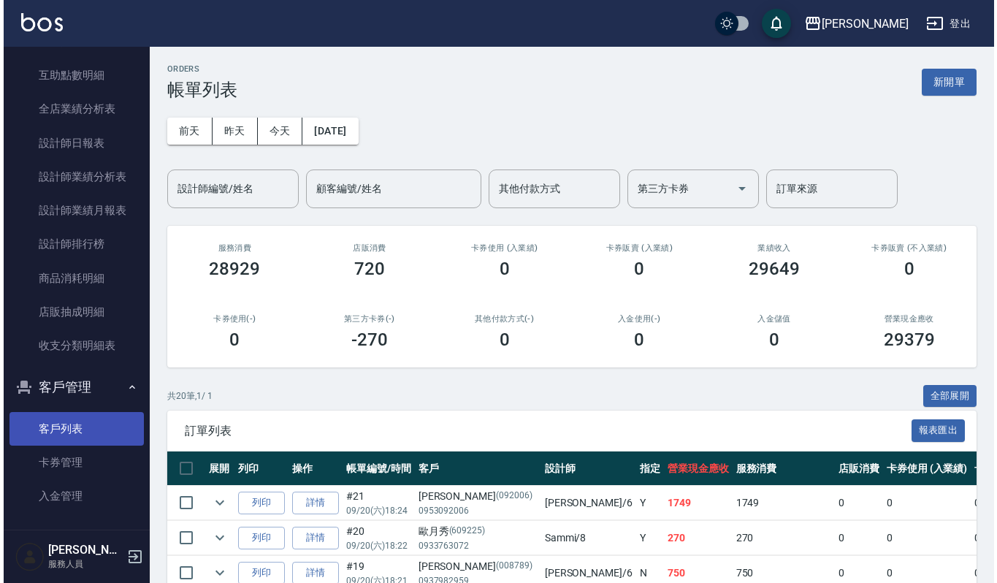
scroll to position [498, 0]
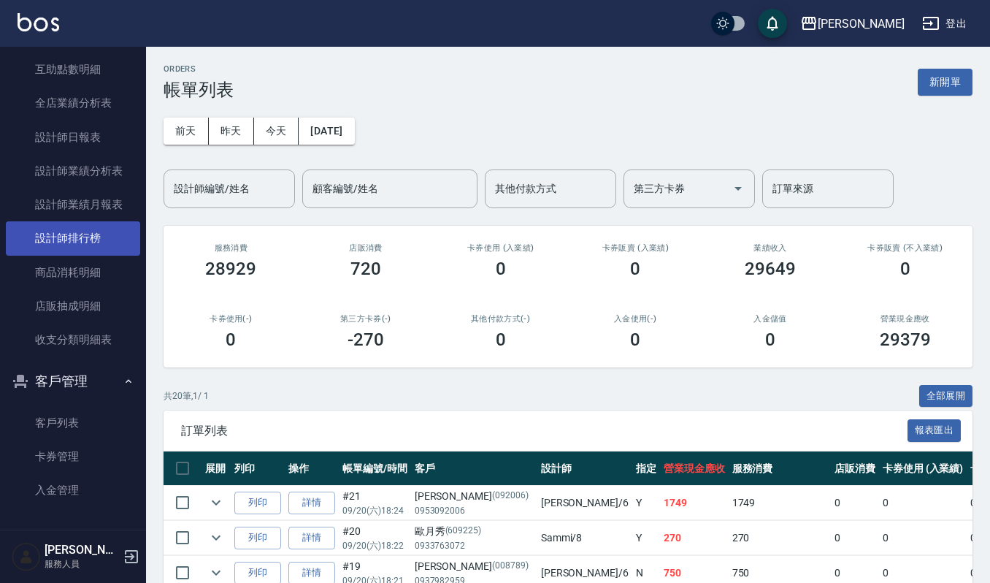
click at [68, 237] on link "設計師排行榜" at bounding box center [73, 238] width 134 height 34
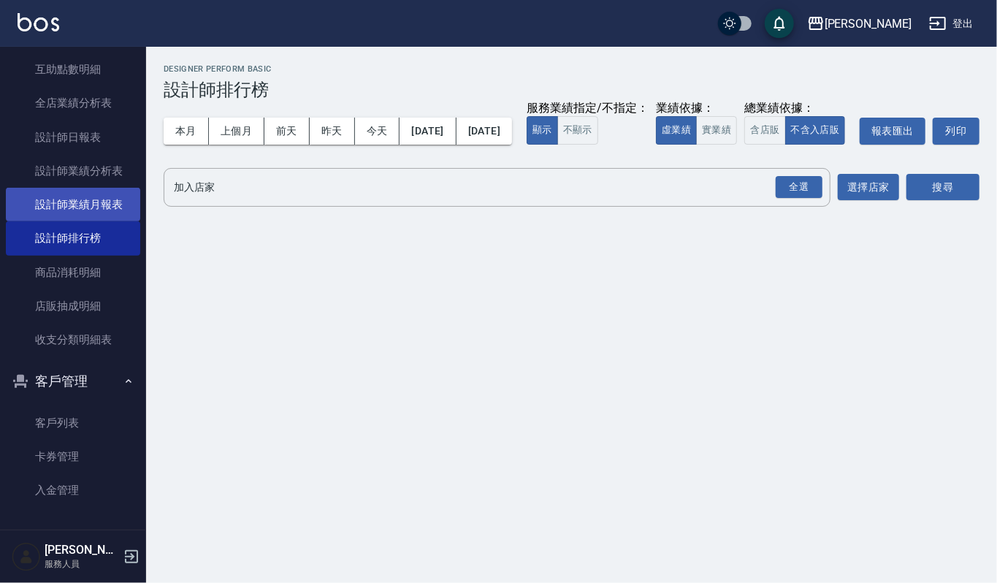
click at [82, 200] on link "設計師業績月報表" at bounding box center [73, 205] width 134 height 34
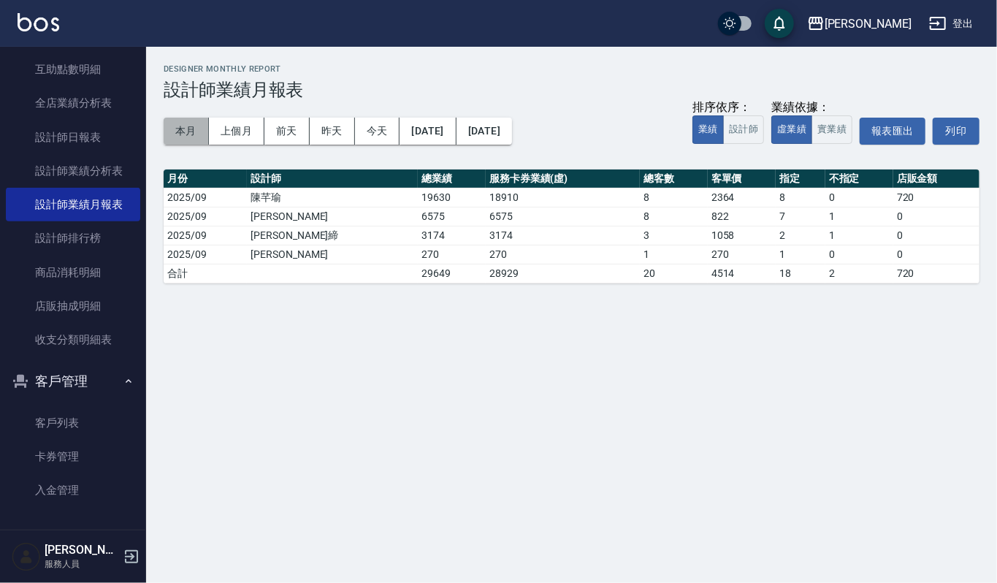
click at [190, 129] on button "本月" at bounding box center [186, 131] width 45 height 27
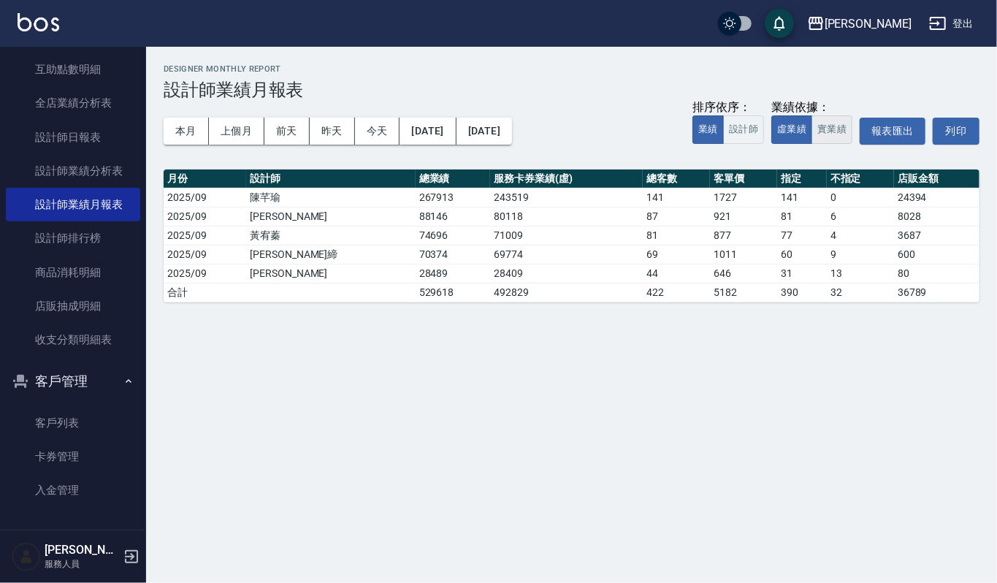
click at [842, 132] on button "實業績" at bounding box center [831, 129] width 41 height 28
click at [792, 137] on button "虛業績" at bounding box center [791, 129] width 41 height 28
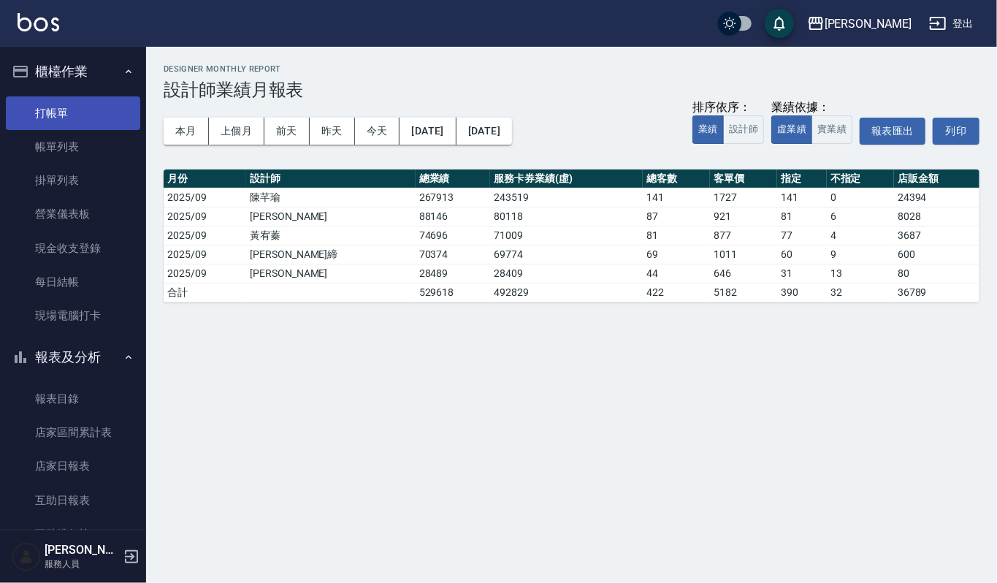
click at [50, 104] on link "打帳單" at bounding box center [73, 113] width 134 height 34
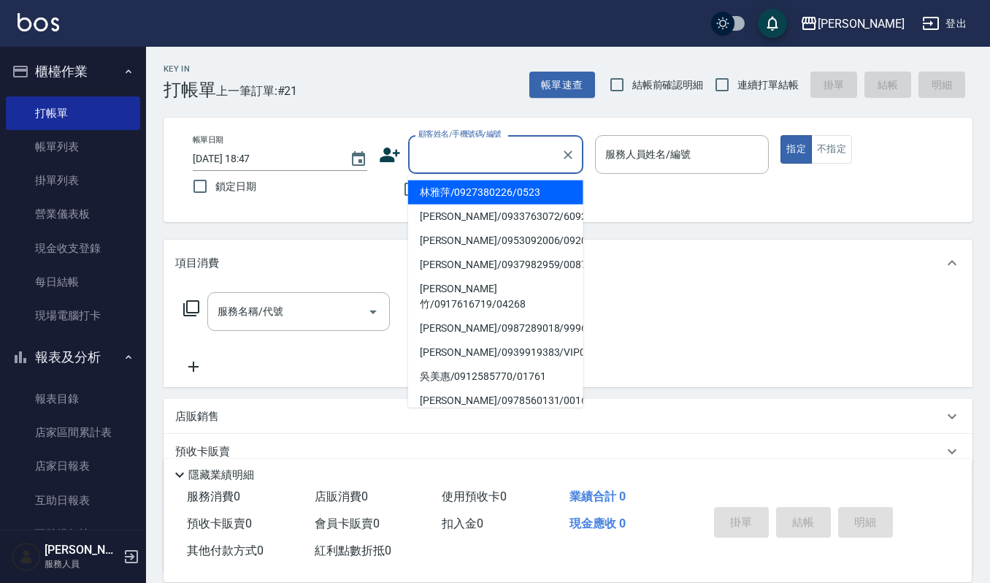
click at [483, 149] on input "顧客姓名/手機號碼/編號" at bounding box center [485, 155] width 140 height 26
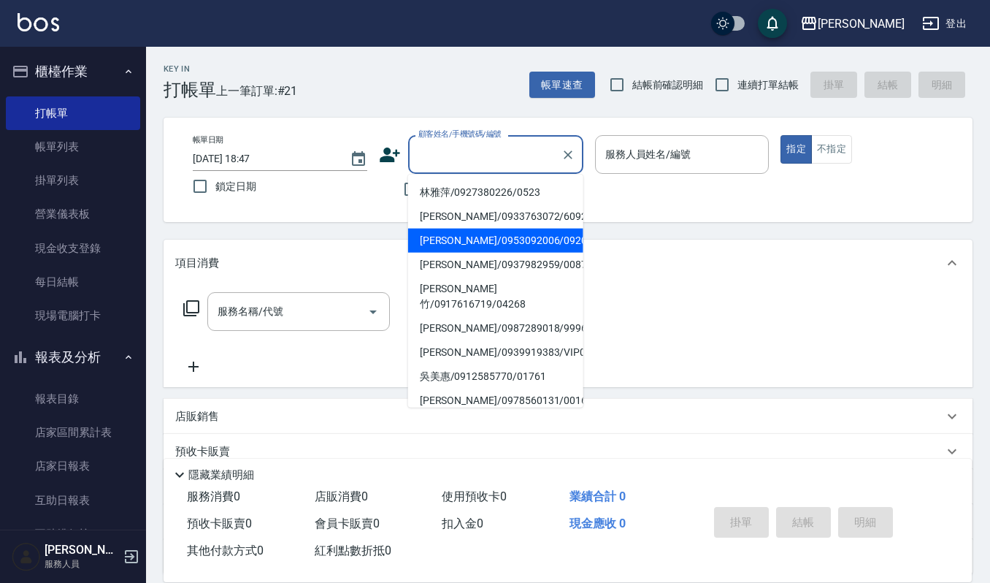
click at [450, 153] on input "顧客姓名/手機號碼/編號" at bounding box center [485, 155] width 140 height 26
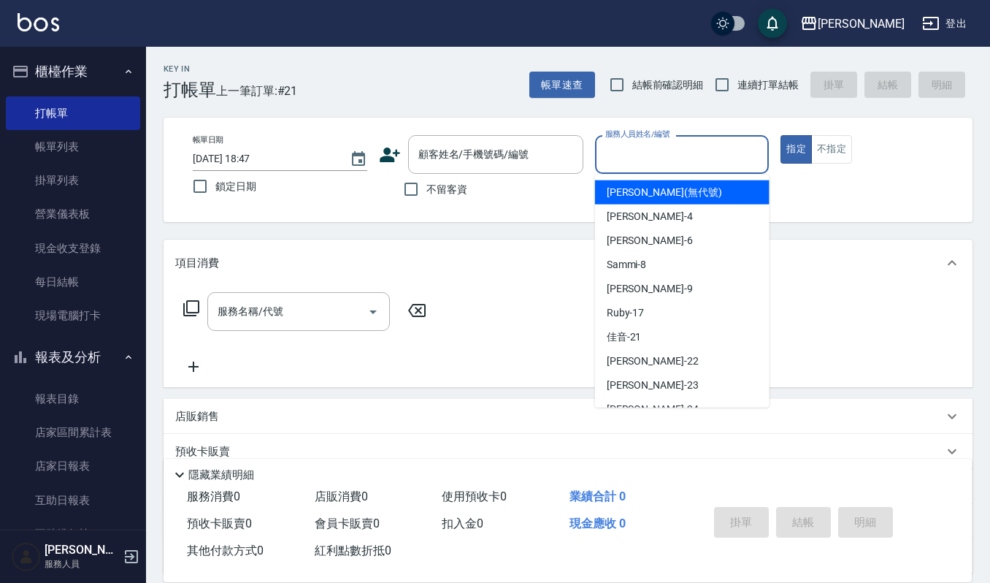
click at [652, 156] on input "服務人員姓名/編號" at bounding box center [682, 155] width 161 height 26
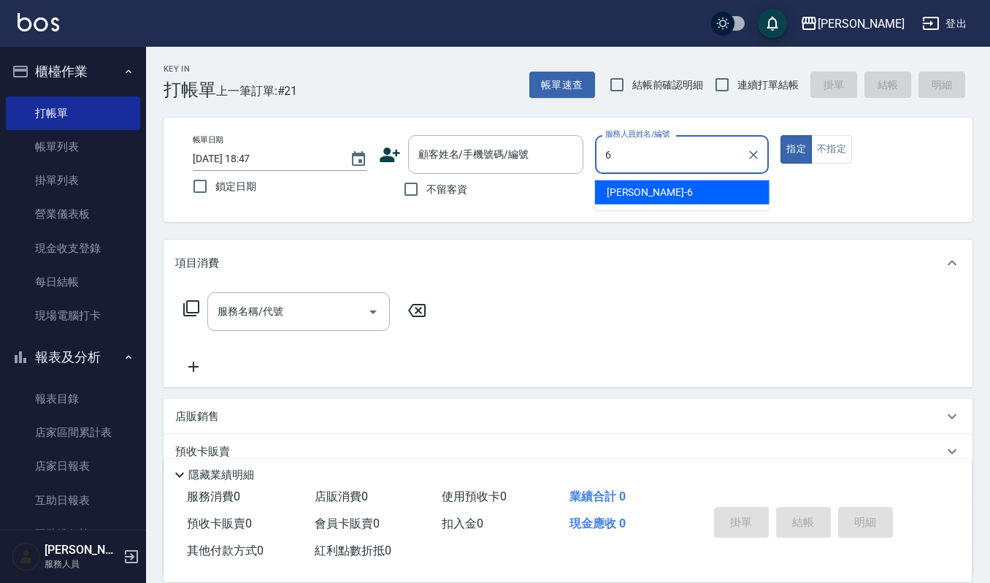
type input "Joalin-6"
type button "true"
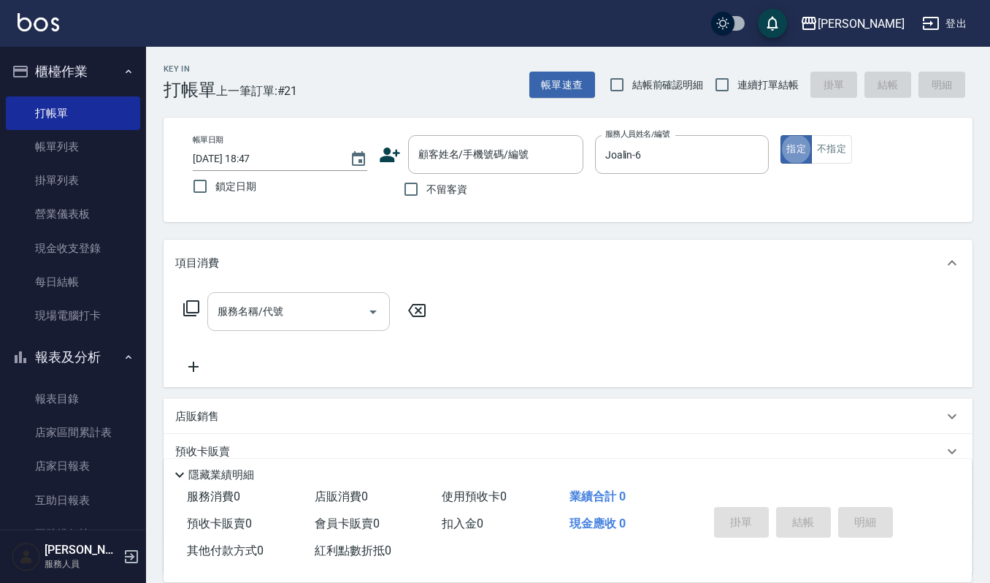
click at [261, 299] on input "服務名稱/代號" at bounding box center [287, 312] width 147 height 26
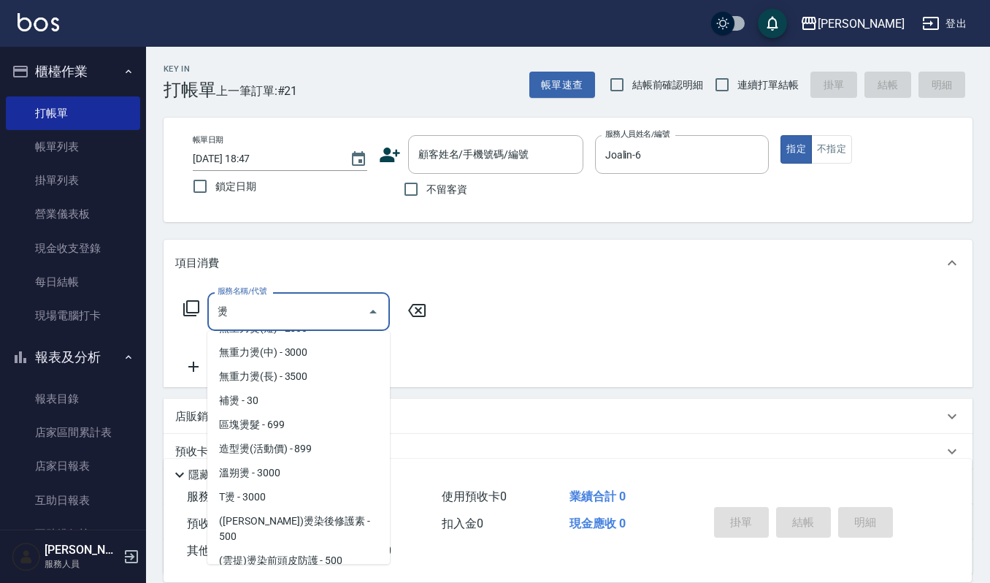
scroll to position [128, 0]
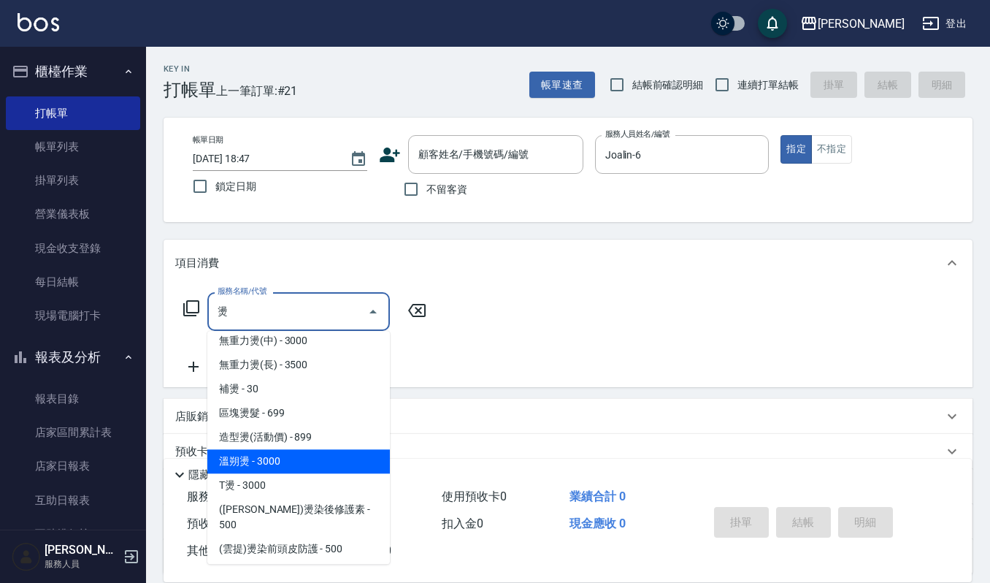
click at [299, 465] on span "溫朔燙 - 3000" at bounding box center [298, 461] width 183 height 24
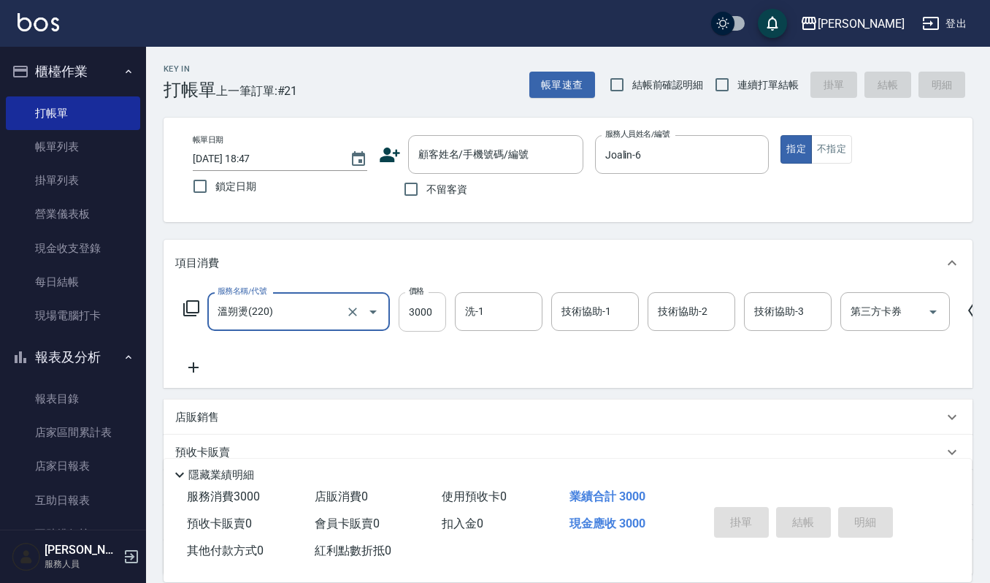
type input "溫朔燙(220)"
click at [444, 311] on input "3000" at bounding box center [422, 311] width 47 height 39
type input "5000"
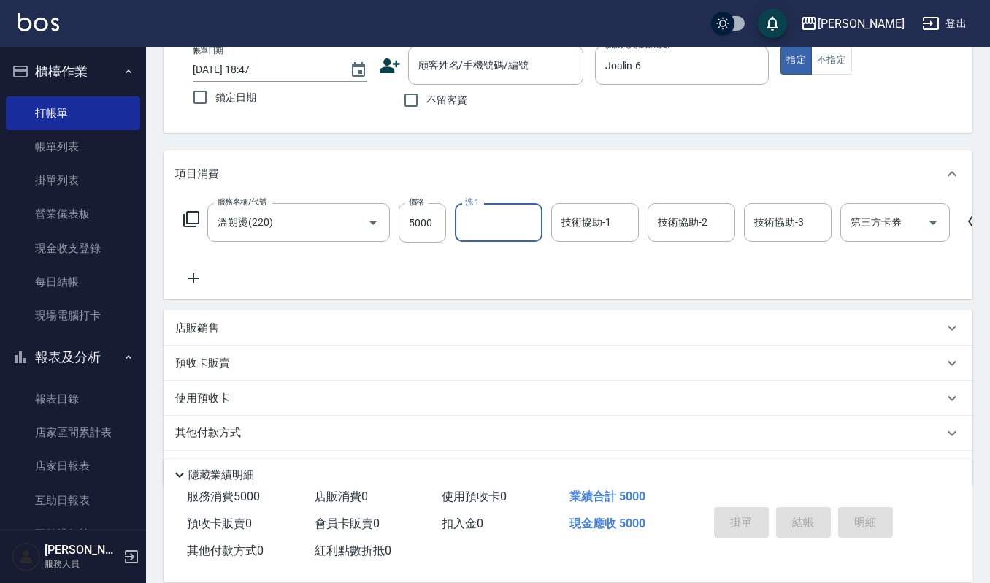
scroll to position [143, 0]
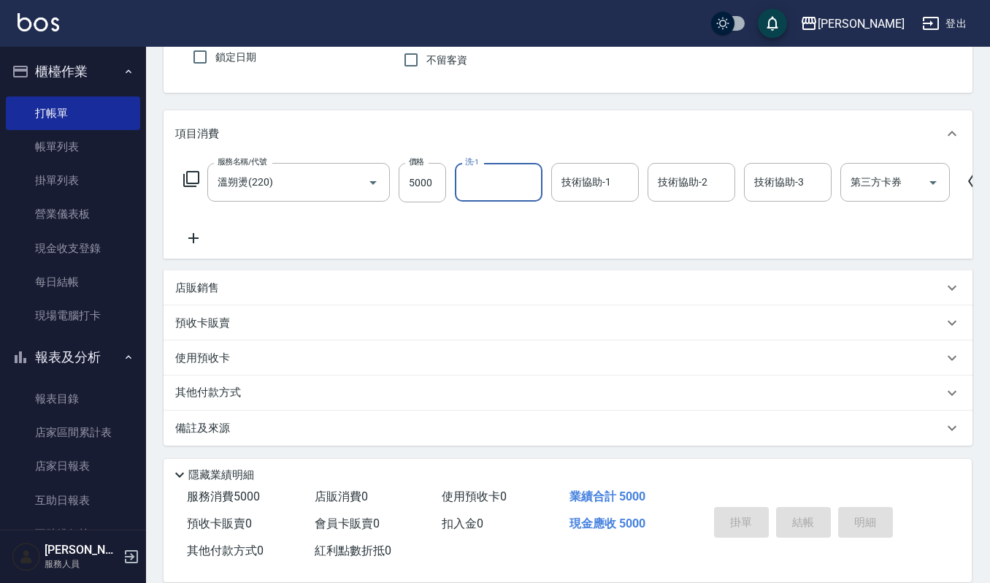
click at [196, 233] on icon at bounding box center [193, 238] width 10 height 10
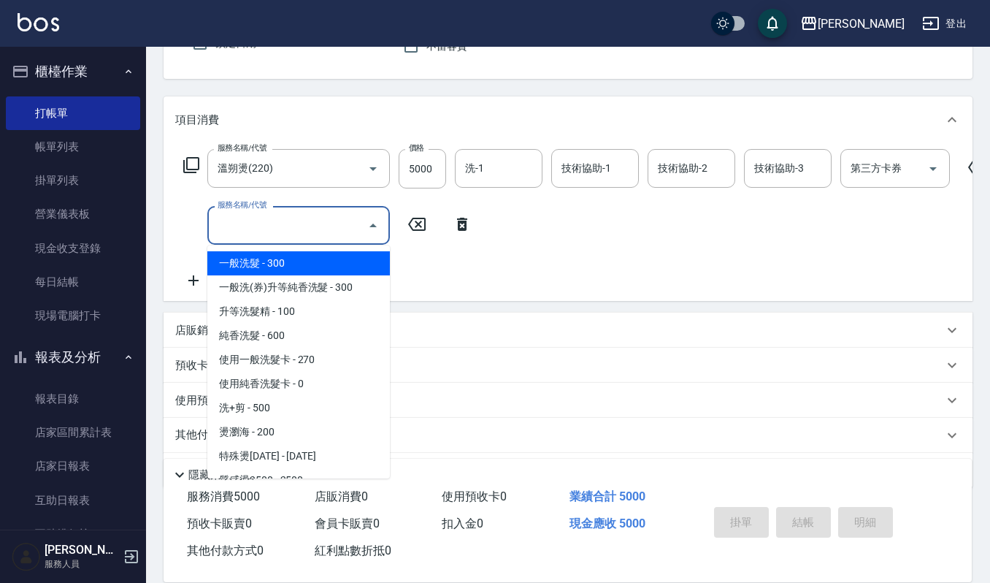
click at [248, 220] on input "服務名稱/代號" at bounding box center [287, 225] width 147 height 26
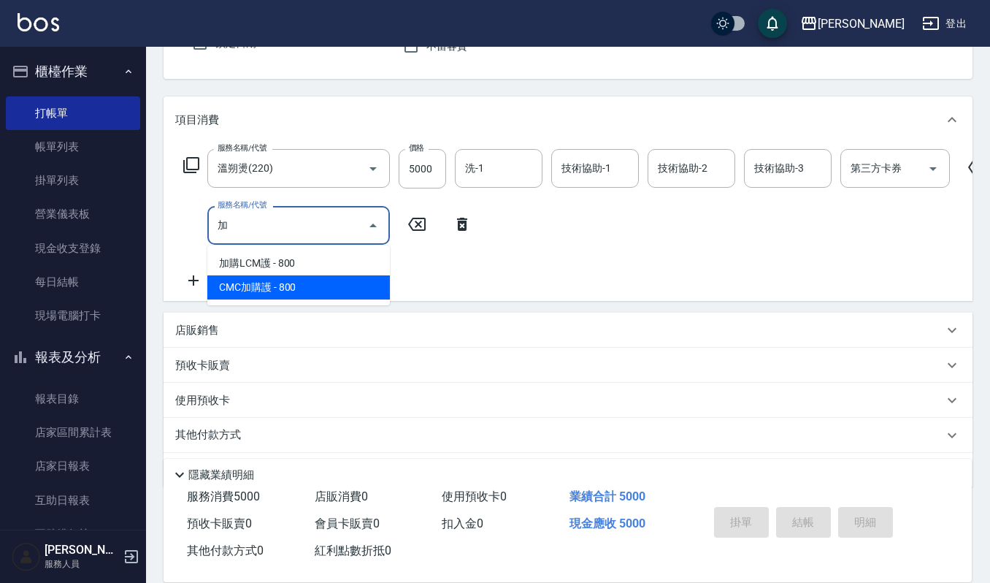
click at [323, 288] on span "CMC加購護 - 800" at bounding box center [298, 287] width 183 height 24
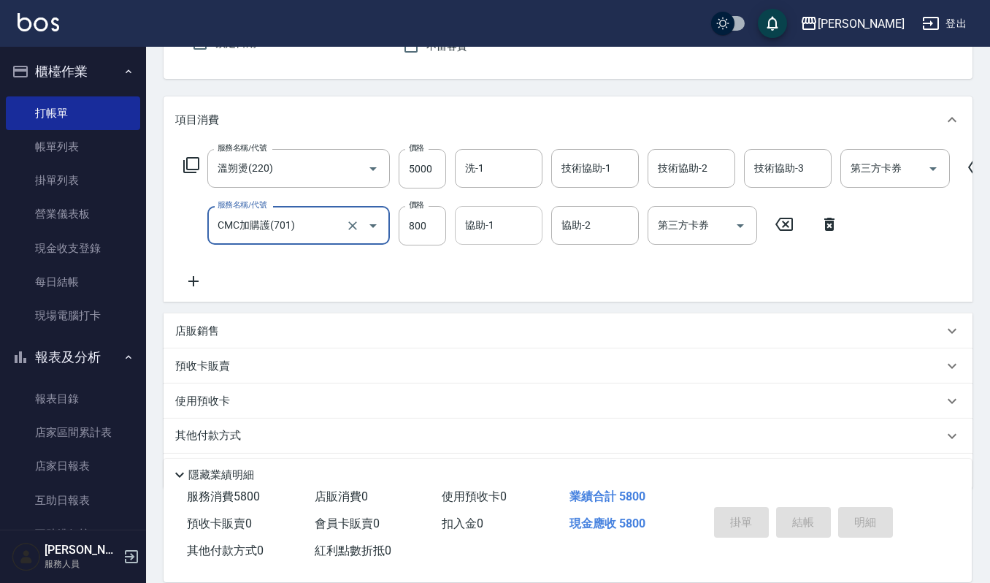
type input "CMC加購護(701)"
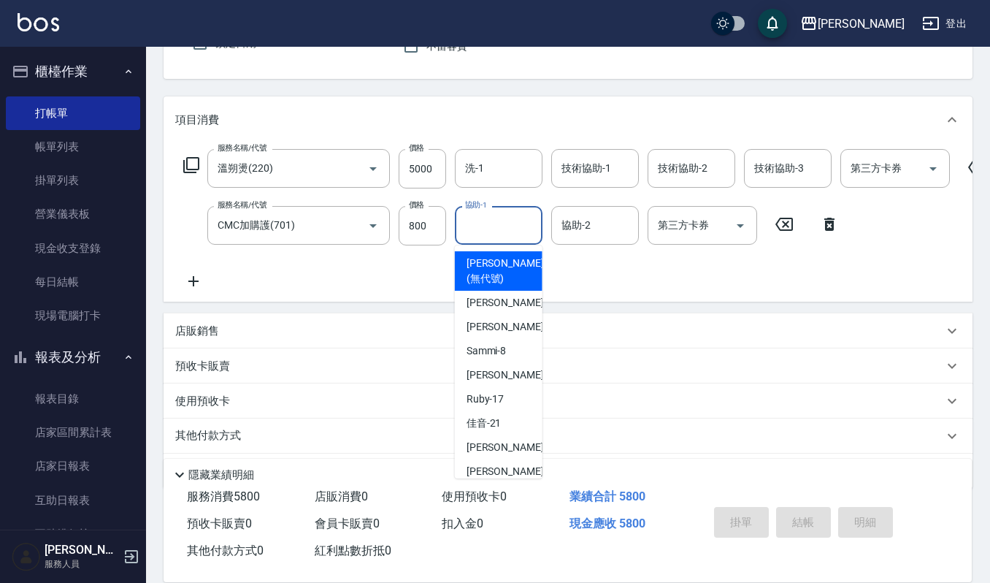
click at [495, 226] on input "協助-1" at bounding box center [498, 225] width 74 height 26
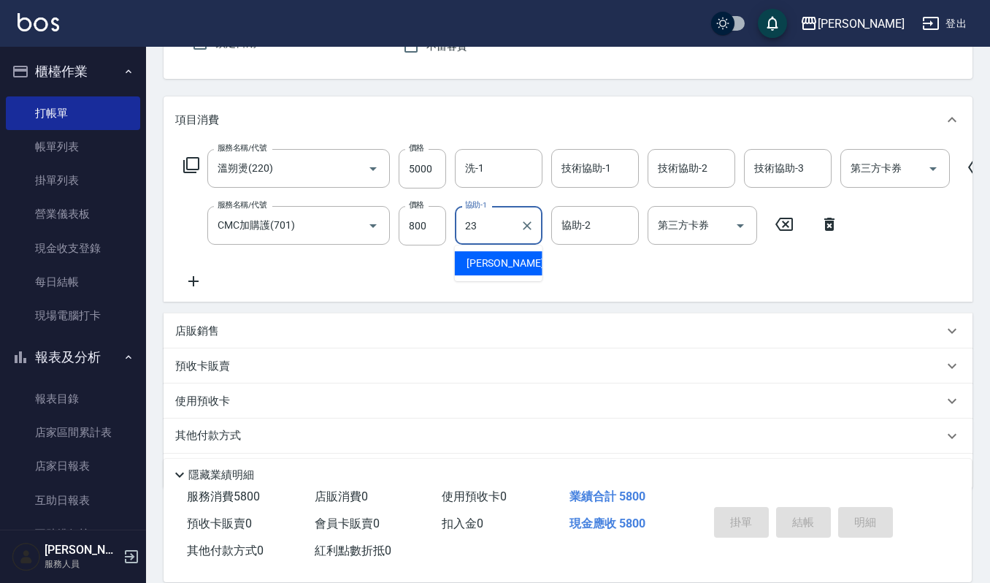
type input "[PERSON_NAME]-23"
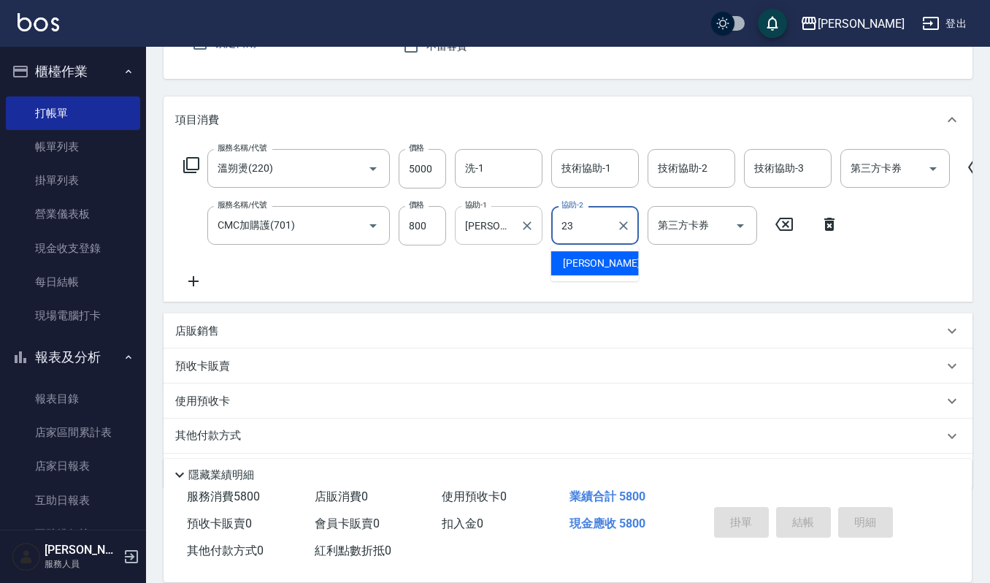
type input "[PERSON_NAME]-23"
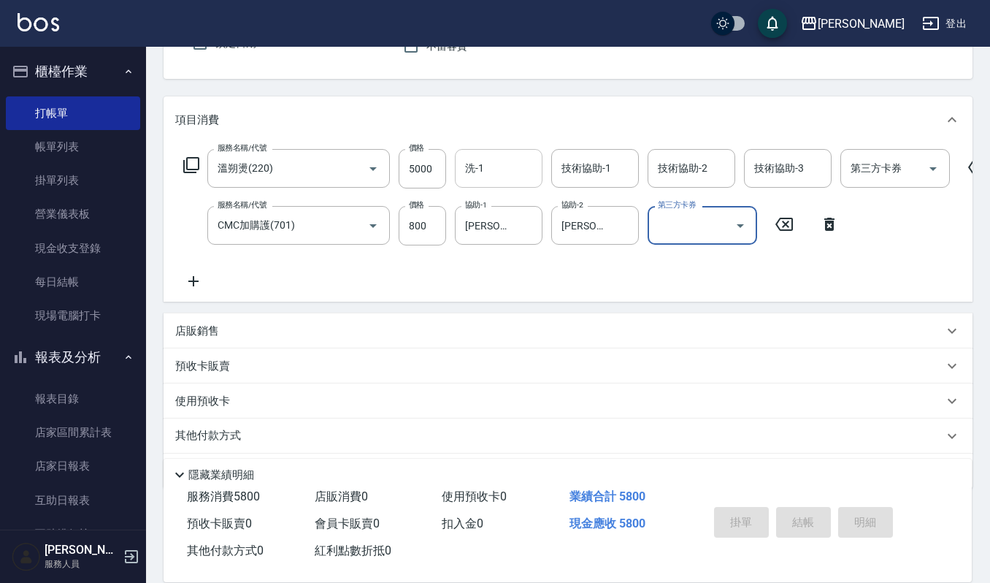
click at [504, 172] on input "洗-1" at bounding box center [498, 168] width 74 height 26
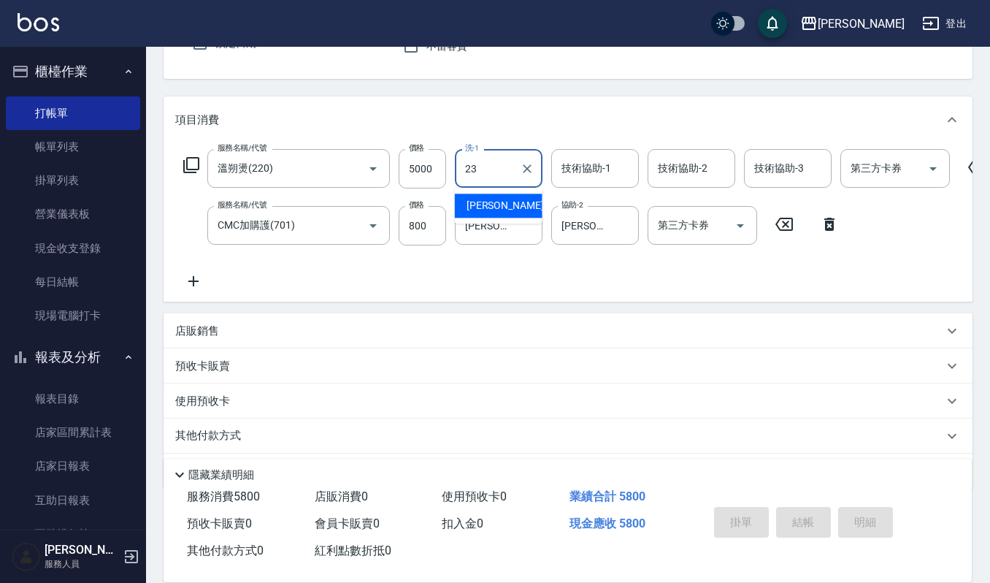
type input "[PERSON_NAME]-23"
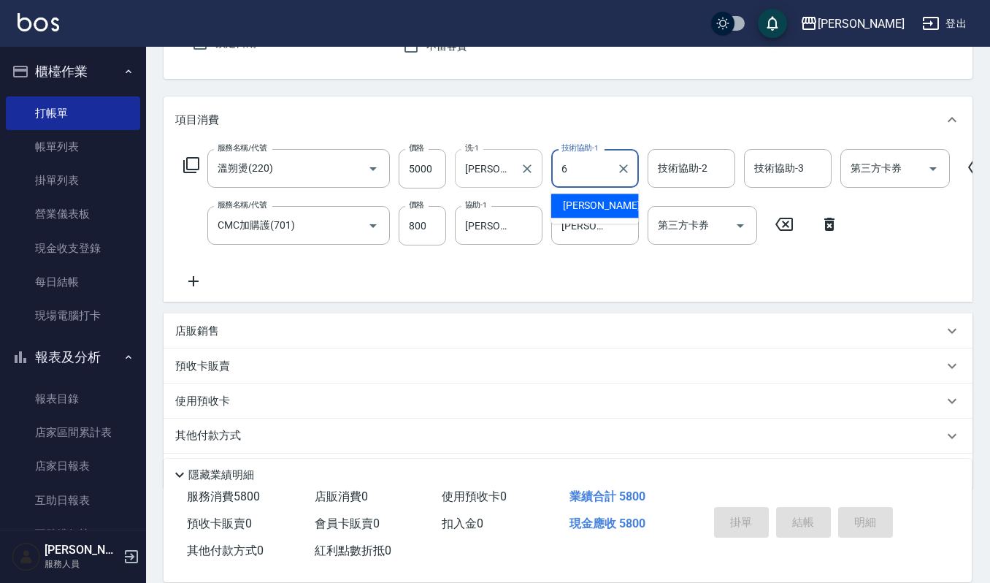
type input "Joalin-6"
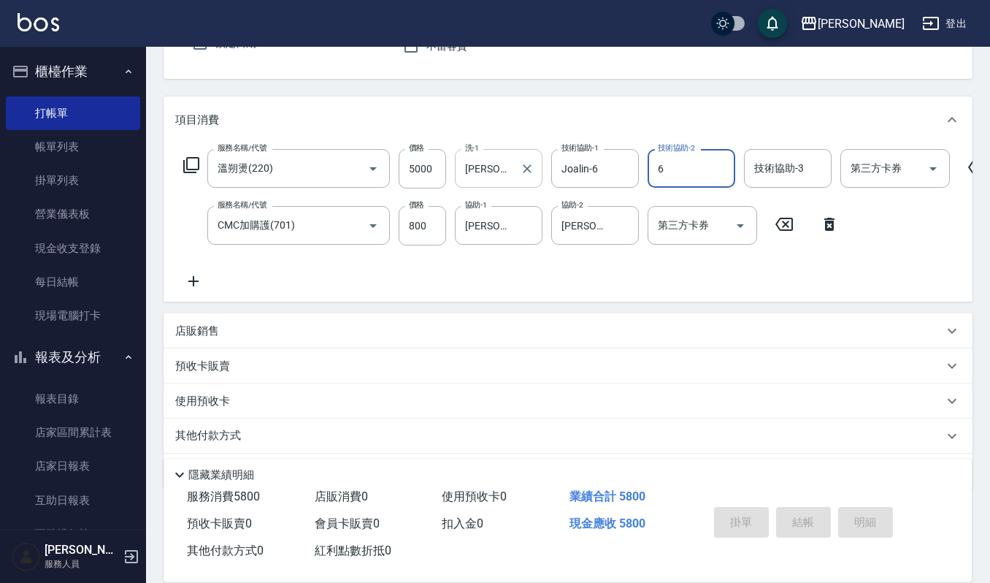
type input "Joalin-6"
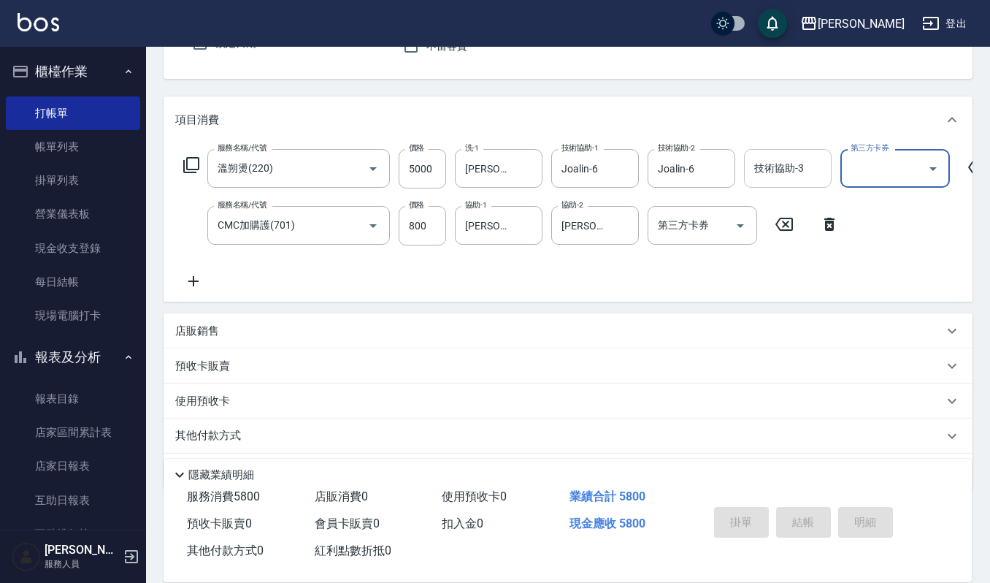
click at [786, 176] on input "技術協助-3" at bounding box center [787, 168] width 74 height 26
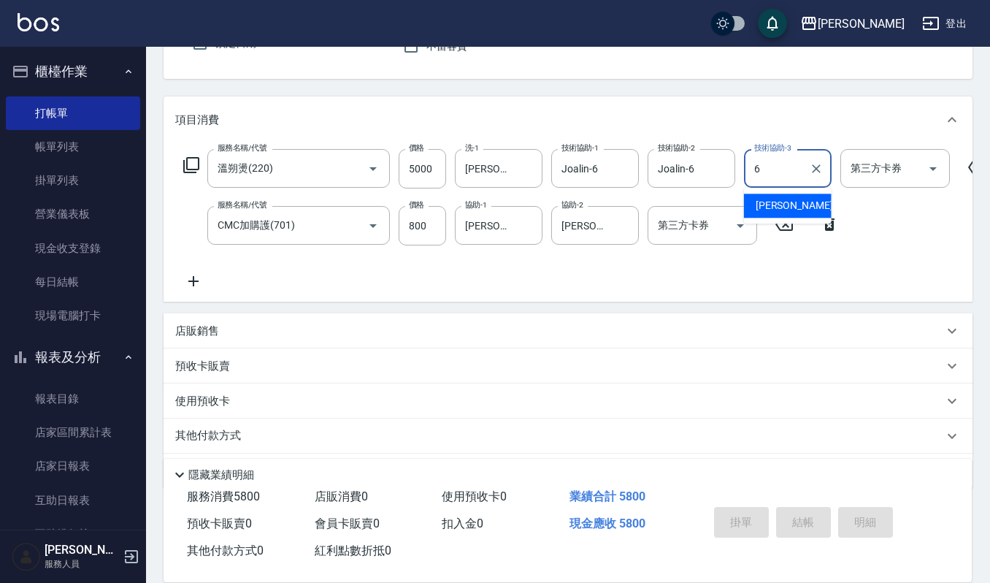
type input "Joalin-6"
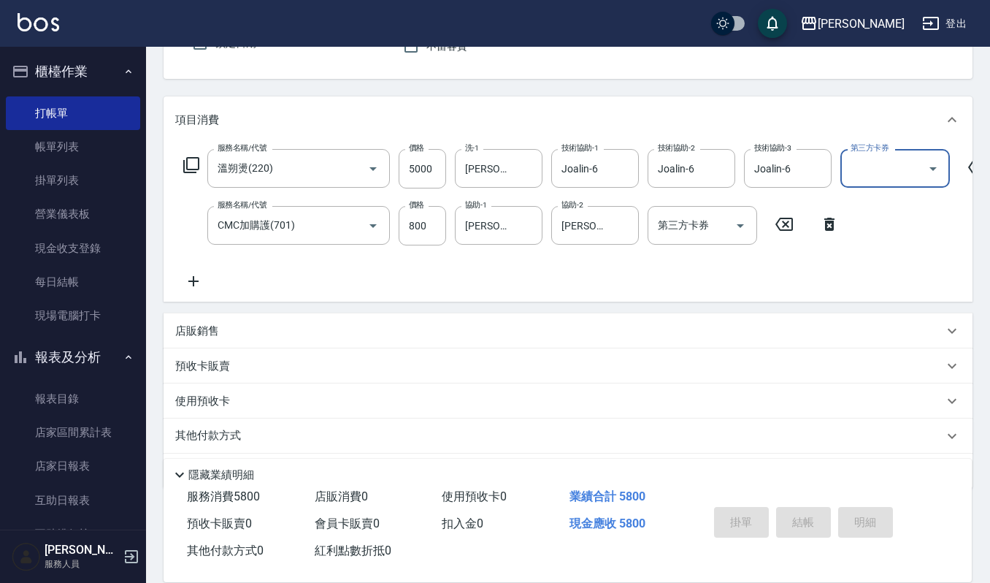
scroll to position [0, 0]
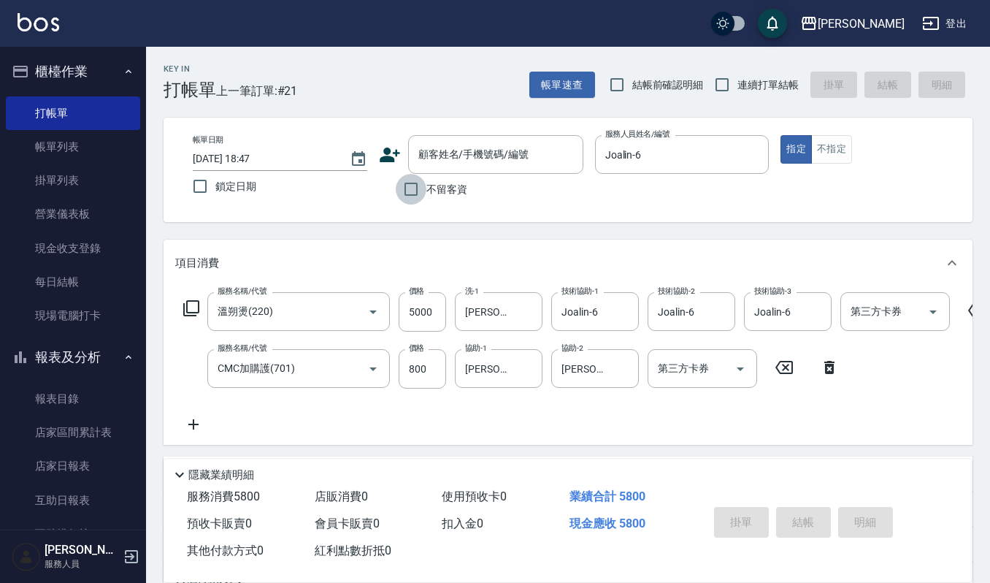
click at [410, 190] on input "不留客資" at bounding box center [411, 189] width 31 height 31
checkbox input "true"
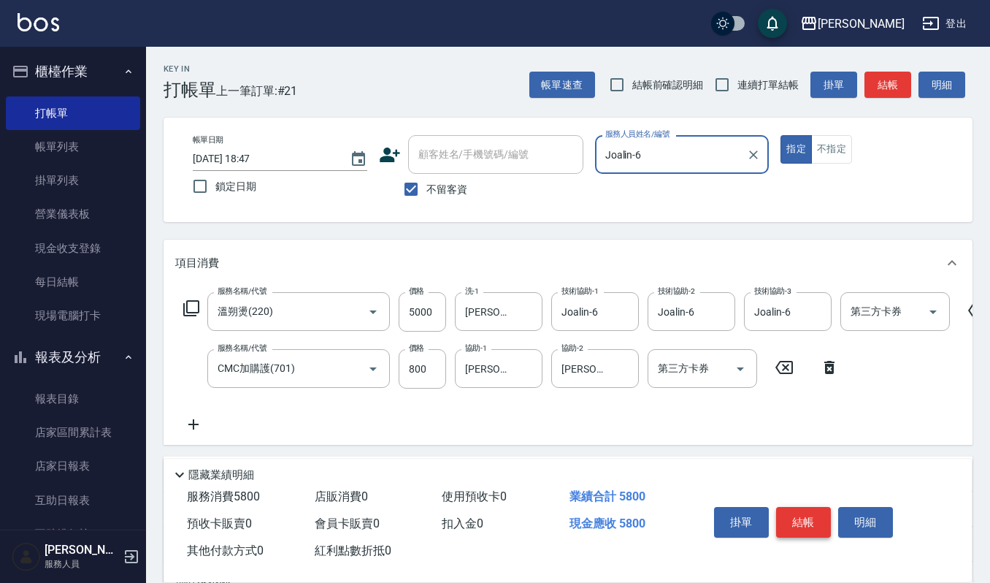
click at [797, 514] on button "結帳" at bounding box center [803, 522] width 55 height 31
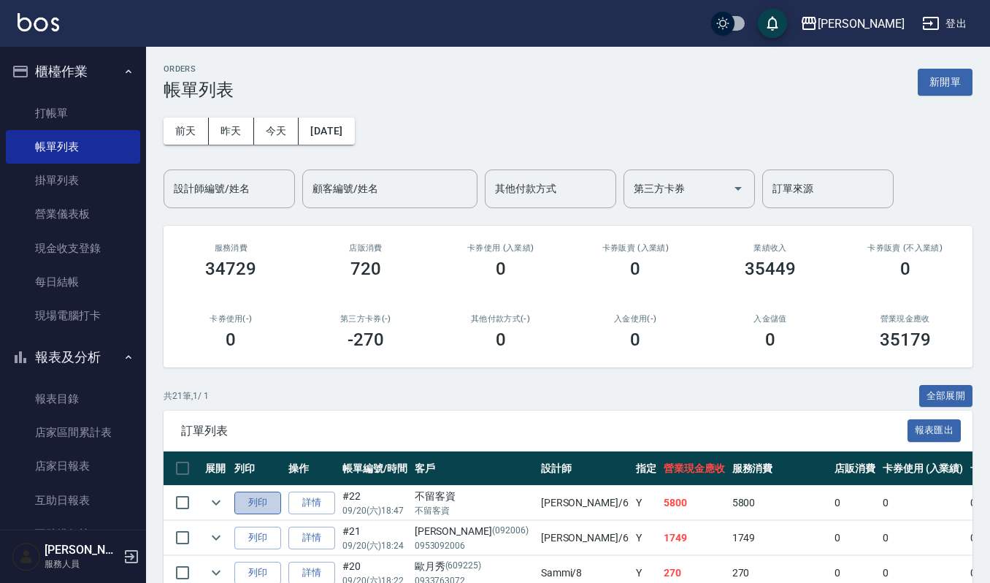
click at [251, 505] on button "列印" at bounding box center [257, 502] width 47 height 23
click at [255, 188] on input "設計師編號/姓名" at bounding box center [229, 189] width 118 height 26
click at [112, 120] on link "打帳單" at bounding box center [73, 113] width 134 height 34
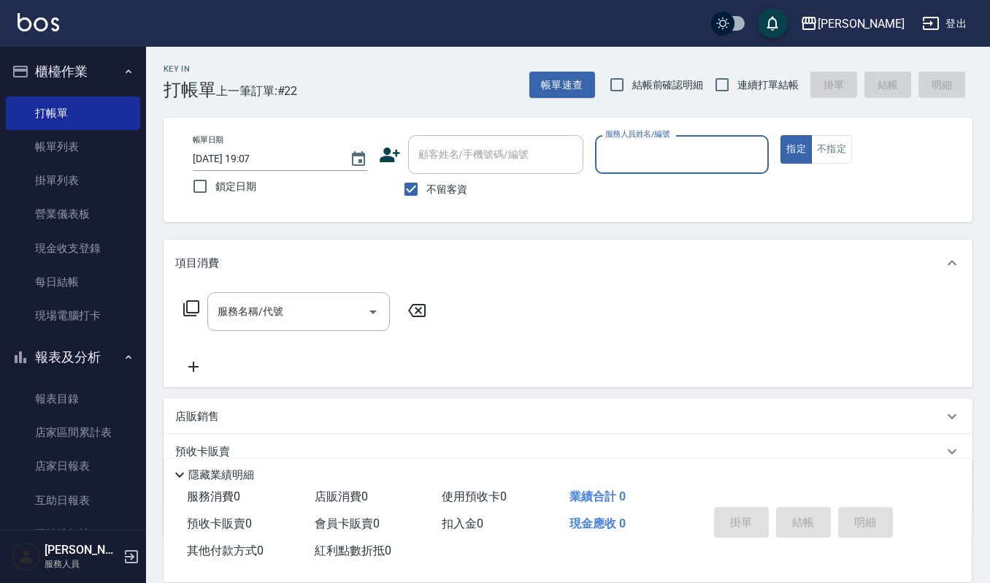
click at [114, 62] on button "櫃檯作業" at bounding box center [73, 72] width 134 height 38
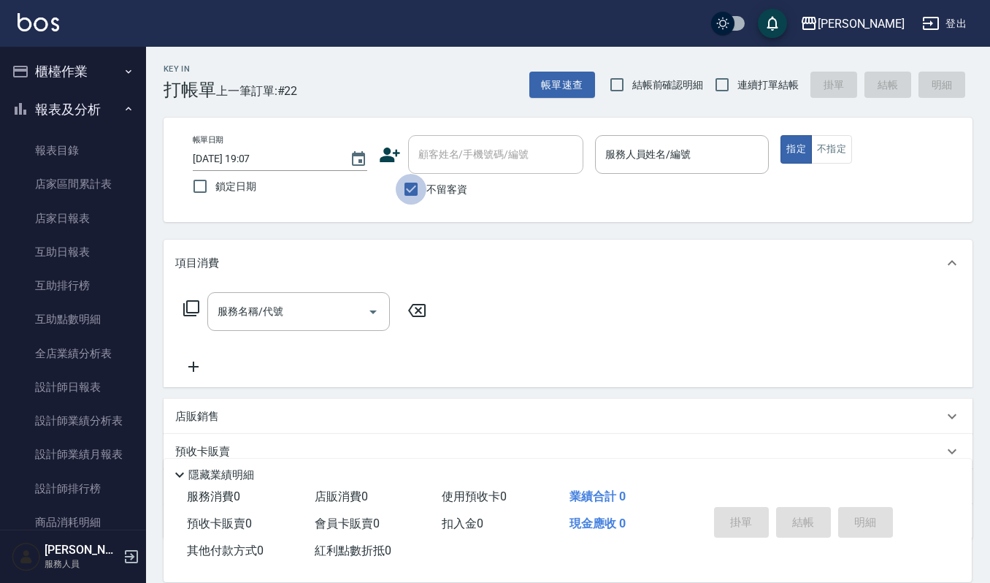
click at [416, 188] on input "不留客資" at bounding box center [411, 189] width 31 height 31
checkbox input "false"
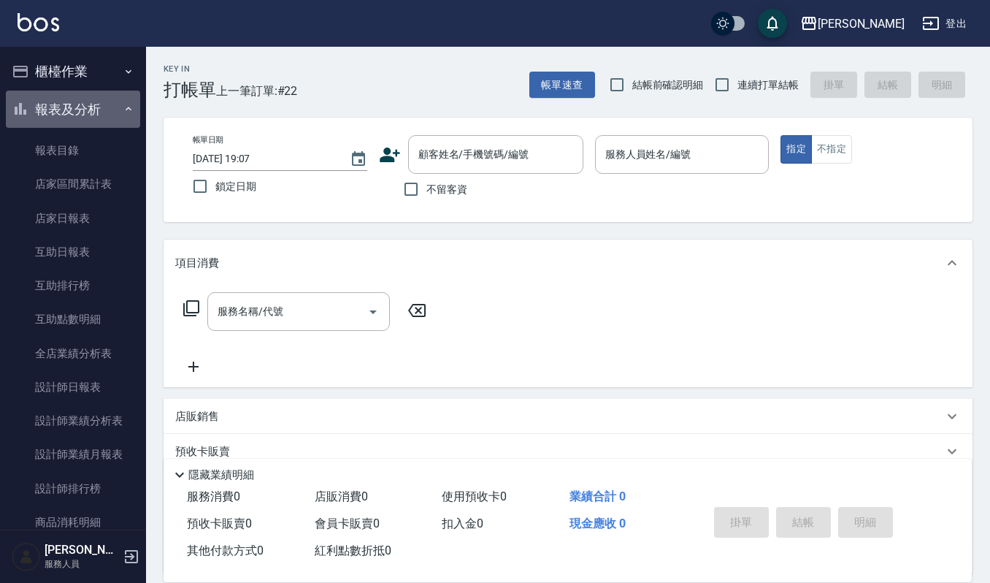
click at [100, 112] on button "報表及分析" at bounding box center [73, 110] width 134 height 38
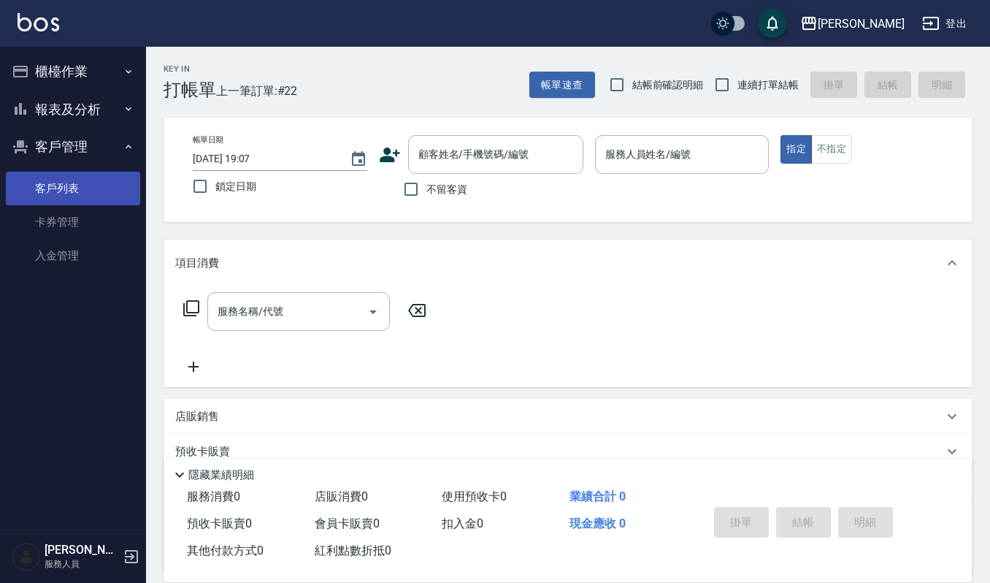
click at [71, 188] on link "客戶列表" at bounding box center [73, 189] width 134 height 34
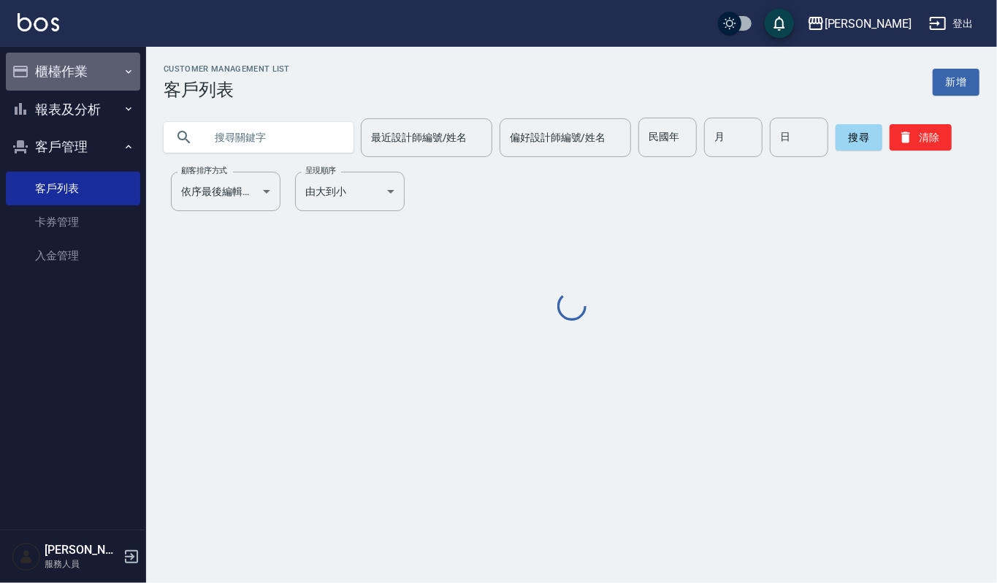
click at [103, 74] on button "櫃檯作業" at bounding box center [73, 72] width 134 height 38
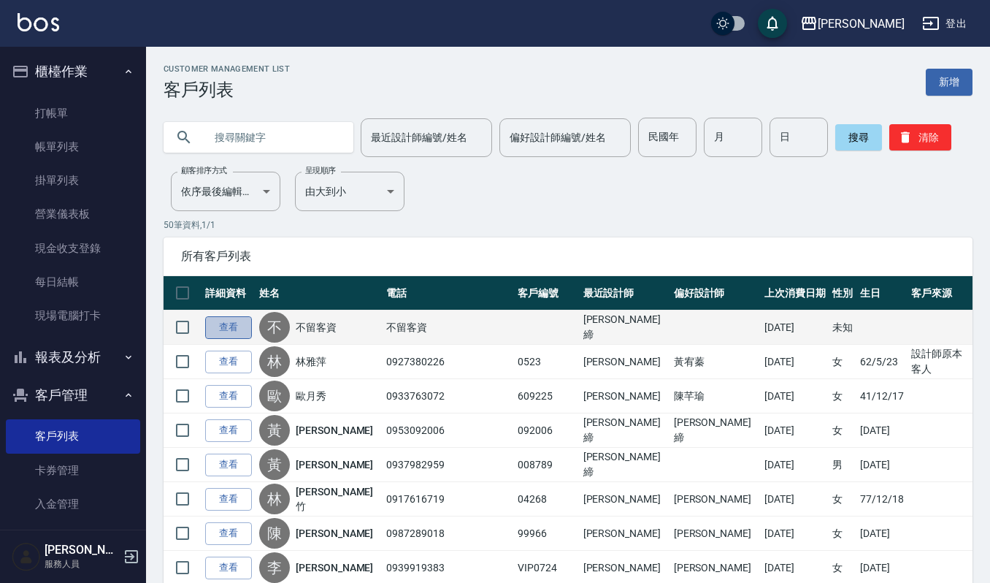
click at [217, 321] on link "查看" at bounding box center [228, 327] width 47 height 23
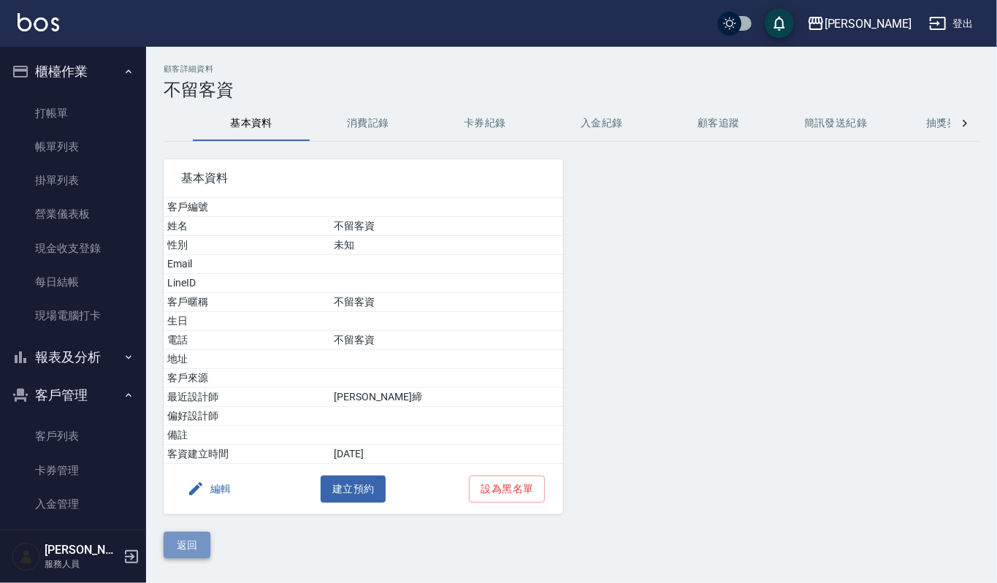
click at [188, 549] on button "返回" at bounding box center [187, 544] width 47 height 27
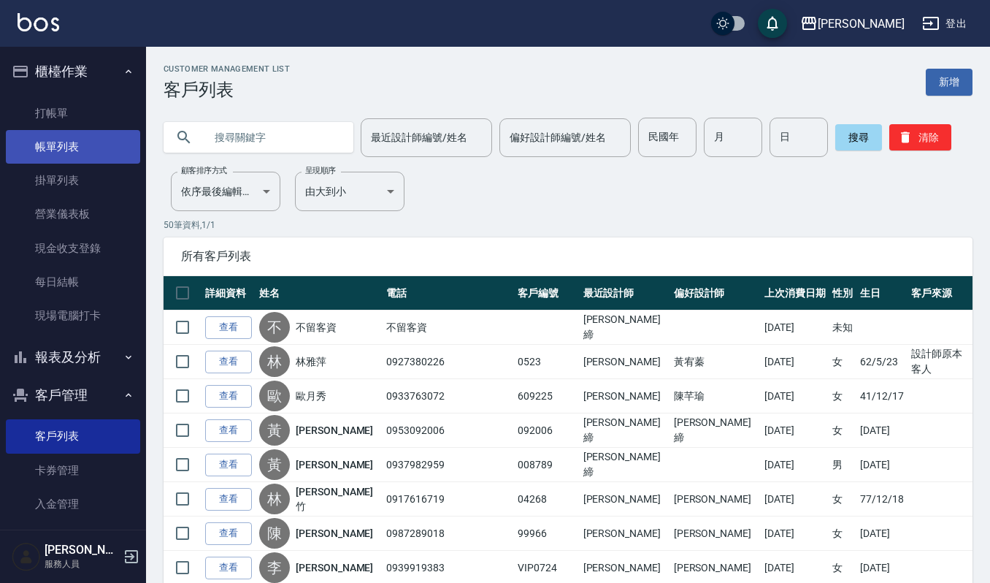
click at [80, 142] on link "帳單列表" at bounding box center [73, 147] width 134 height 34
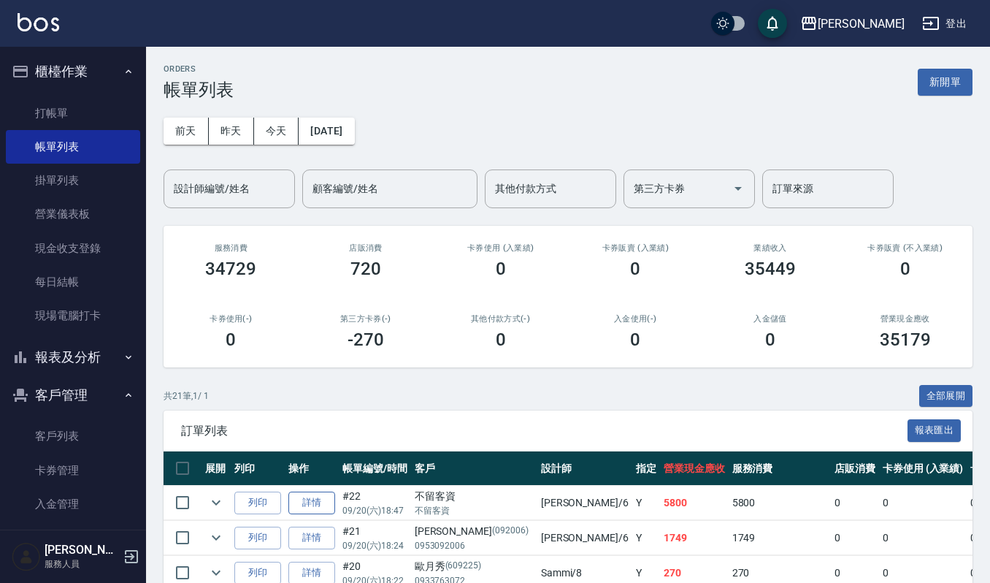
click at [319, 502] on link "詳情" at bounding box center [311, 502] width 47 height 23
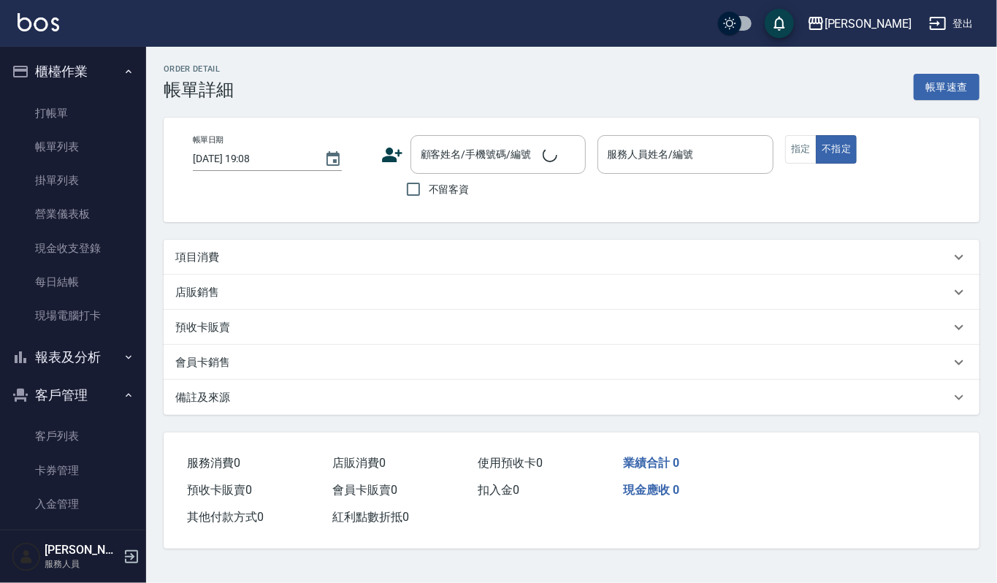
type input "[DATE] 18:47"
checkbox input "true"
type input "Joalin-6"
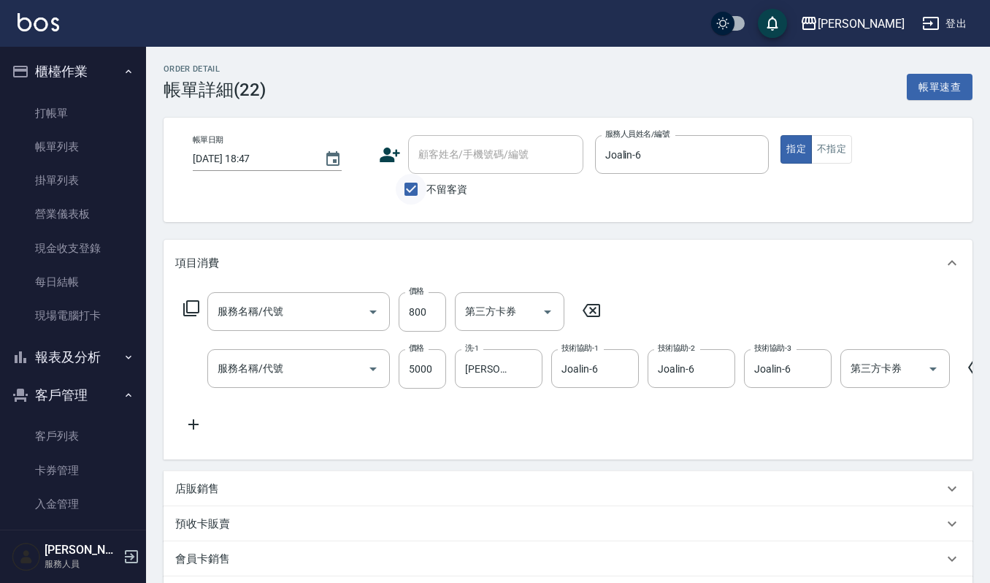
type input "CMC加購護(701)"
type input "溫朔燙(220)"
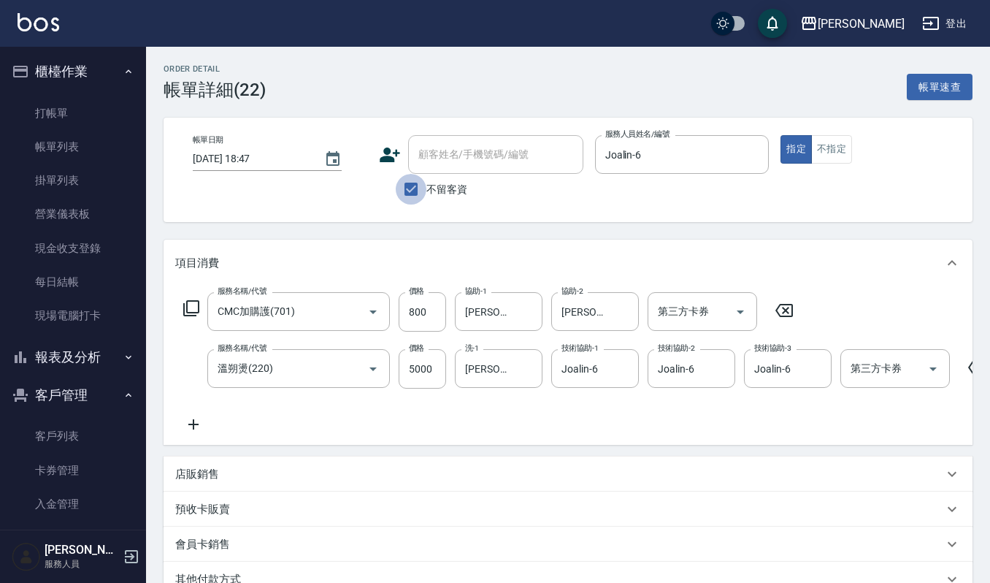
click at [418, 191] on input "不留客資" at bounding box center [411, 189] width 31 height 31
checkbox input "false"
click at [391, 158] on icon at bounding box center [390, 154] width 20 height 15
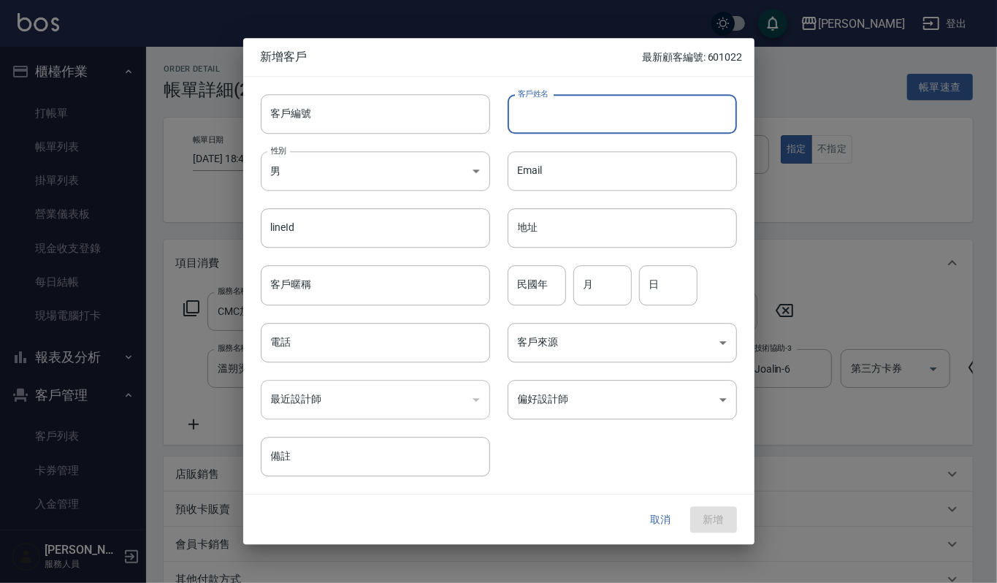
drag, startPoint x: 577, startPoint y: 107, endPoint x: 576, endPoint y: 114, distance: 7.3
click at [577, 107] on input "客戶姓名" at bounding box center [621, 113] width 229 height 39
type input "[PERSON_NAME]"
click at [536, 281] on input "民國年" at bounding box center [536, 285] width 58 height 39
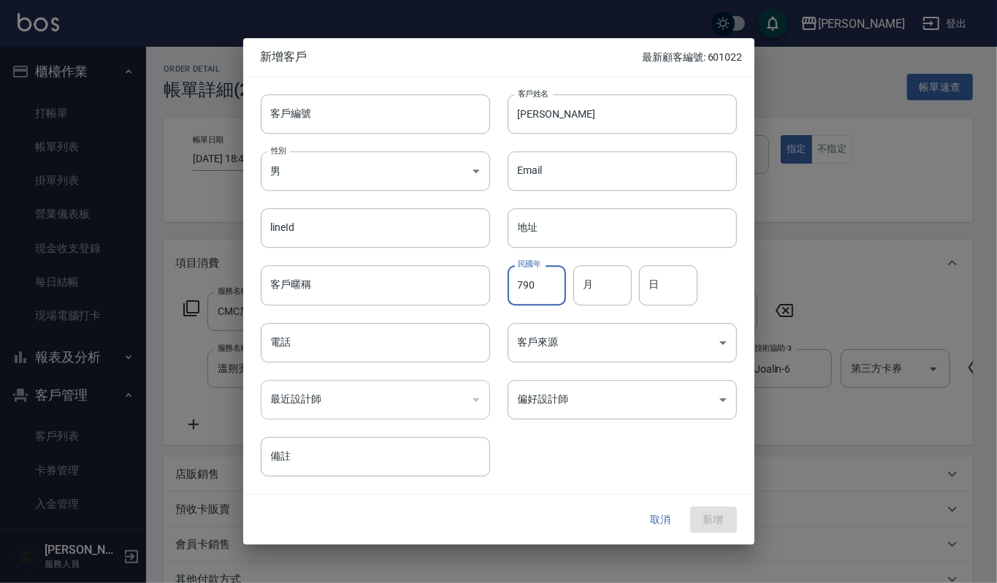
click at [541, 284] on input "790" at bounding box center [536, 285] width 58 height 39
type input "79"
click at [604, 286] on input "月" at bounding box center [602, 285] width 58 height 39
type input "09"
click at [669, 298] on input "日" at bounding box center [668, 285] width 58 height 39
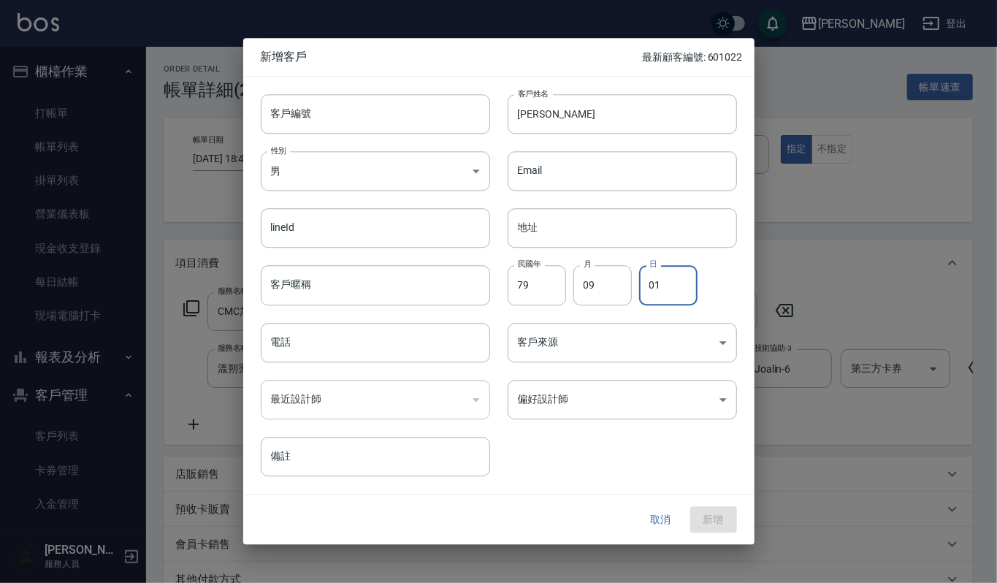
type input "01"
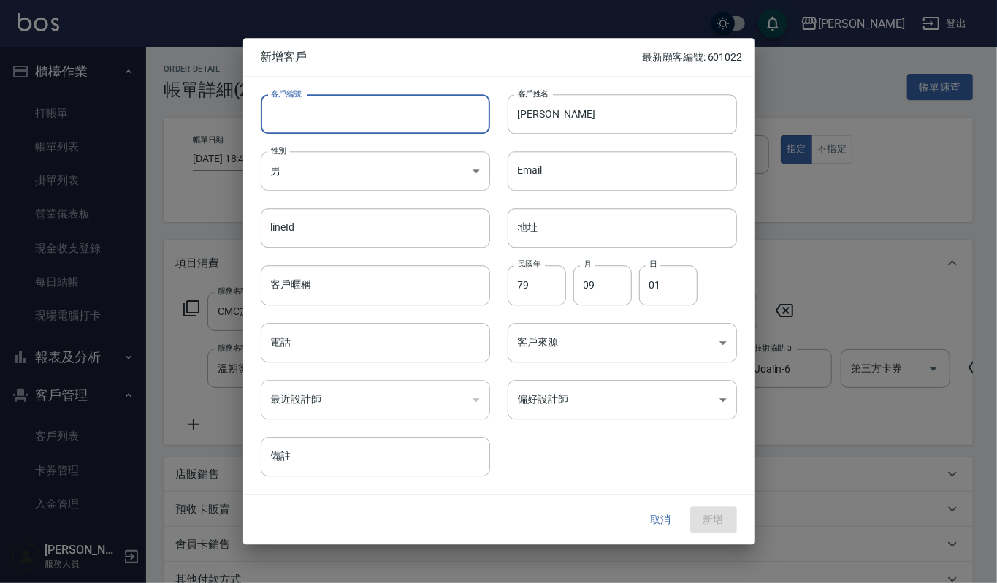
click at [430, 123] on input "客戶編號" at bounding box center [375, 113] width 229 height 39
type input "798979"
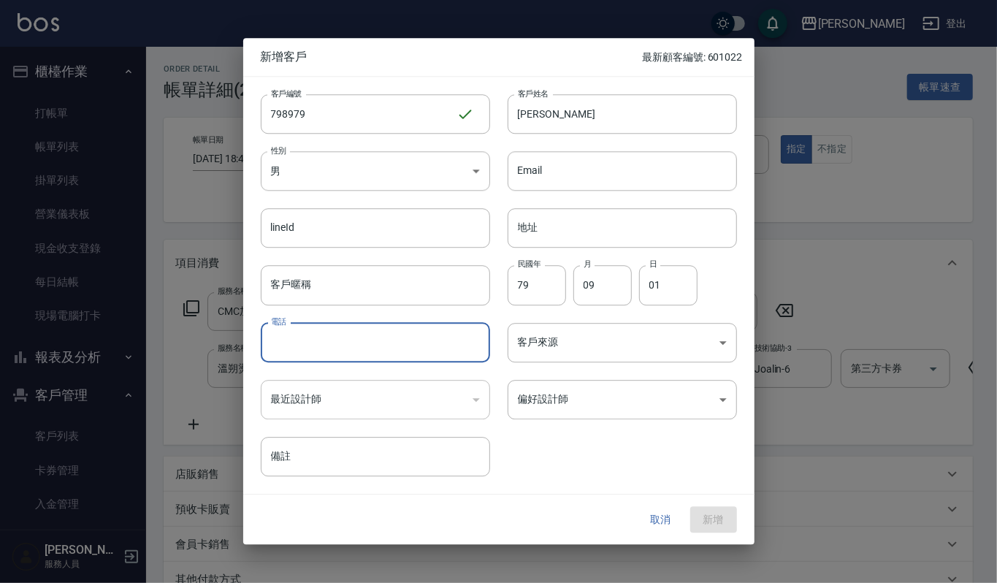
click at [316, 343] on input "電話" at bounding box center [375, 342] width 229 height 39
type input "0918798979"
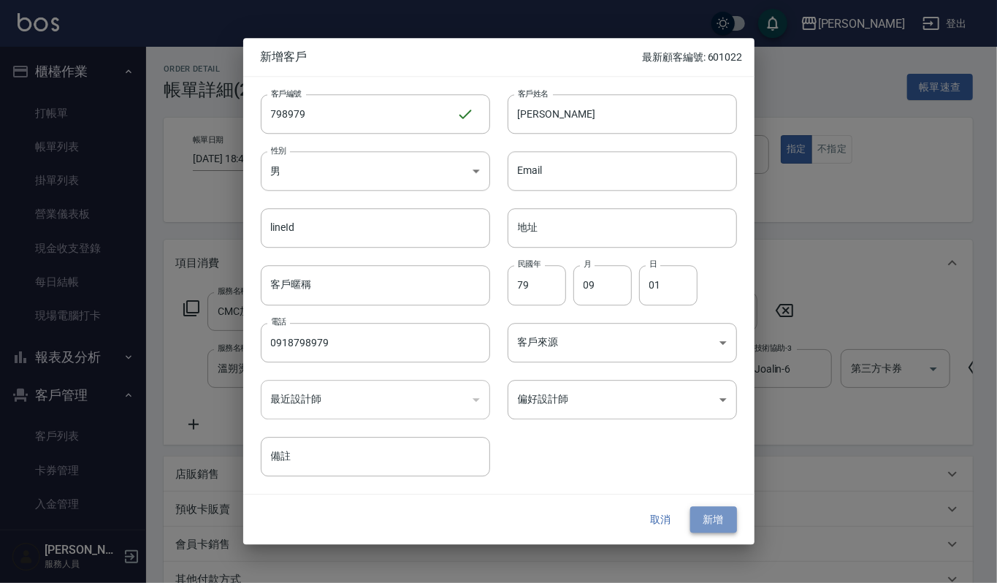
click at [717, 526] on button "新增" at bounding box center [713, 519] width 47 height 27
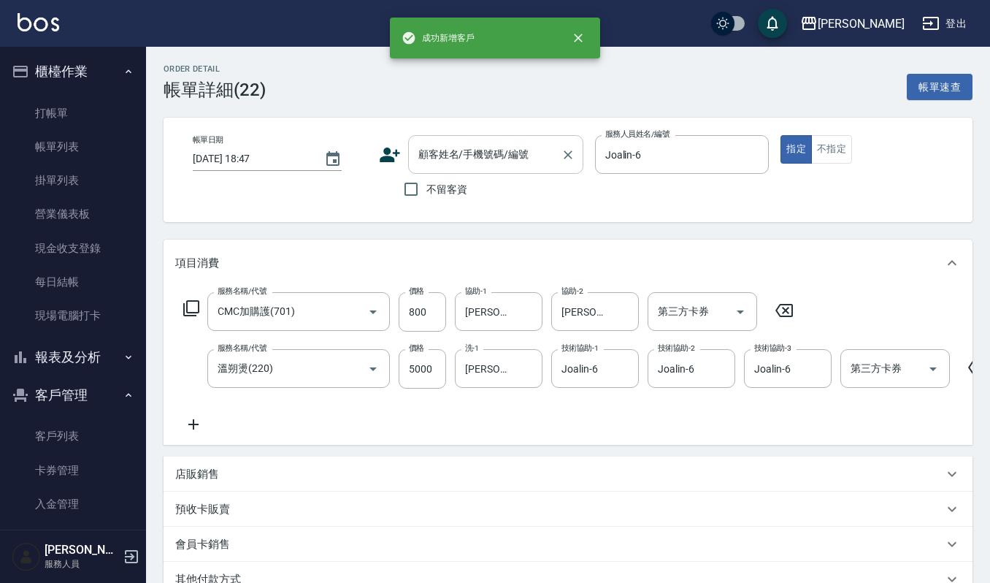
click at [521, 150] on input "顧客姓名/手機號碼/編號" at bounding box center [485, 155] width 140 height 26
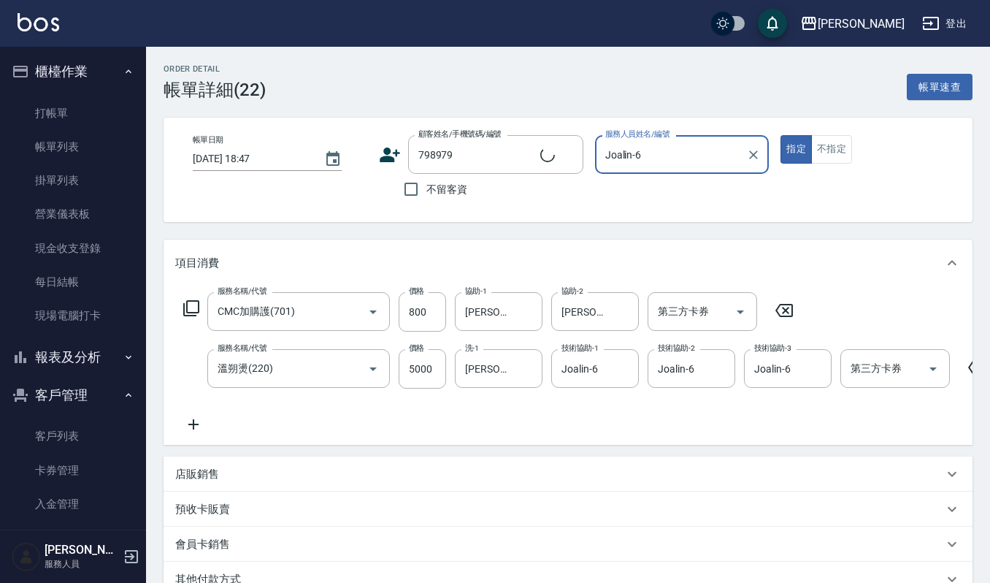
type input "[PERSON_NAME]/0918798979/798979"
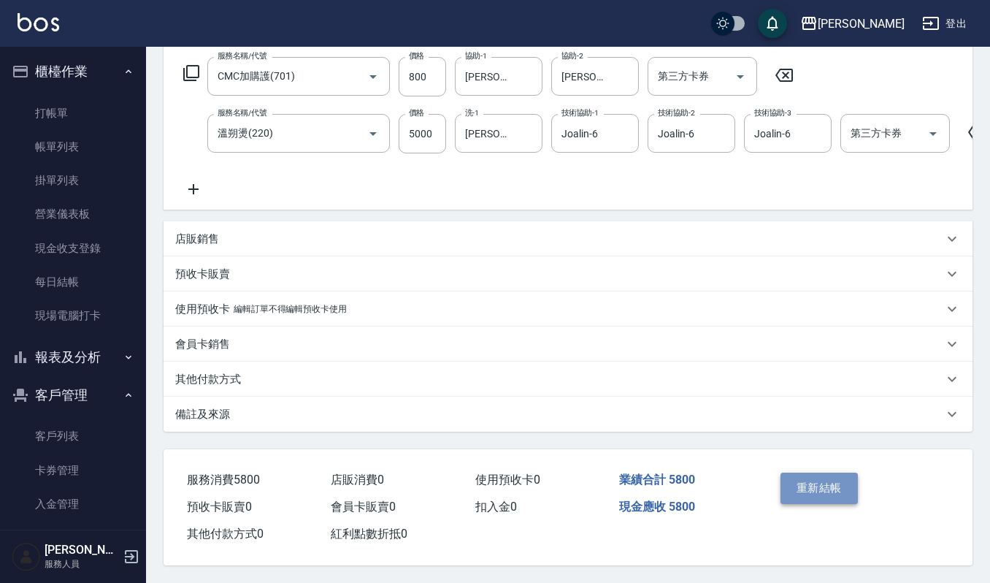
click at [815, 491] on button "重新結帳" at bounding box center [818, 487] width 77 height 31
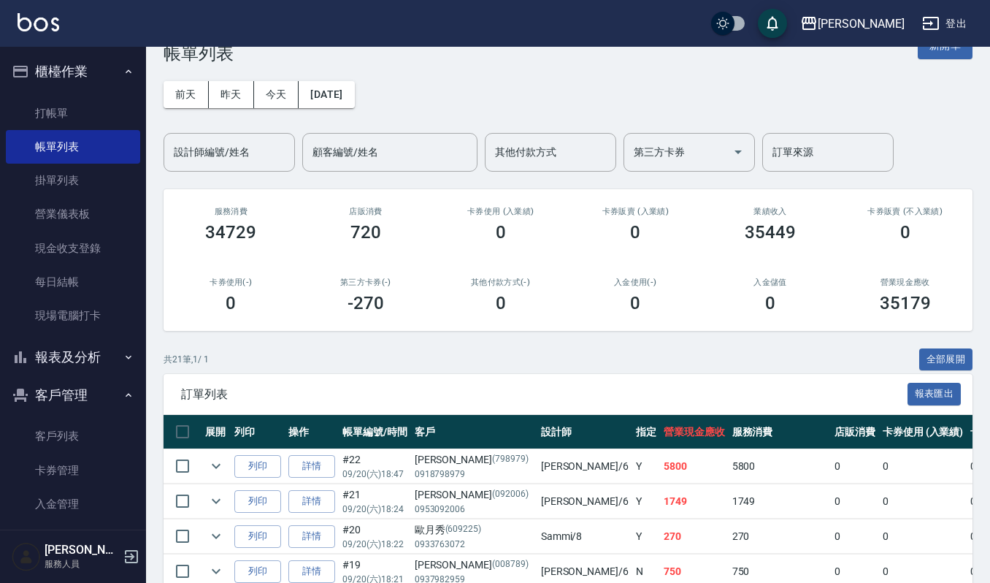
scroll to position [19, 0]
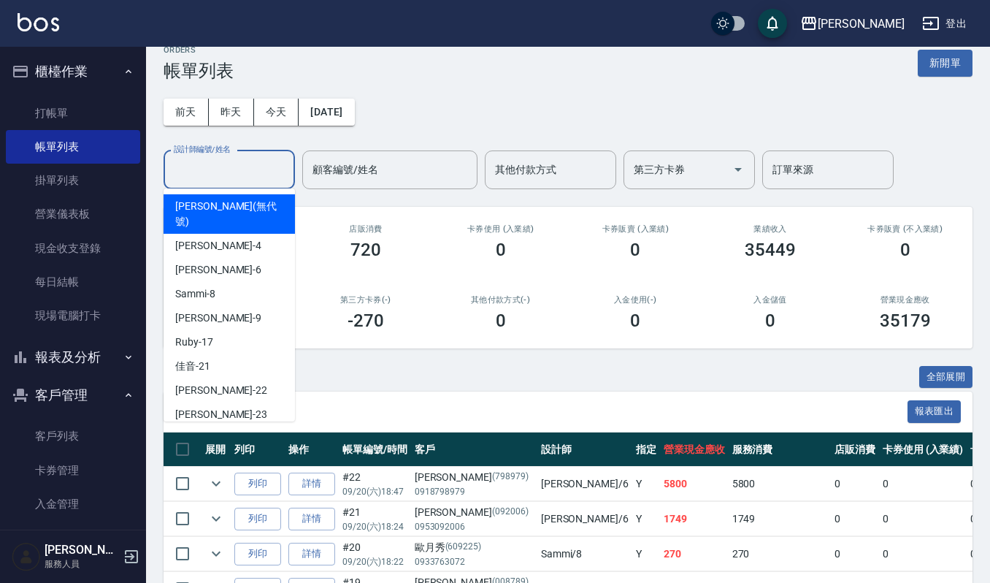
click at [193, 170] on input "設計師編號/姓名" at bounding box center [229, 170] width 118 height 26
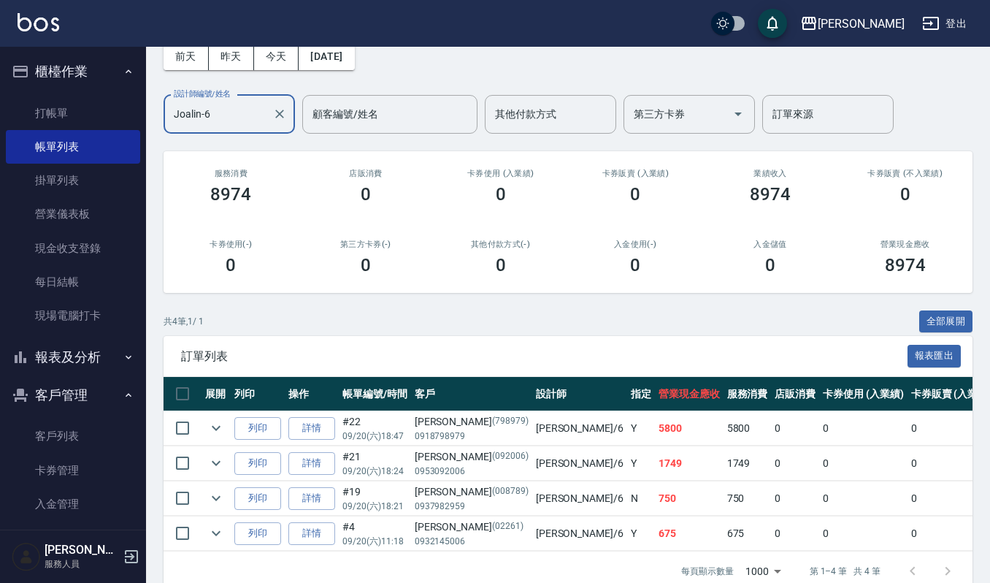
scroll to position [117, 0]
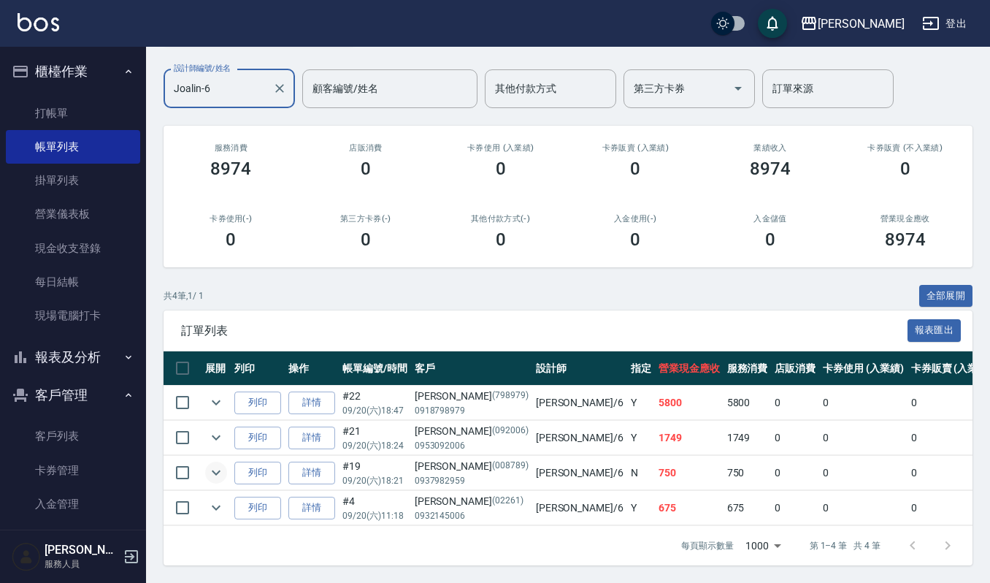
type input "Joalin-6"
click at [211, 464] on icon "expand row" at bounding box center [216, 473] width 18 height 18
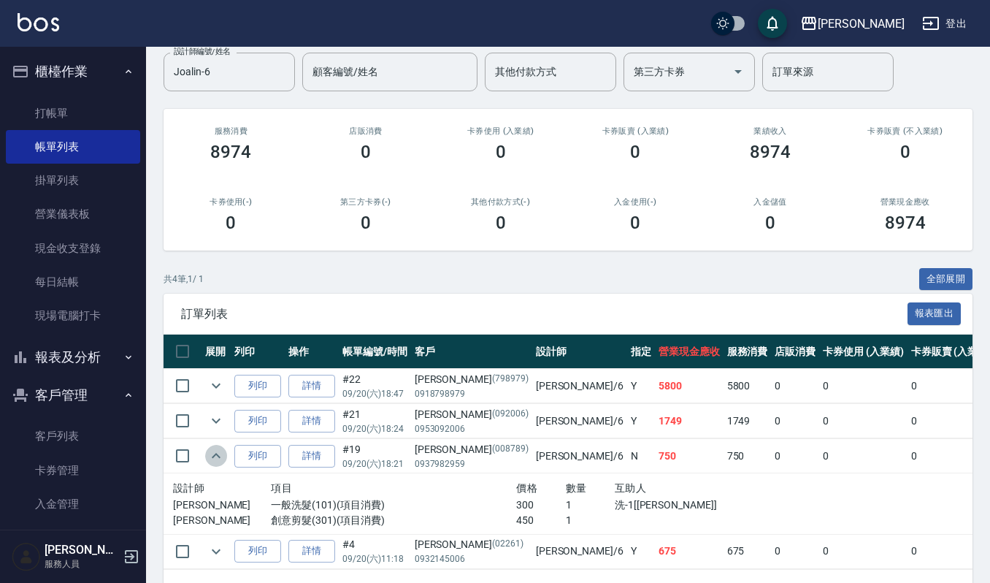
click at [211, 456] on icon "expand row" at bounding box center [216, 456] width 18 height 18
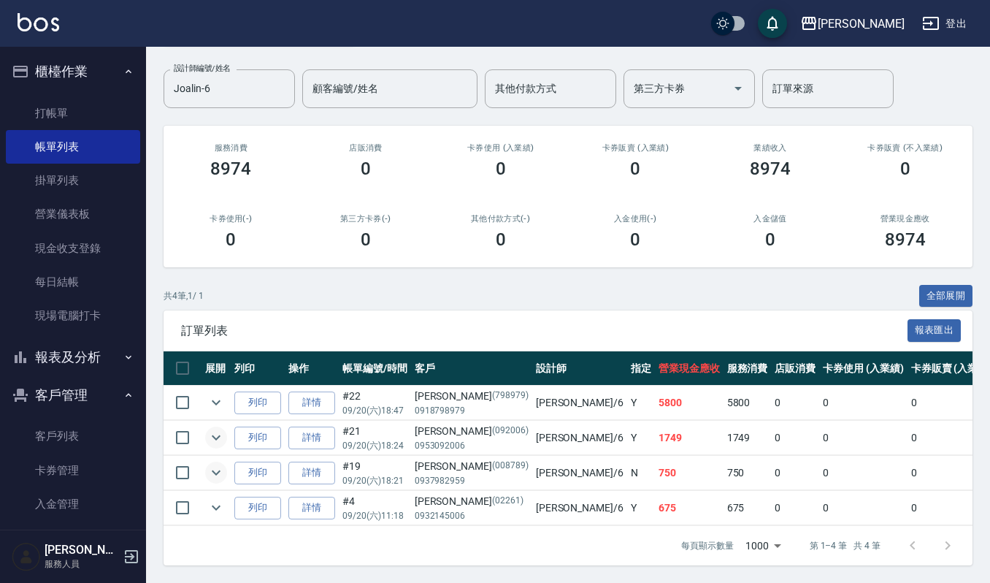
click at [220, 429] on icon "expand row" at bounding box center [216, 438] width 18 height 18
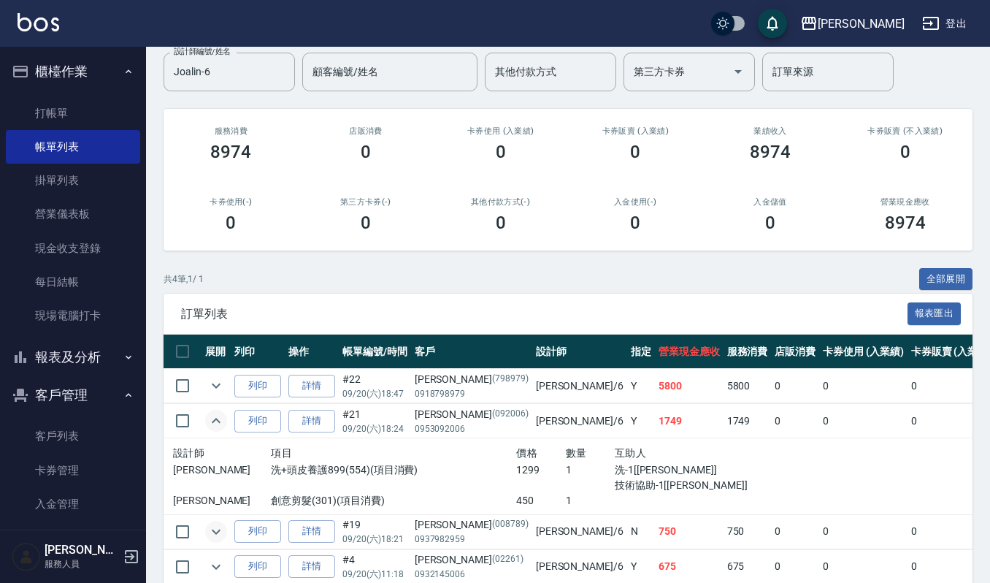
click at [220, 419] on icon "expand row" at bounding box center [216, 421] width 18 height 18
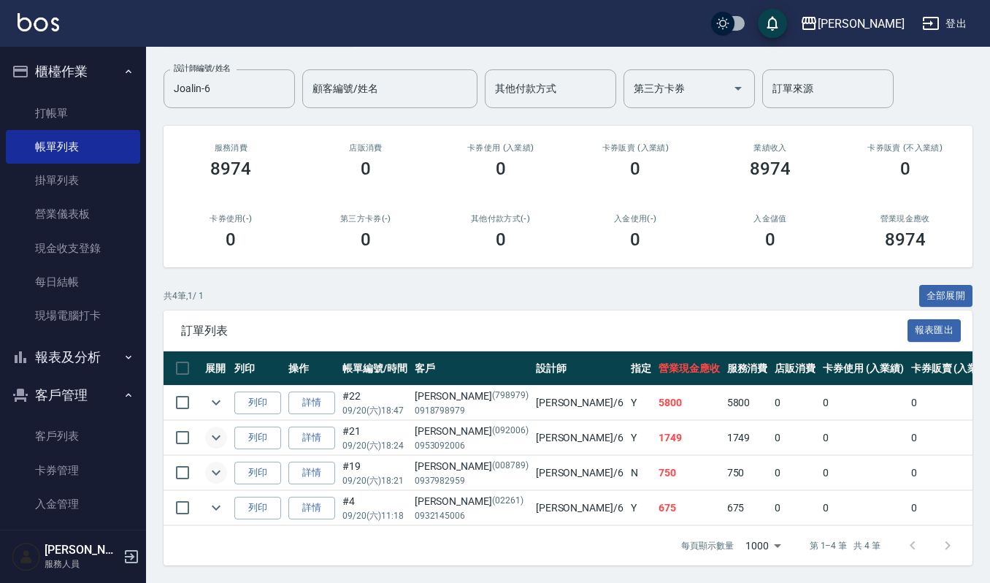
click at [220, 429] on icon "expand row" at bounding box center [216, 438] width 18 height 18
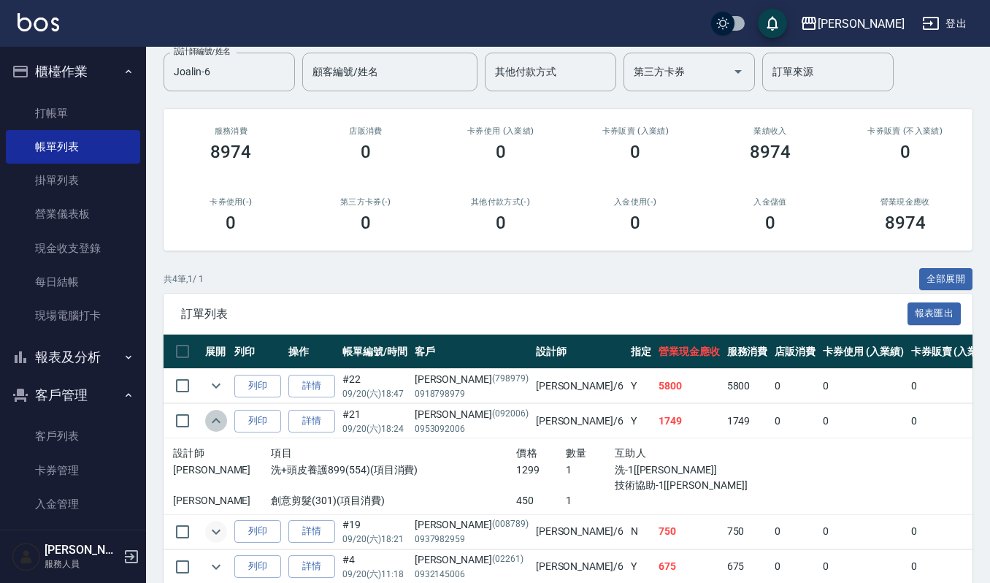
click at [220, 419] on icon "expand row" at bounding box center [216, 421] width 18 height 18
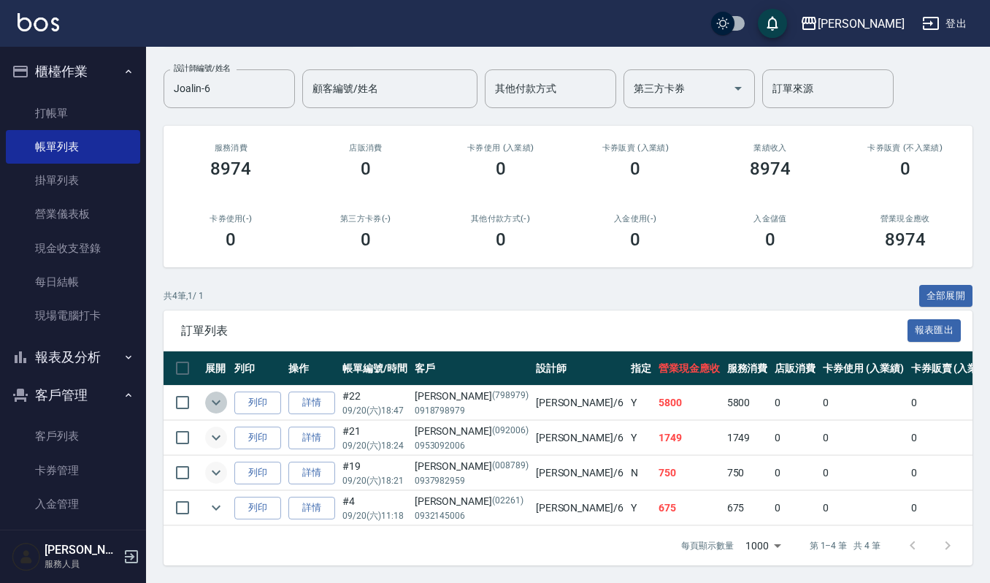
click at [217, 393] on icon "expand row" at bounding box center [216, 402] width 18 height 18
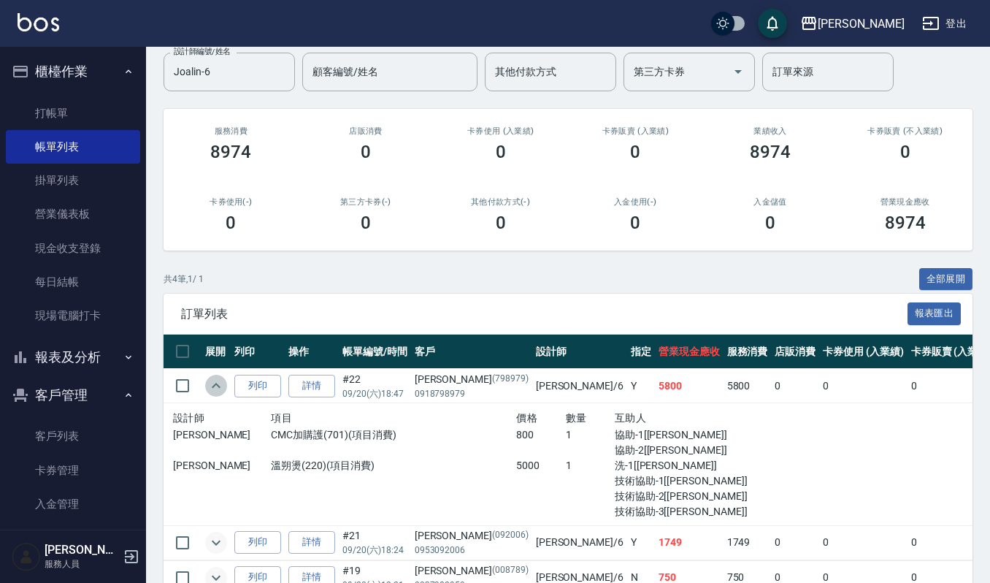
click at [217, 389] on icon "expand row" at bounding box center [216, 386] width 18 height 18
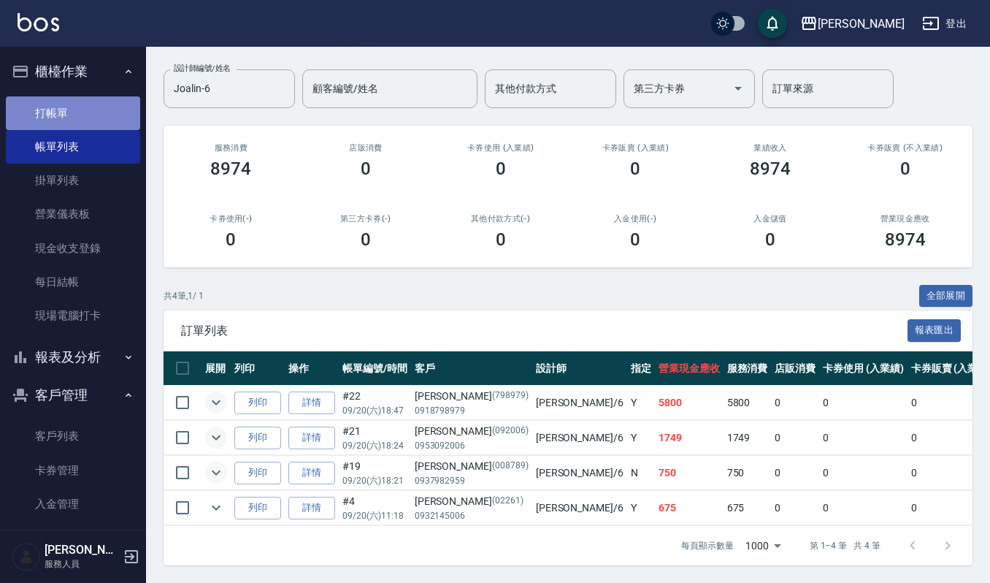
click at [96, 110] on link "打帳單" at bounding box center [73, 113] width 134 height 34
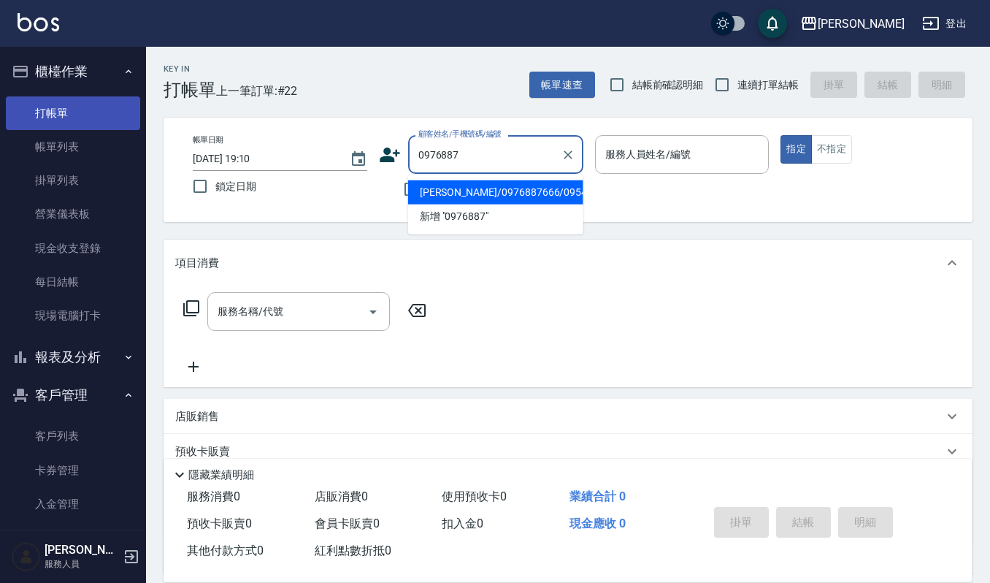
type input "[PERSON_NAME]/0976887666/09542"
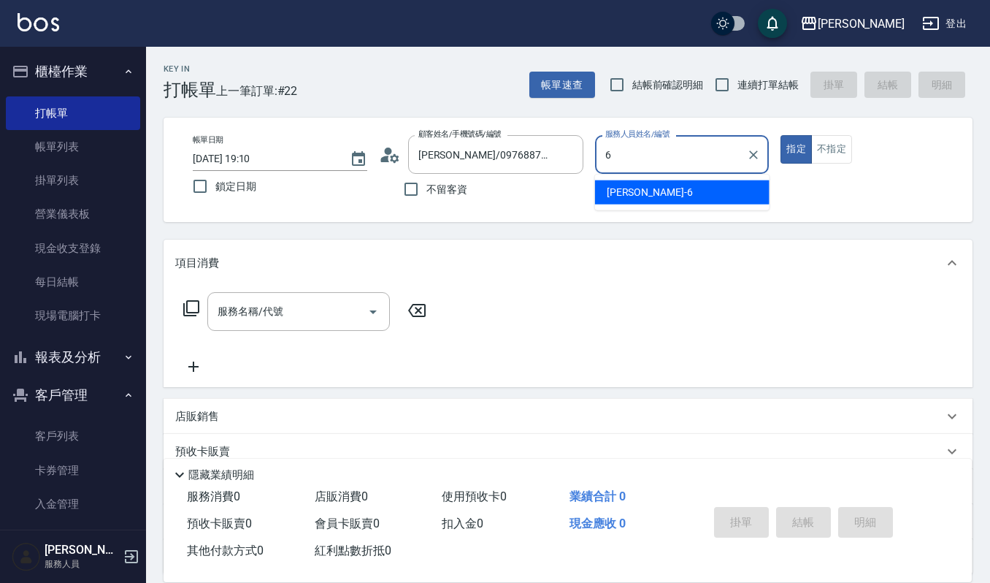
type input "Joalin-6"
type button "true"
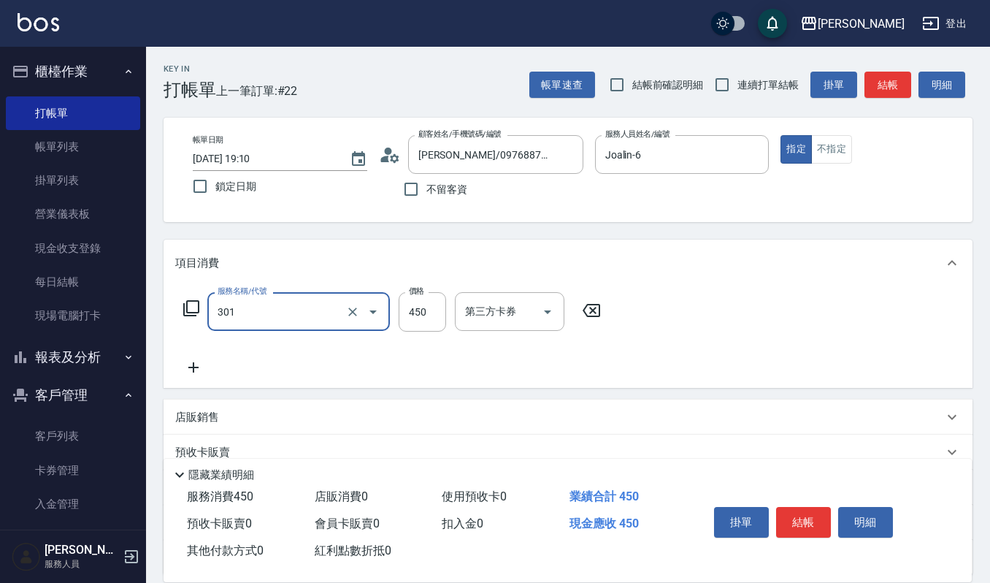
type input "創意剪髮(301)"
type input "360"
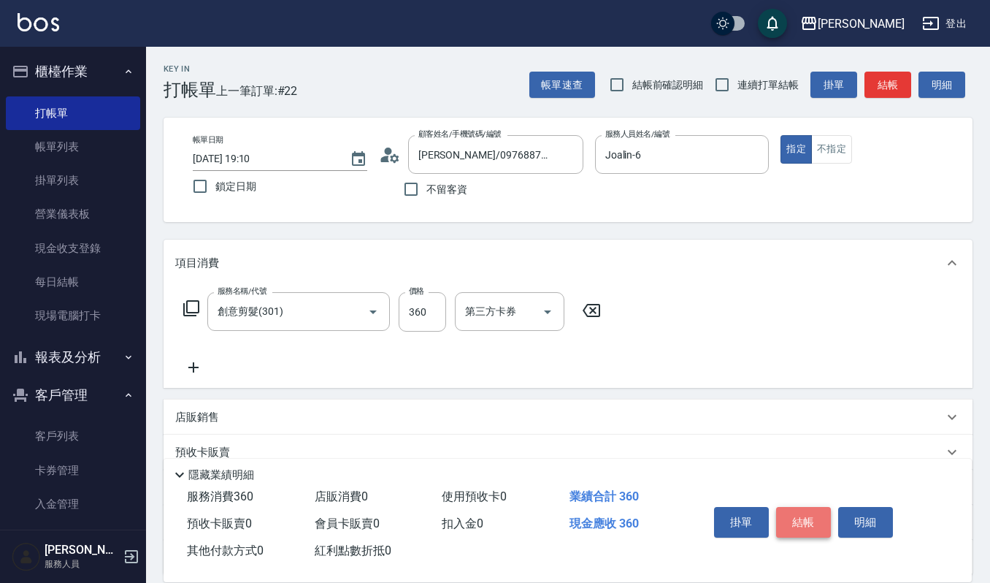
click at [813, 520] on button "結帳" at bounding box center [803, 522] width 55 height 31
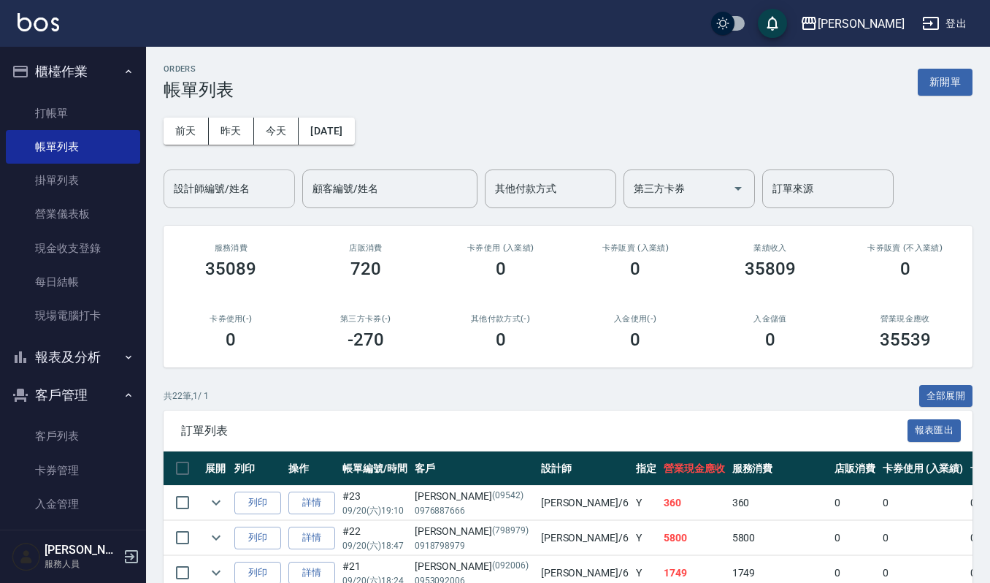
click at [283, 171] on div "設計師編號/姓名" at bounding box center [229, 188] width 131 height 39
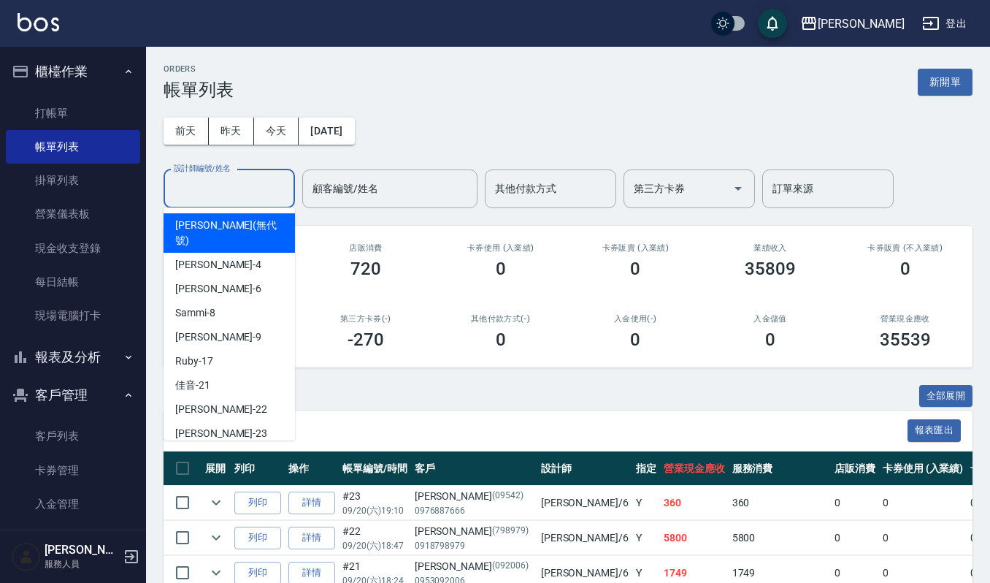
click at [272, 188] on input "設計師編號/姓名" at bounding box center [229, 189] width 118 height 26
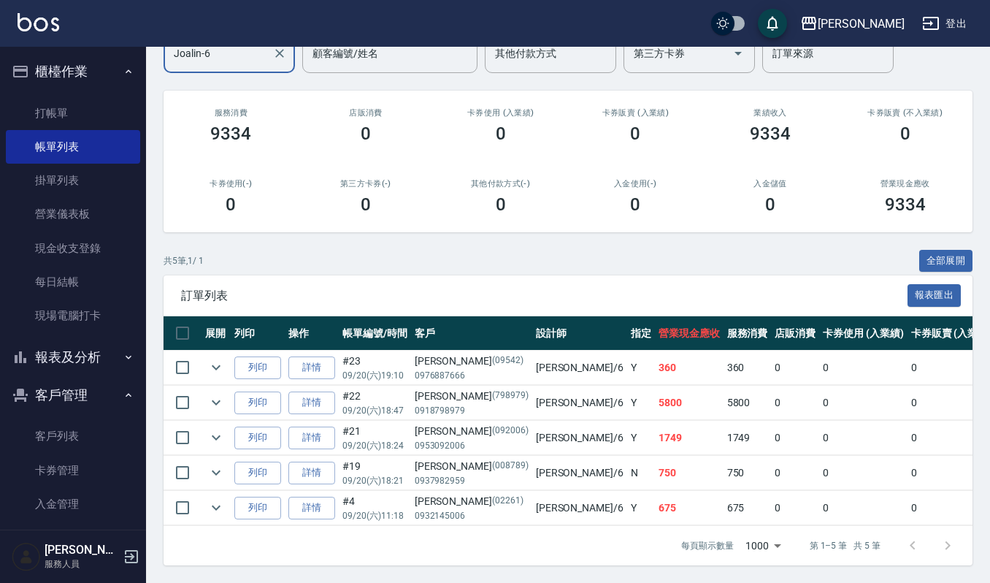
scroll to position [152, 0]
type input "Joalin-6"
click at [80, 70] on button "櫃檯作業" at bounding box center [73, 72] width 134 height 38
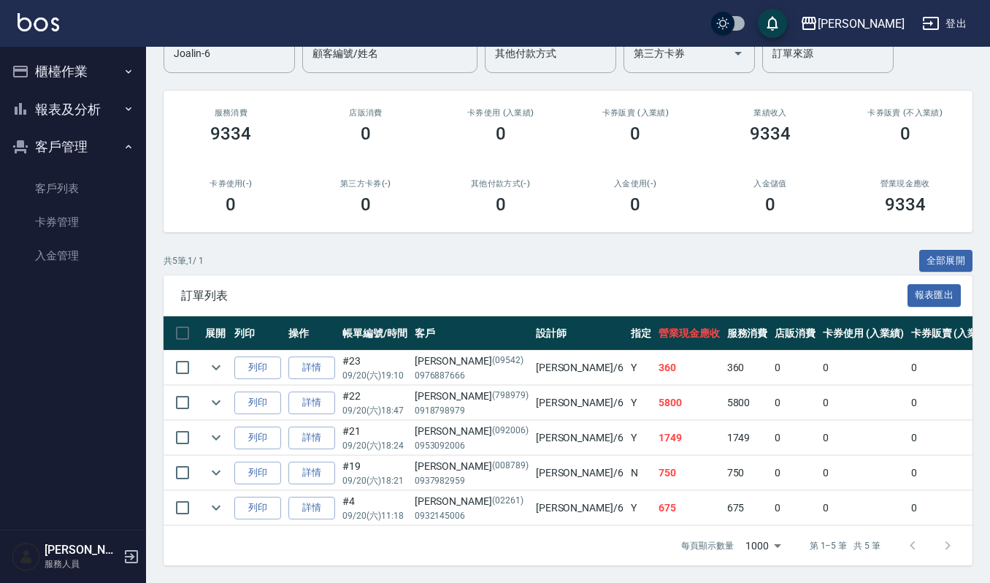
click at [66, 112] on button "報表及分析" at bounding box center [73, 110] width 134 height 38
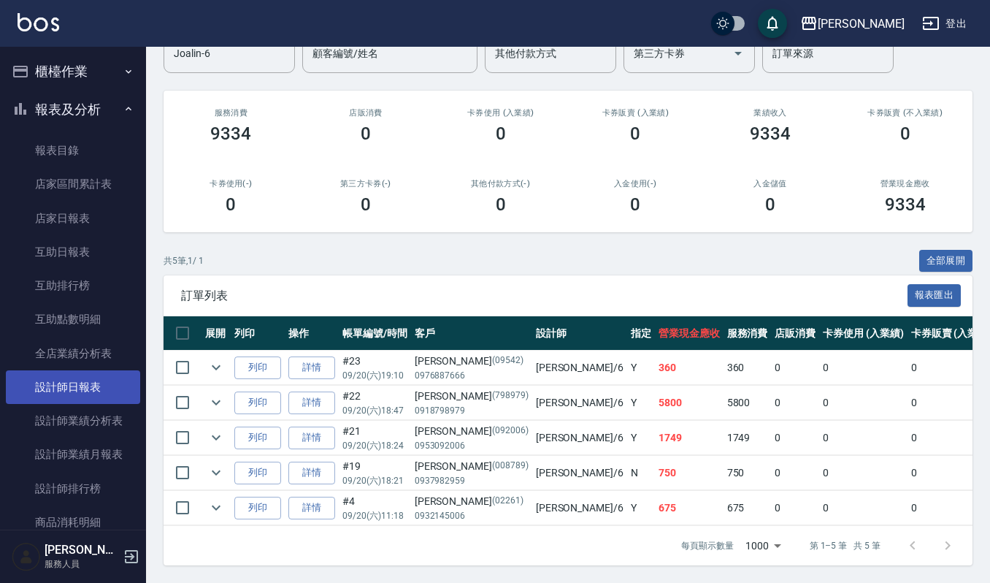
click at [86, 380] on link "設計師日報表" at bounding box center [73, 387] width 134 height 34
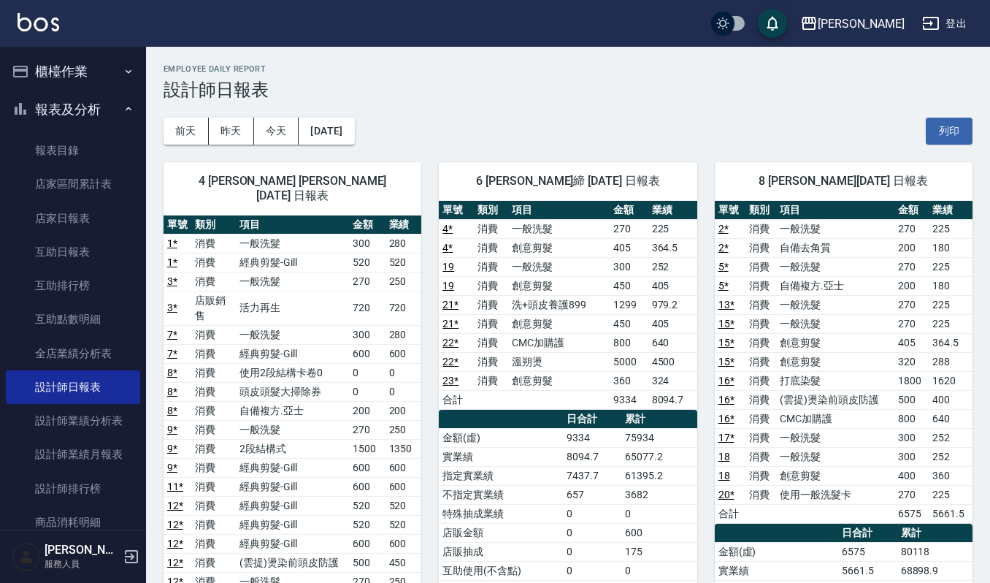
click at [97, 79] on button "櫃檯作業" at bounding box center [73, 72] width 134 height 38
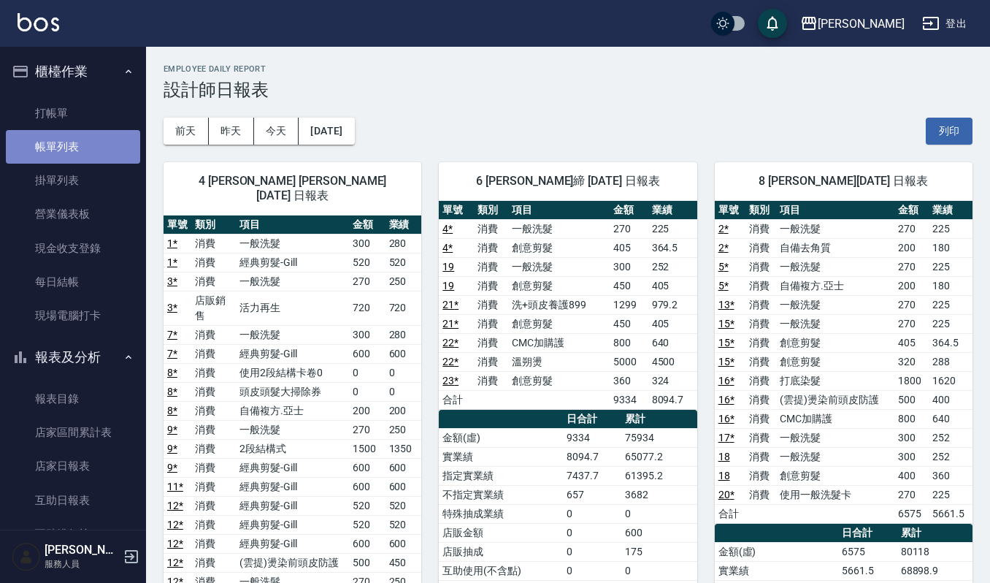
click at [82, 156] on link "帳單列表" at bounding box center [73, 147] width 134 height 34
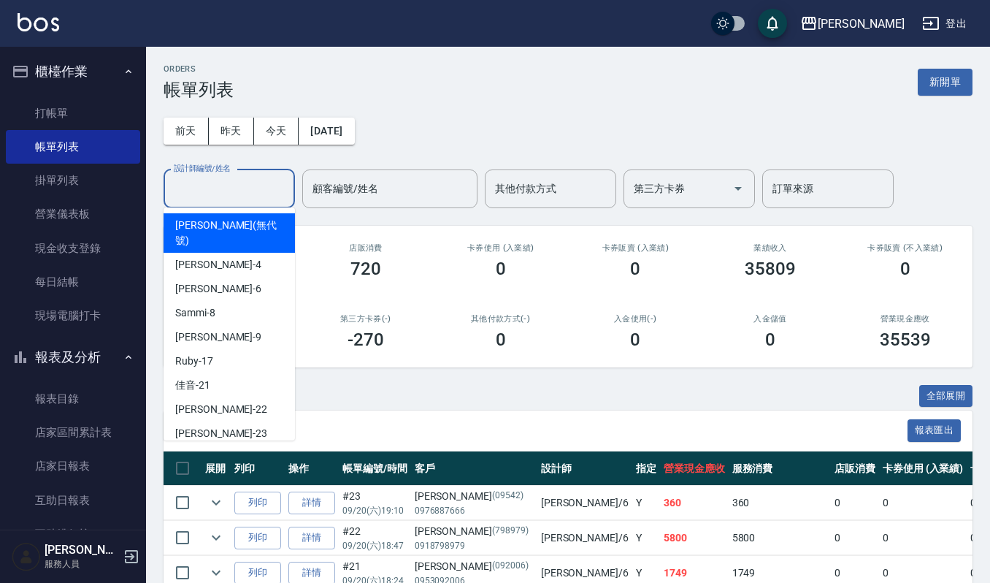
click at [253, 185] on input "設計師編號/姓名" at bounding box center [229, 189] width 118 height 26
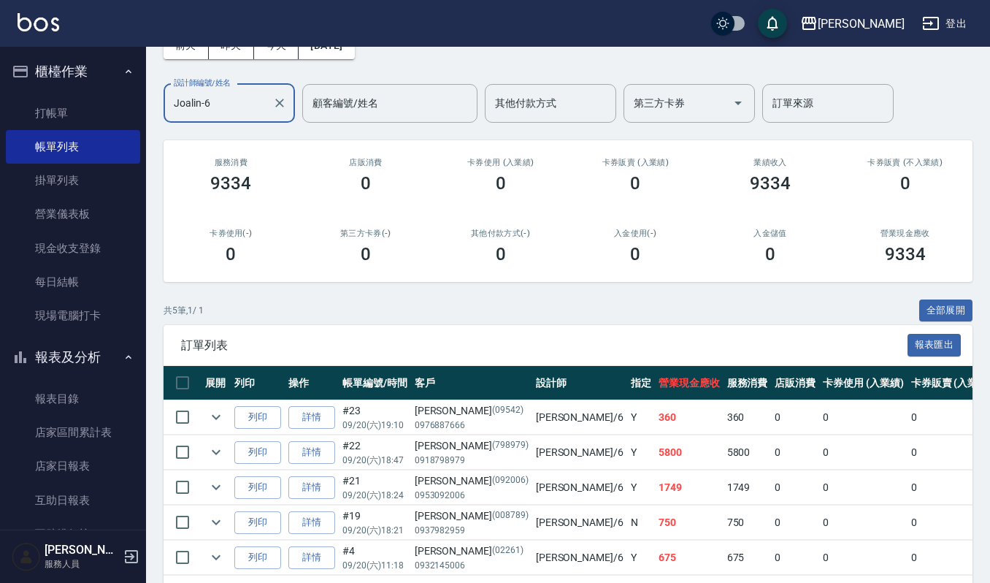
scroll to position [152, 0]
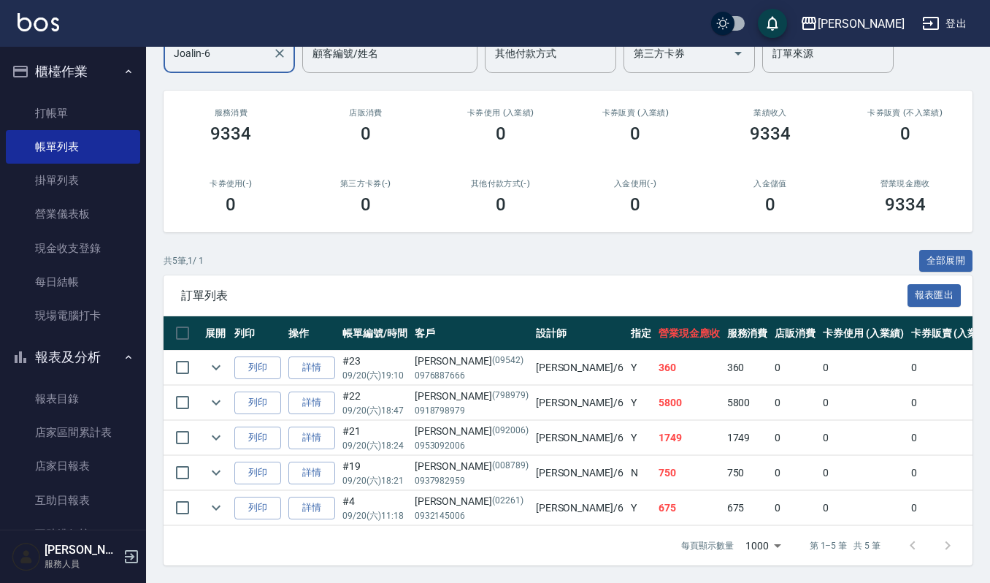
type input "Joalin-6"
click at [50, 76] on button "櫃檯作業" at bounding box center [73, 72] width 134 height 38
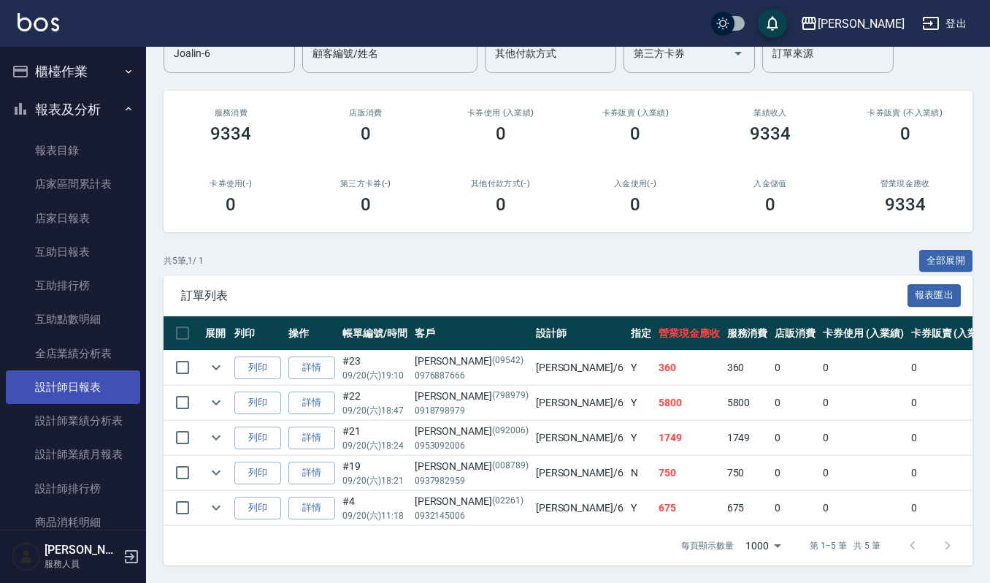
click at [117, 391] on link "設計師日報表" at bounding box center [73, 387] width 134 height 34
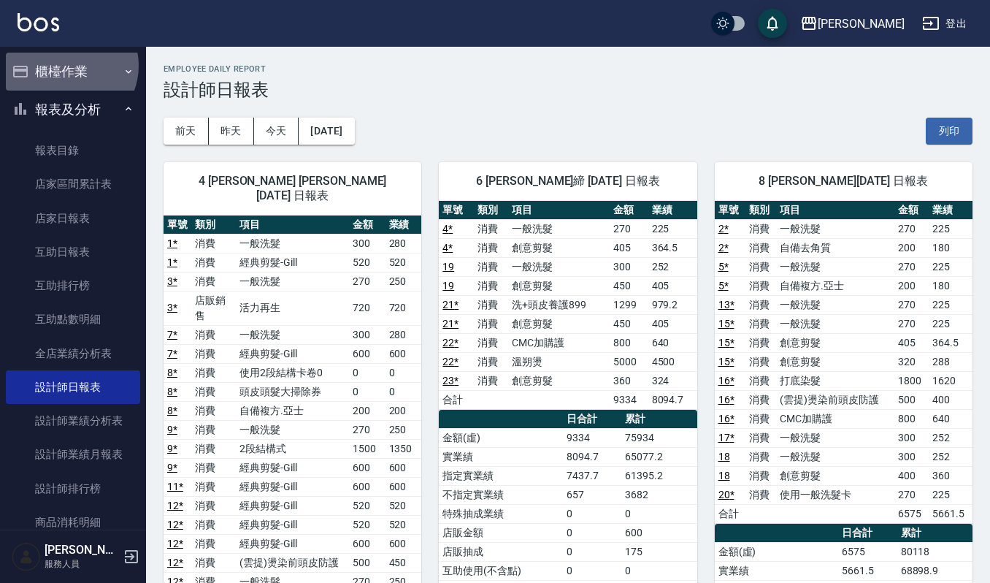
click at [67, 66] on button "櫃檯作業" at bounding box center [73, 72] width 134 height 38
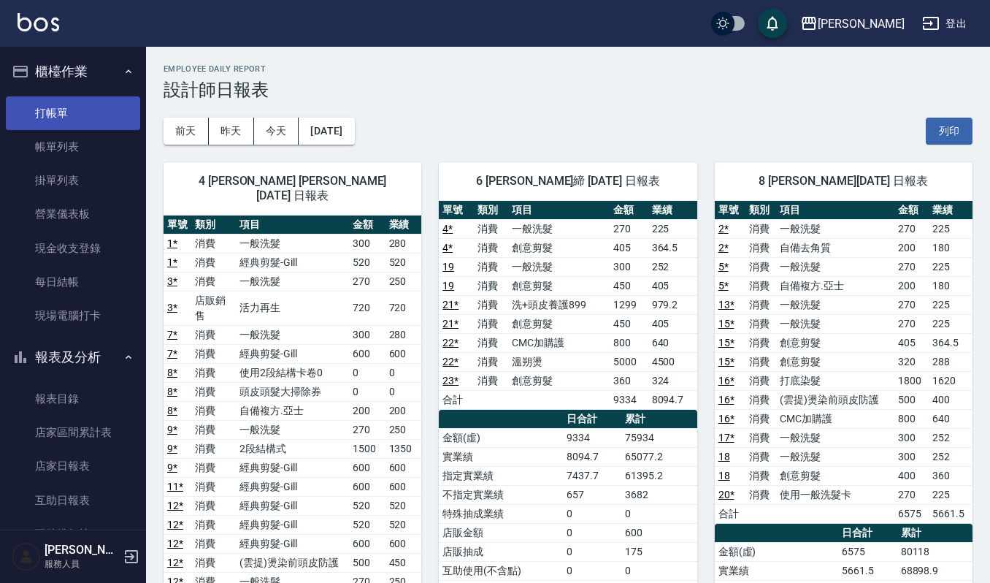
click at [76, 118] on link "打帳單" at bounding box center [73, 113] width 134 height 34
